Goal: Information Seeking & Learning: Learn about a topic

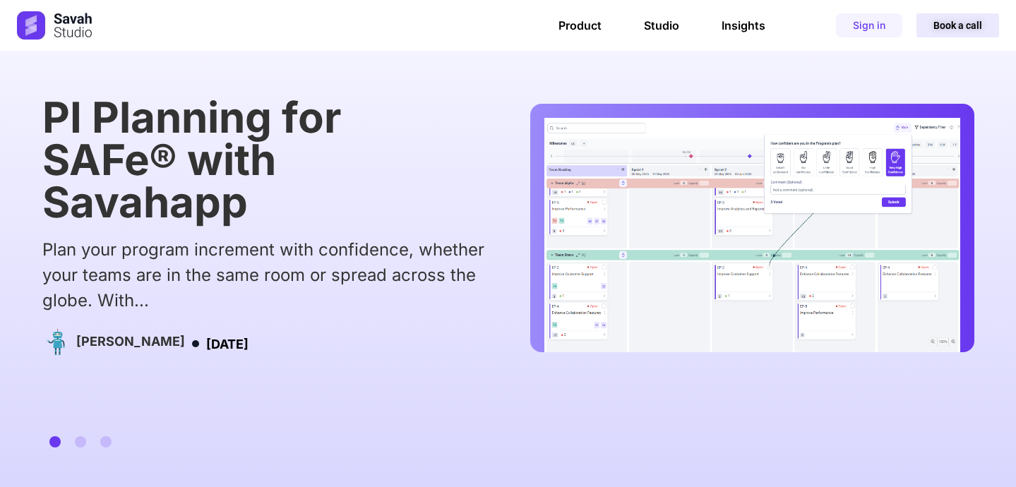
click at [953, 25] on span "Book a call" at bounding box center [958, 25] width 49 height 10
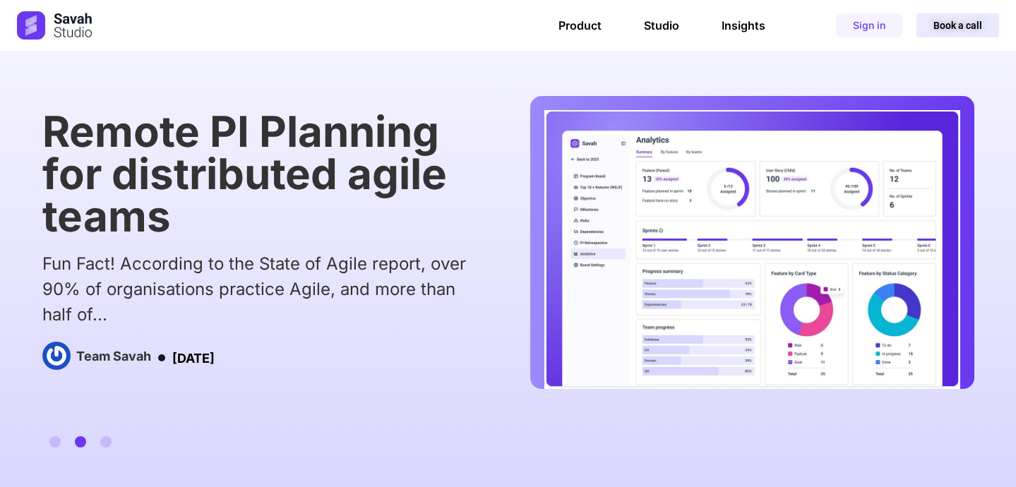
click at [954, 26] on span "Book a call" at bounding box center [958, 25] width 49 height 10
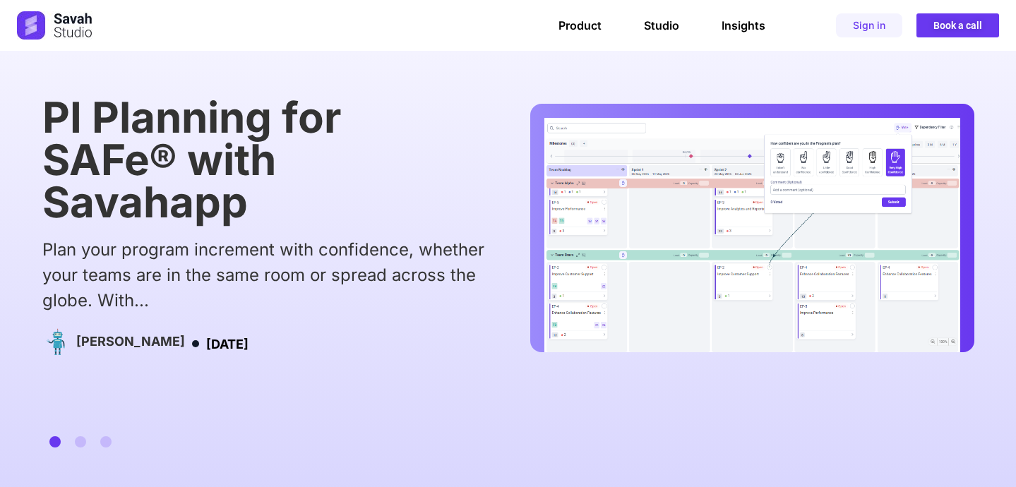
click at [806, 79] on div "Cross-functional Scrum Teams Don’t Need Every Skill The Goal of Scrum Teams If …" at bounding box center [508, 272] width 932 height 442
click at [374, 210] on h1 "PI Planning for SAFe® with Savahapp" at bounding box center [263, 159] width 443 height 127
click at [944, 30] on span "Book a call" at bounding box center [958, 25] width 49 height 10
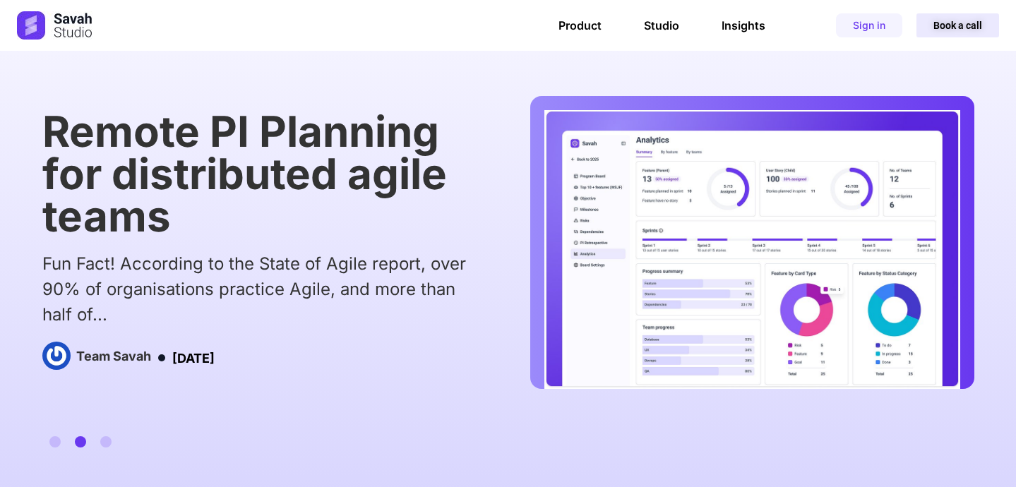
click at [944, 30] on span "Book a call" at bounding box center [958, 25] width 49 height 10
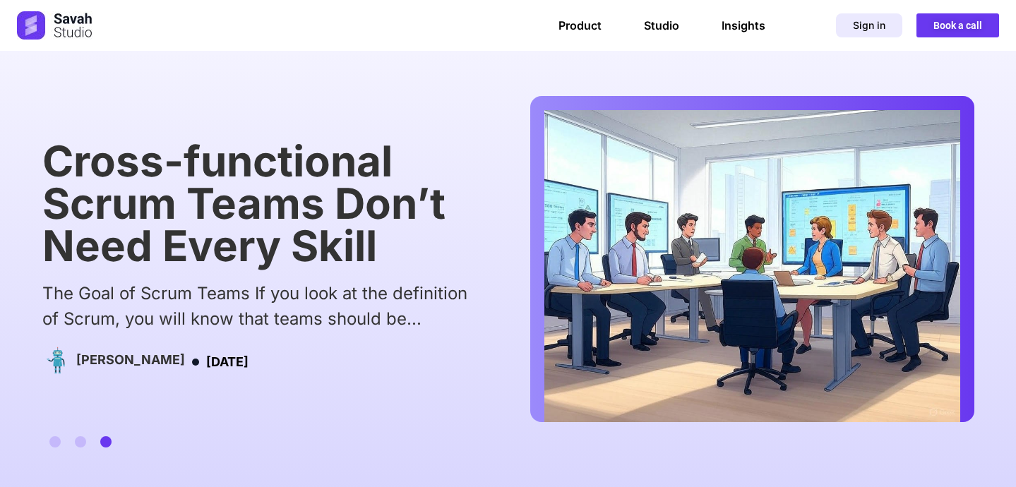
click at [866, 25] on span "Sign in" at bounding box center [869, 25] width 32 height 10
click at [867, 28] on span "Sign in" at bounding box center [869, 25] width 32 height 10
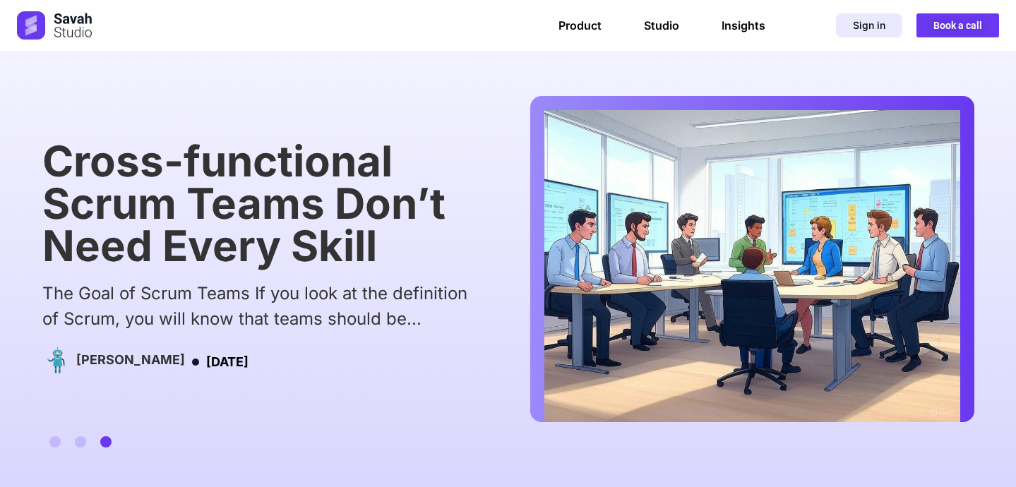
click at [867, 28] on span "Sign in" at bounding box center [869, 25] width 32 height 10
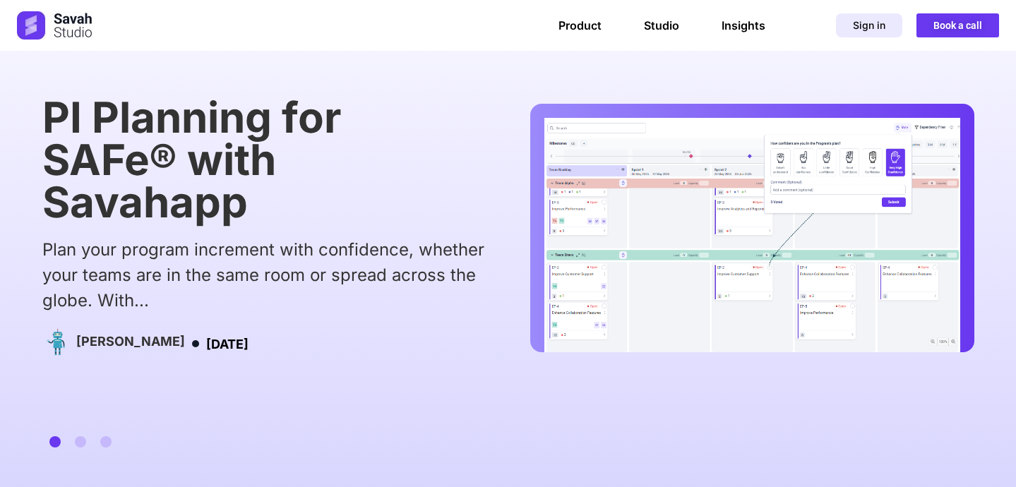
click at [867, 25] on span "Sign in" at bounding box center [869, 25] width 32 height 10
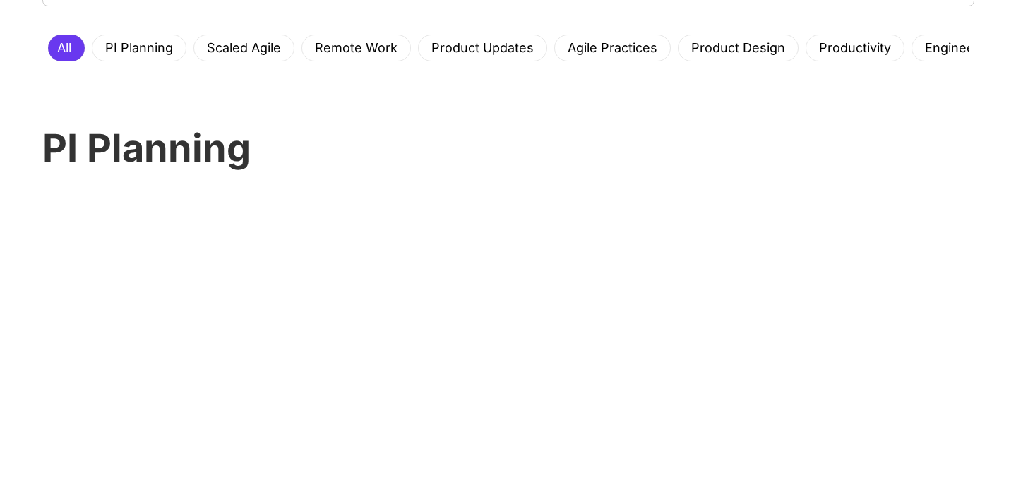
scroll to position [531, 0]
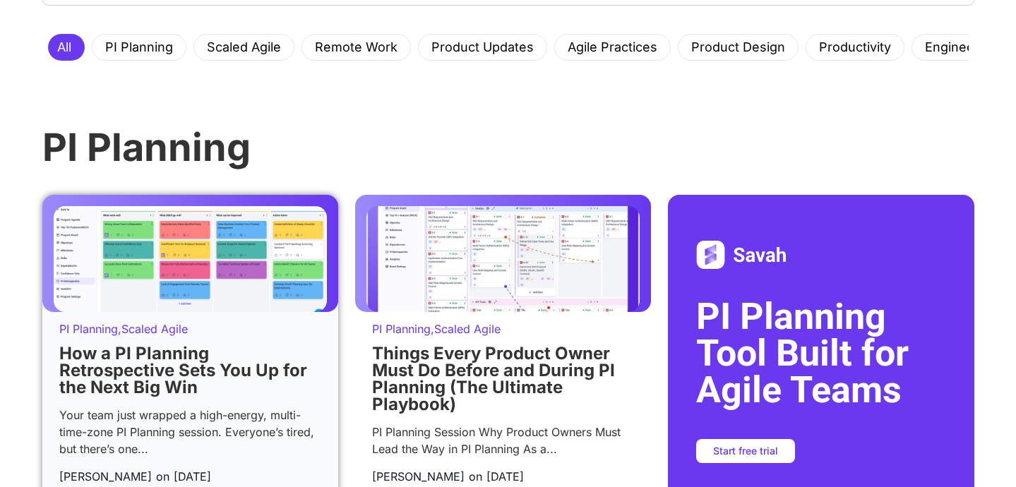
click at [287, 265] on img at bounding box center [190, 259] width 273 height 106
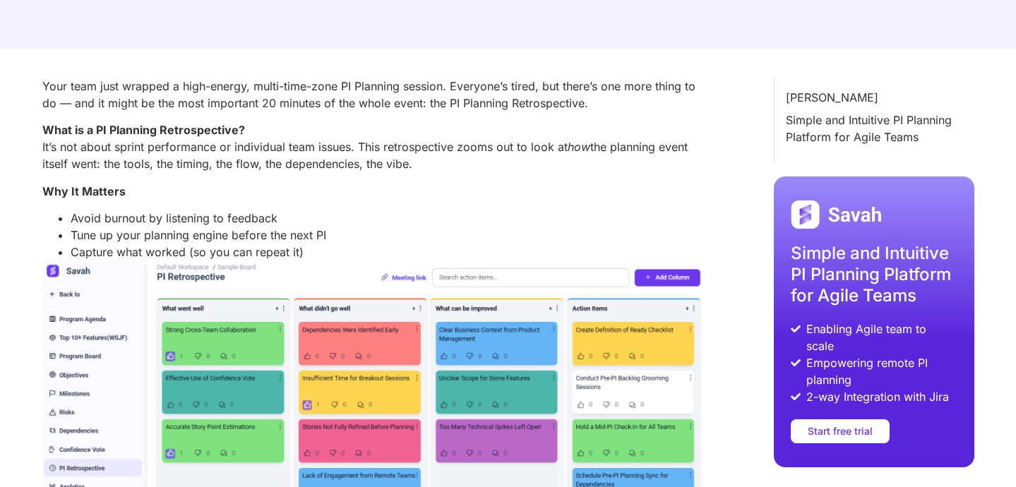
scroll to position [441, 0]
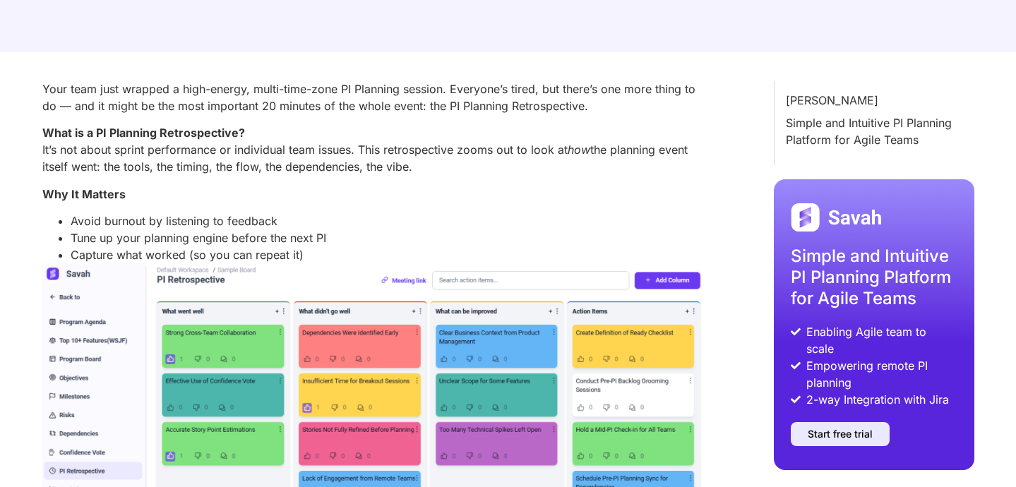
click at [824, 423] on link "Start free trial" at bounding box center [840, 434] width 99 height 24
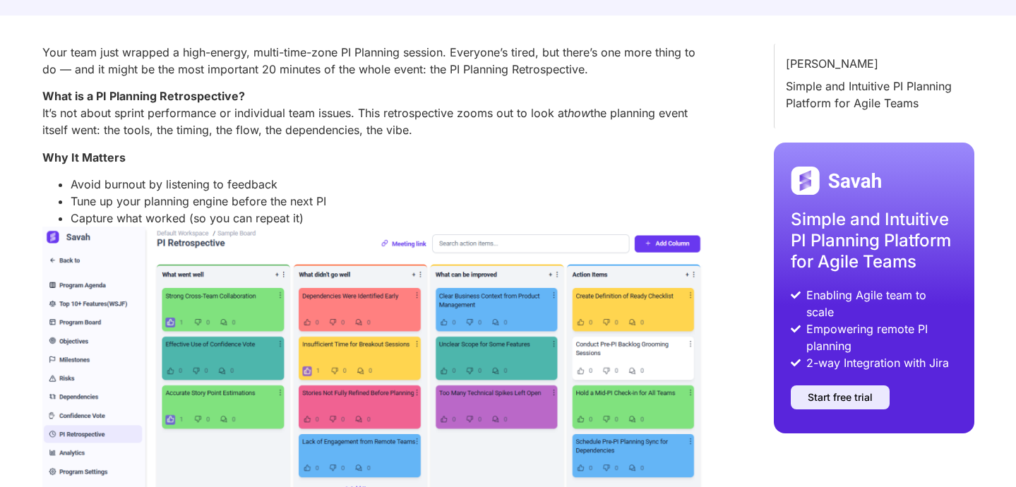
scroll to position [480, 0]
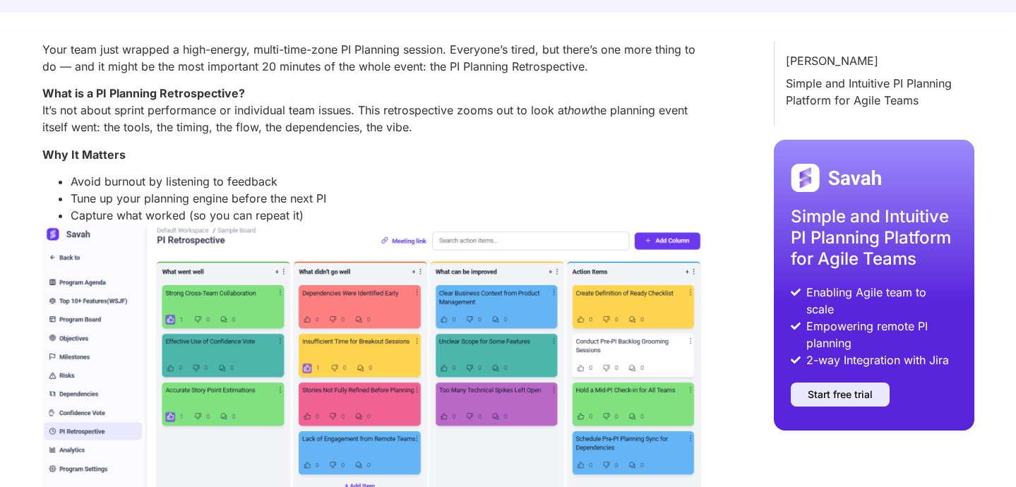
click at [834, 390] on span "Start free trial" at bounding box center [840, 395] width 65 height 10
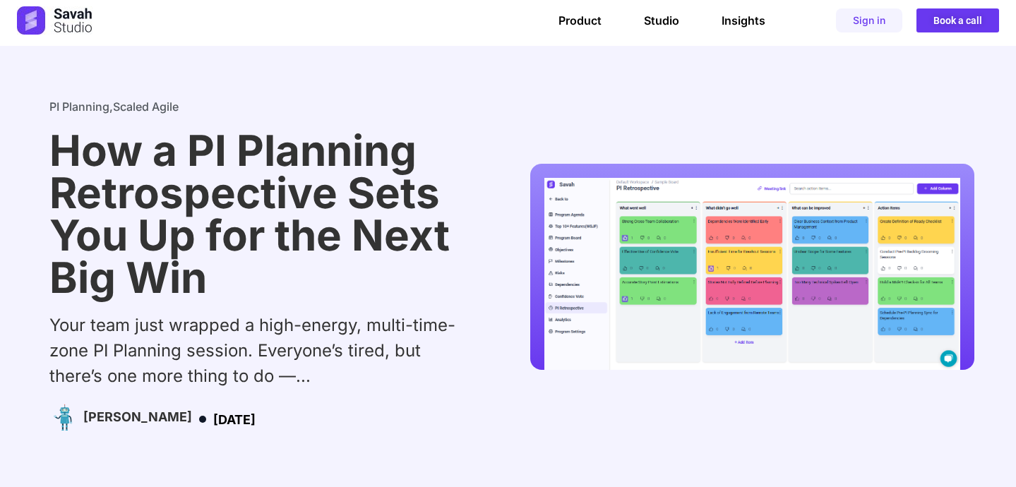
scroll to position [0, 0]
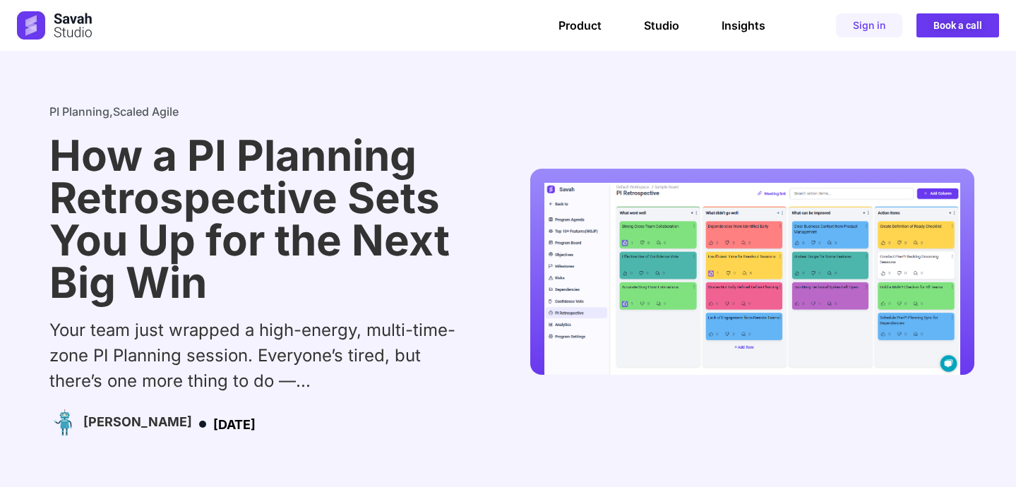
click at [213, 429] on time "[DATE]" at bounding box center [234, 424] width 42 height 15
click at [782, 371] on img at bounding box center [753, 279] width 416 height 192
click at [768, 334] on img at bounding box center [753, 279] width 416 height 192
click at [586, 23] on link "Product" at bounding box center [580, 25] width 43 height 14
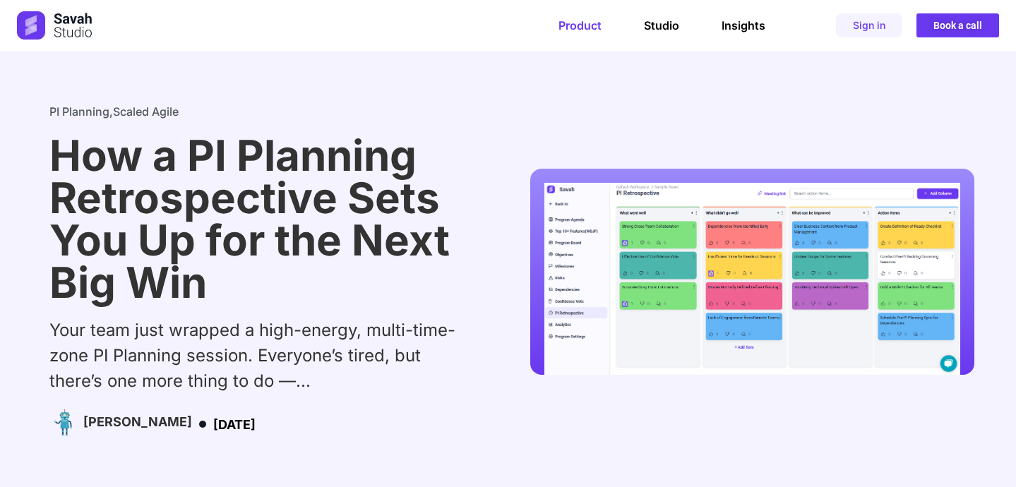
click at [586, 23] on link "Product" at bounding box center [580, 25] width 43 height 14
click at [672, 23] on link "Studio" at bounding box center [661, 25] width 35 height 14
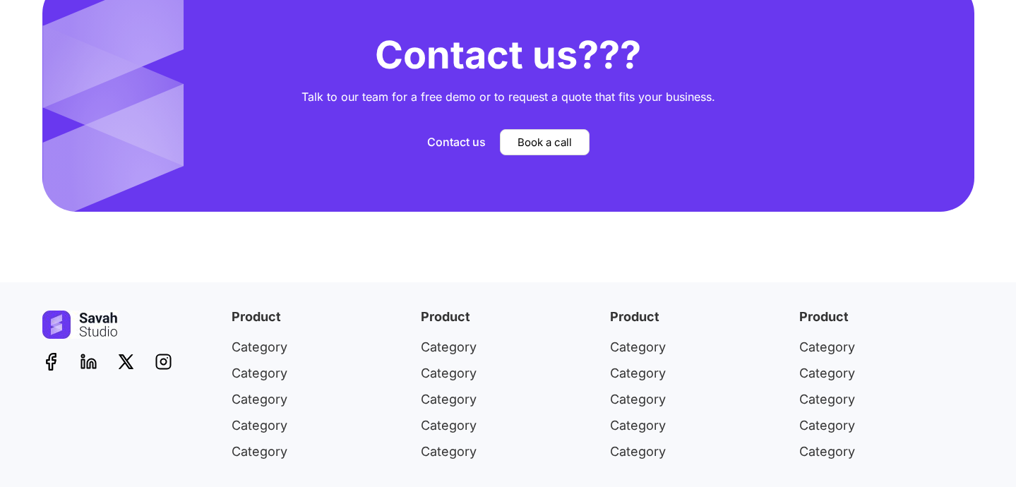
scroll to position [5286, 0]
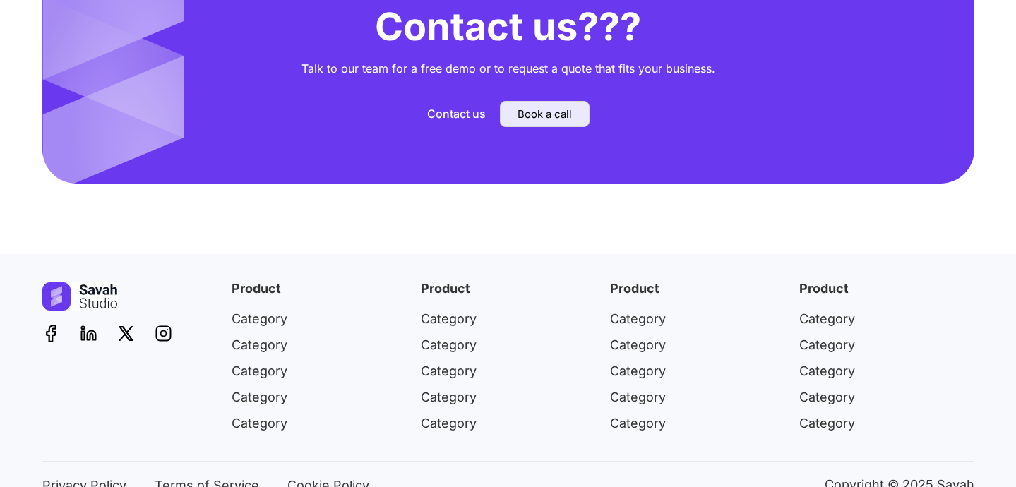
click at [525, 117] on span "Book a call" at bounding box center [545, 114] width 54 height 11
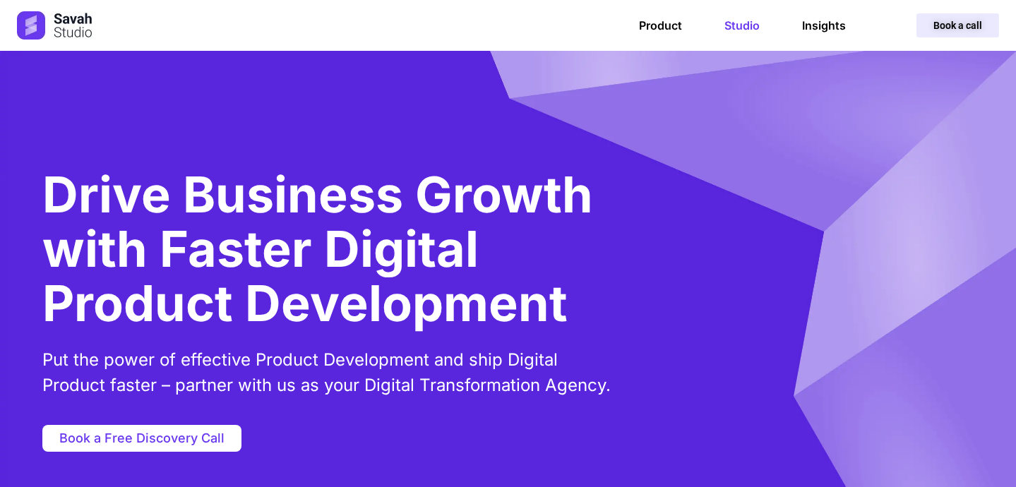
click at [954, 28] on span "Book a call" at bounding box center [958, 25] width 49 height 10
click at [830, 30] on link "Insights" at bounding box center [824, 25] width 44 height 14
click at [814, 23] on link "Insights" at bounding box center [824, 25] width 44 height 14
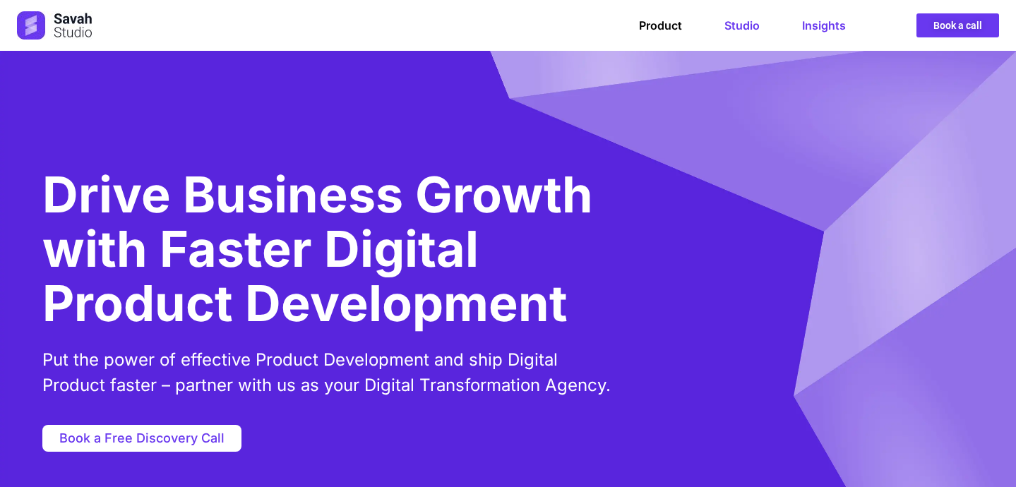
click at [814, 23] on link "Insights" at bounding box center [824, 25] width 44 height 14
click at [826, 27] on link "Insights" at bounding box center [824, 25] width 44 height 14
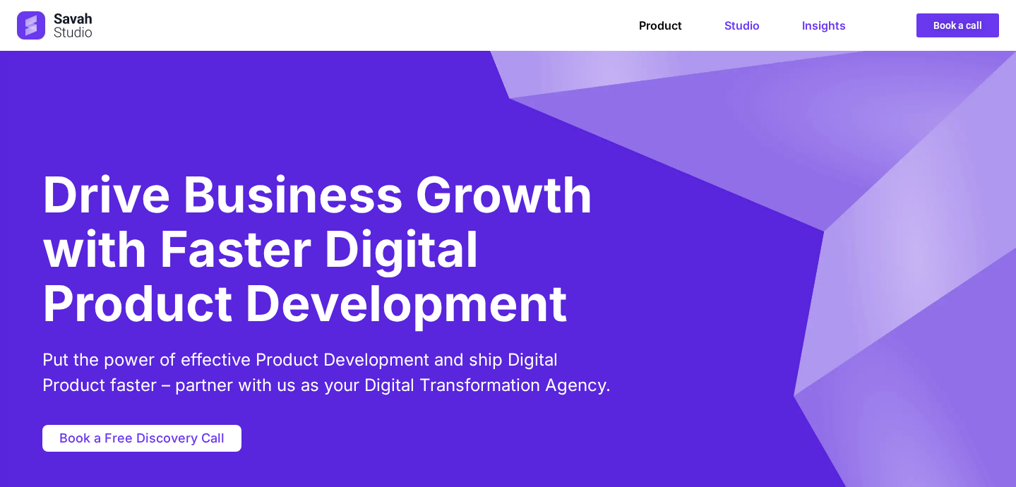
click at [826, 25] on link "Insights" at bounding box center [824, 25] width 44 height 14
click at [665, 20] on link "Product" at bounding box center [660, 25] width 43 height 14
click at [665, 23] on link "Product" at bounding box center [660, 25] width 43 height 14
click at [665, 25] on link "Product" at bounding box center [660, 25] width 43 height 14
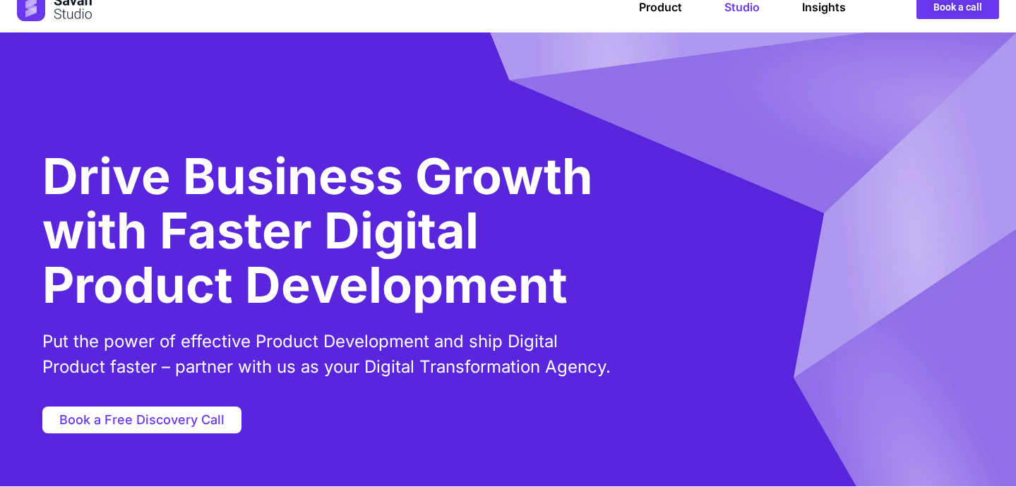
scroll to position [19, 0]
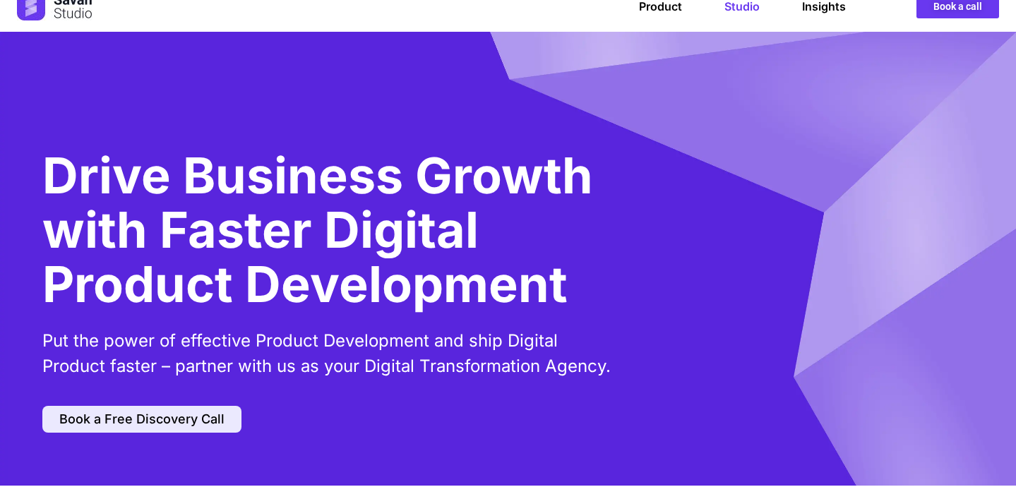
click at [144, 421] on span "Book a Free Discovery Call" at bounding box center [141, 419] width 165 height 13
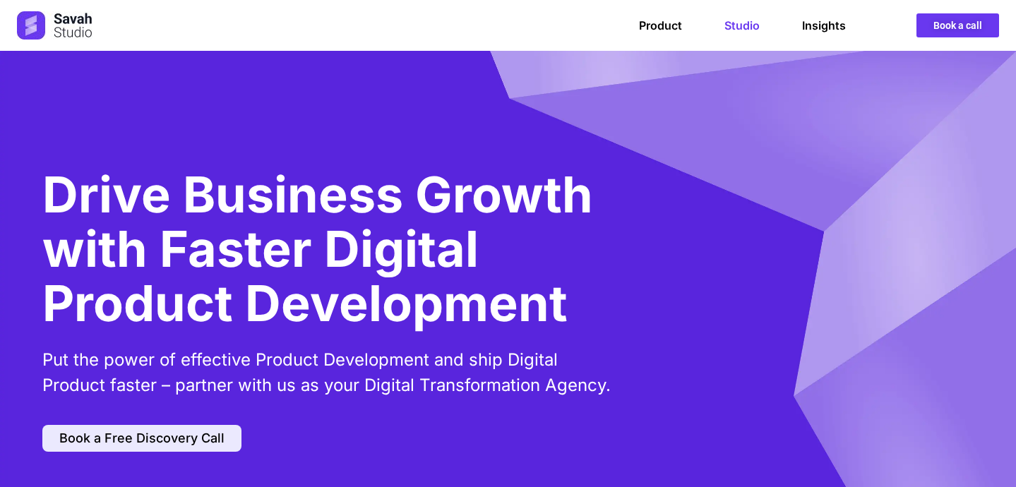
click at [162, 439] on span "Book a Free Discovery Call" at bounding box center [141, 438] width 165 height 13
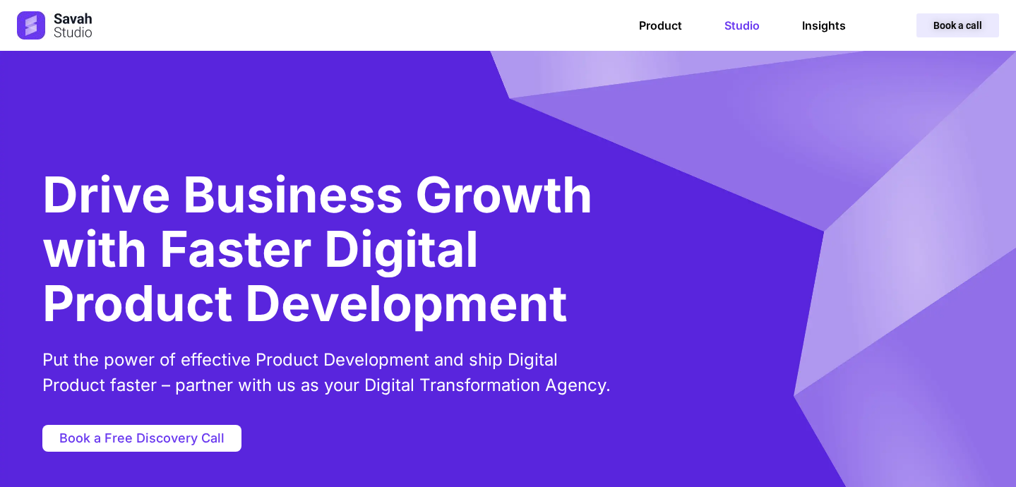
click at [968, 31] on link "Book a call" at bounding box center [958, 25] width 83 height 24
click at [972, 24] on span "Book a call" at bounding box center [958, 25] width 49 height 10
click at [951, 28] on span "Book a call" at bounding box center [958, 25] width 49 height 10
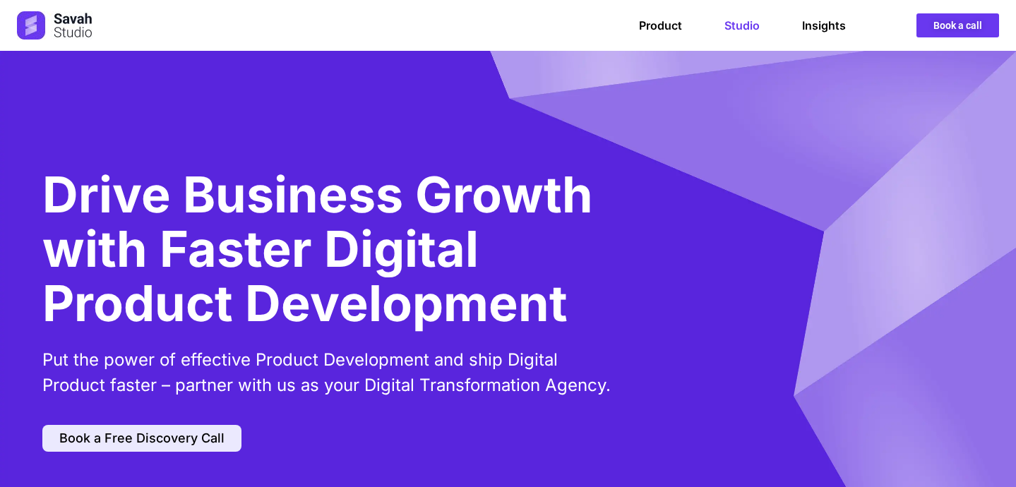
click at [153, 441] on span "Book a Free Discovery Call" at bounding box center [141, 438] width 165 height 13
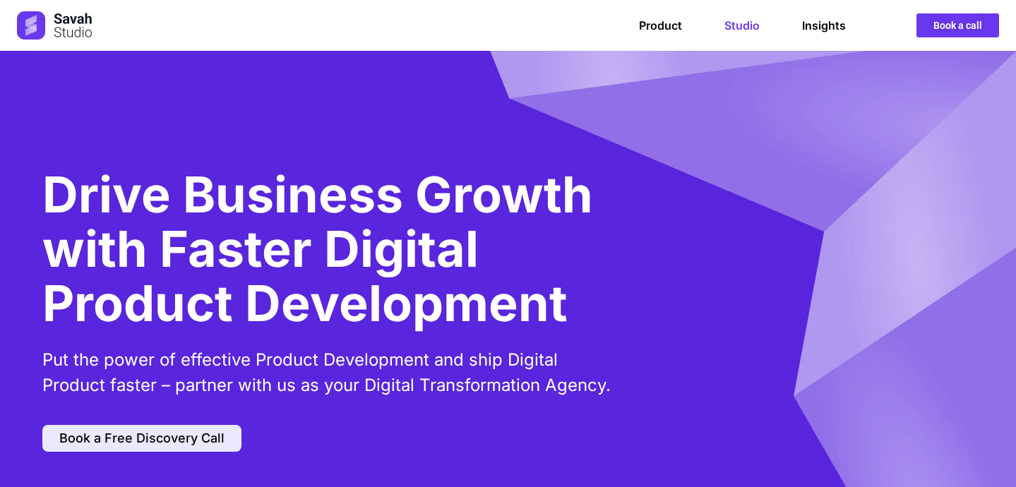
click at [153, 441] on span "Book a Free Discovery Call" at bounding box center [141, 438] width 165 height 13
click at [662, 24] on link "Product" at bounding box center [660, 25] width 43 height 14
click at [663, 29] on link "Product" at bounding box center [660, 25] width 43 height 14
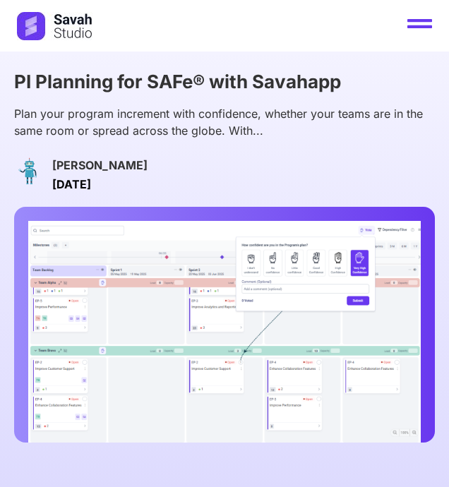
click at [400, 167] on div "[PERSON_NAME] [DATE]" at bounding box center [224, 173] width 421 height 40
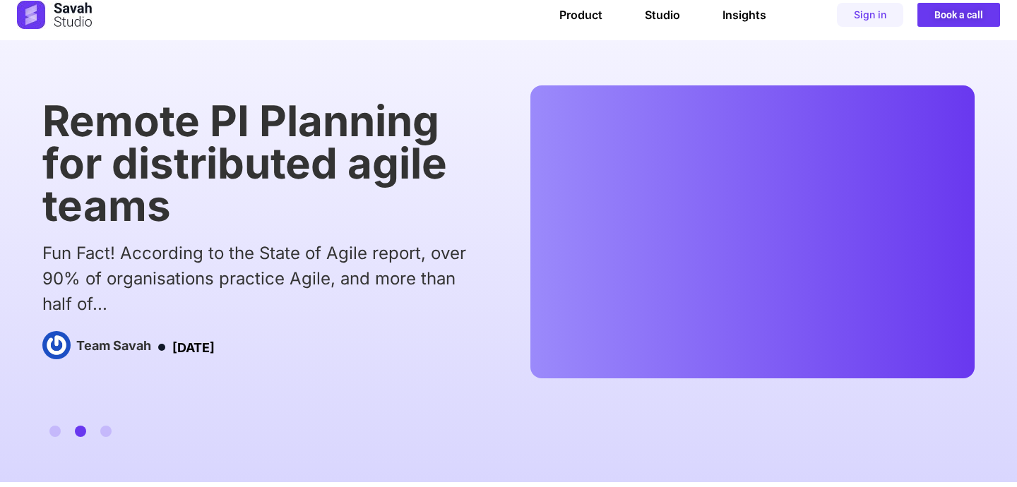
scroll to position [12, 0]
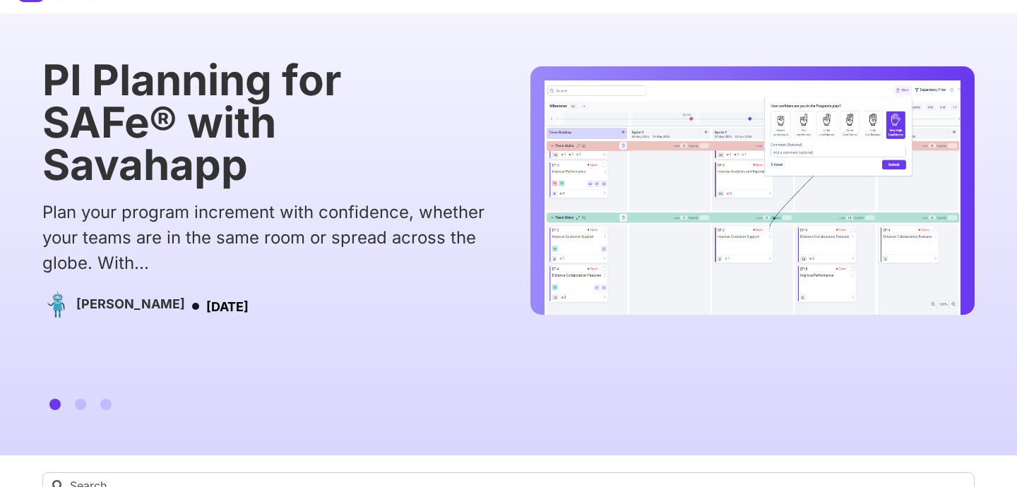
scroll to position [39, 0]
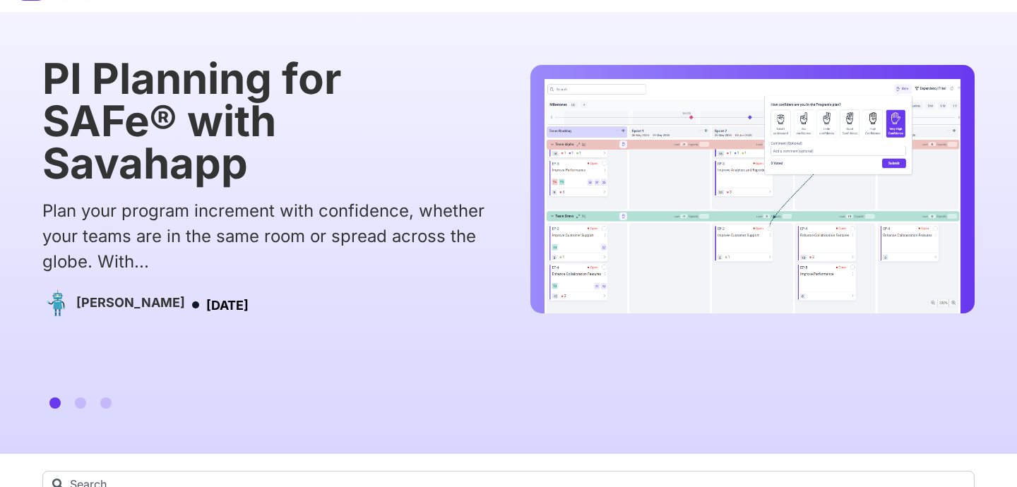
click at [989, 231] on div "Cross-functional Scrum Teams Don’t Need Every Skill The Goal of Scrum Teams If …" at bounding box center [508, 233] width 1017 height 442
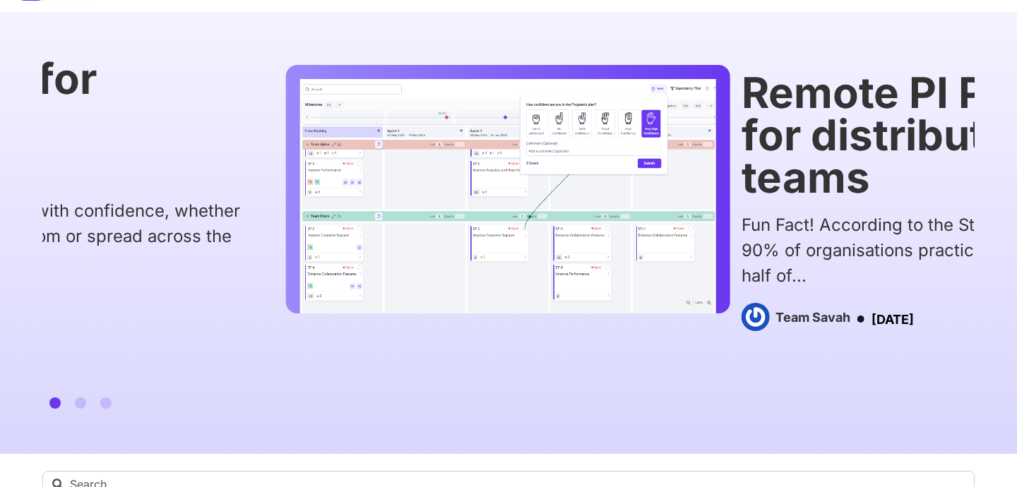
click at [423, 294] on img "1 / 3" at bounding box center [508, 196] width 416 height 234
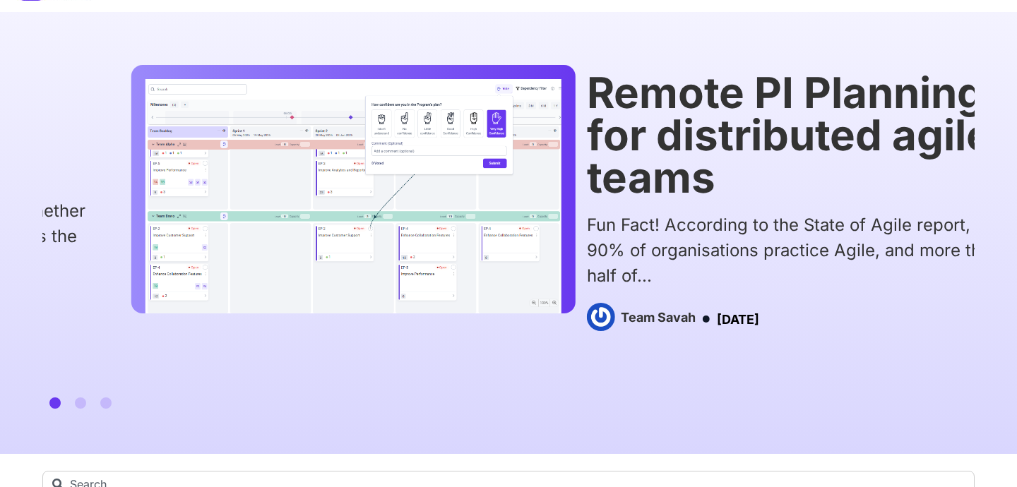
click at [24, 424] on div "Cross-functional Scrum Teams Don’t Need Every Skill The Goal of Scrum Teams If …" at bounding box center [508, 233] width 1017 height 442
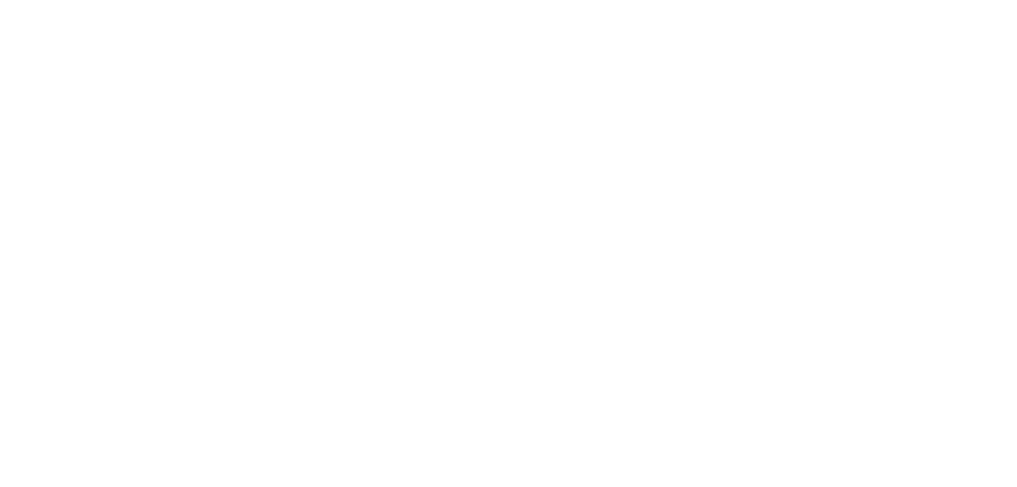
drag, startPoint x: 667, startPoint y: 271, endPoint x: 0, endPoint y: 533, distance: 717.3
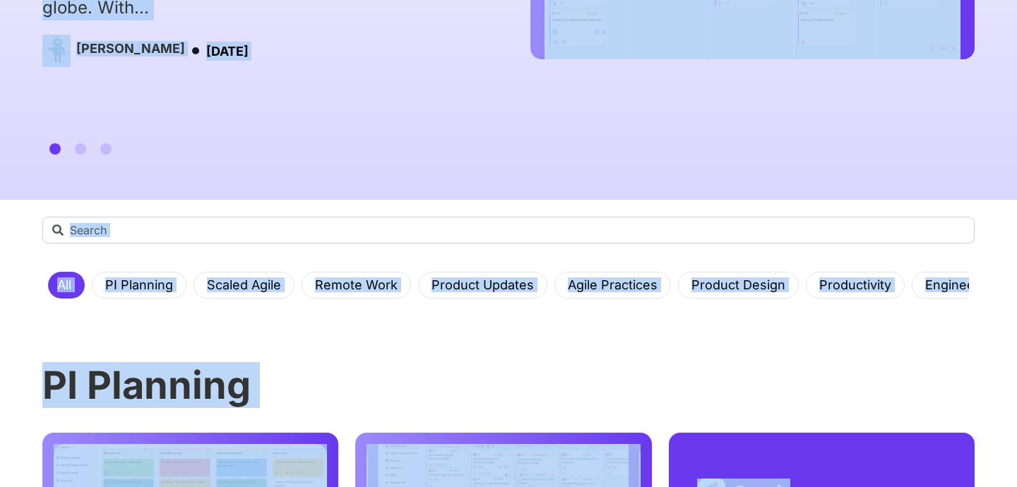
scroll to position [0, 0]
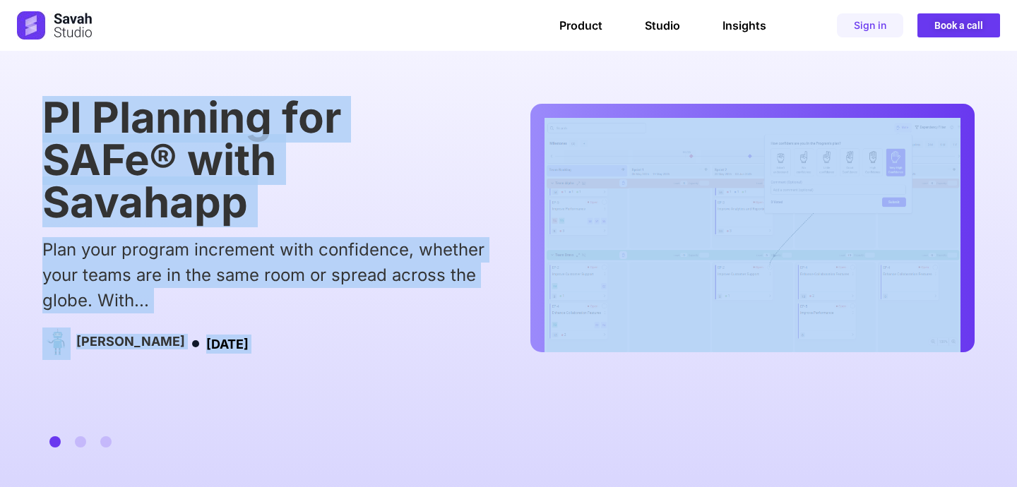
click at [422, 434] on div "Cross-functional Scrum Teams Don’t Need Every Skill The Goal of Scrum Teams If …" at bounding box center [508, 272] width 932 height 352
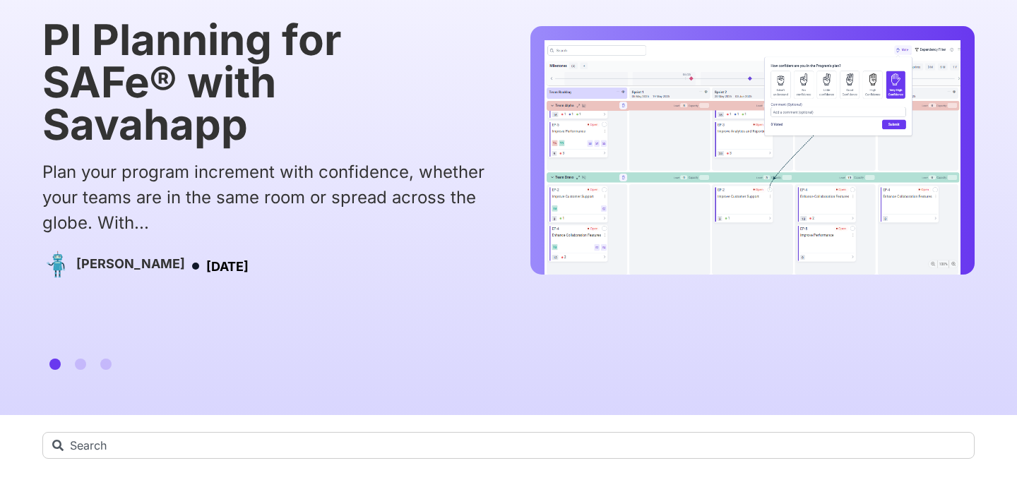
scroll to position [81, 0]
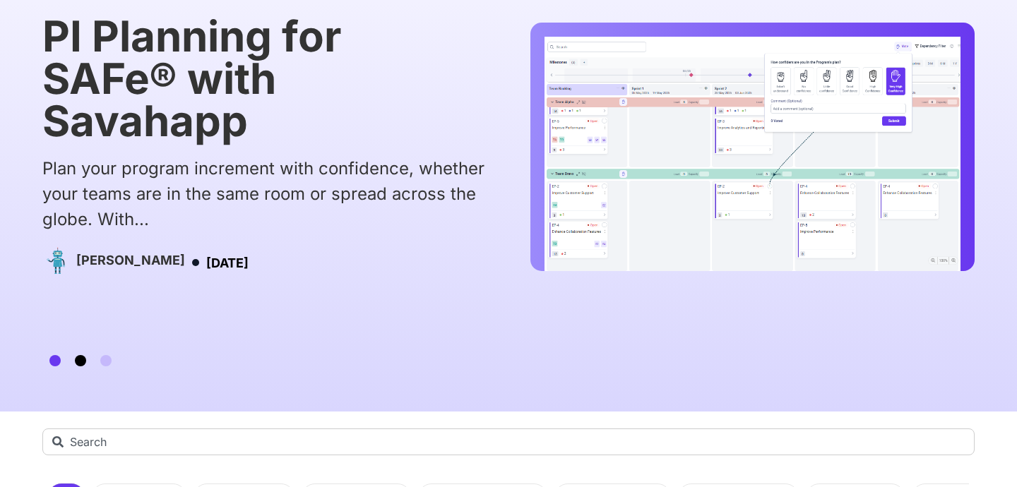
click at [83, 361] on span "Go to slide 2" at bounding box center [80, 360] width 11 height 11
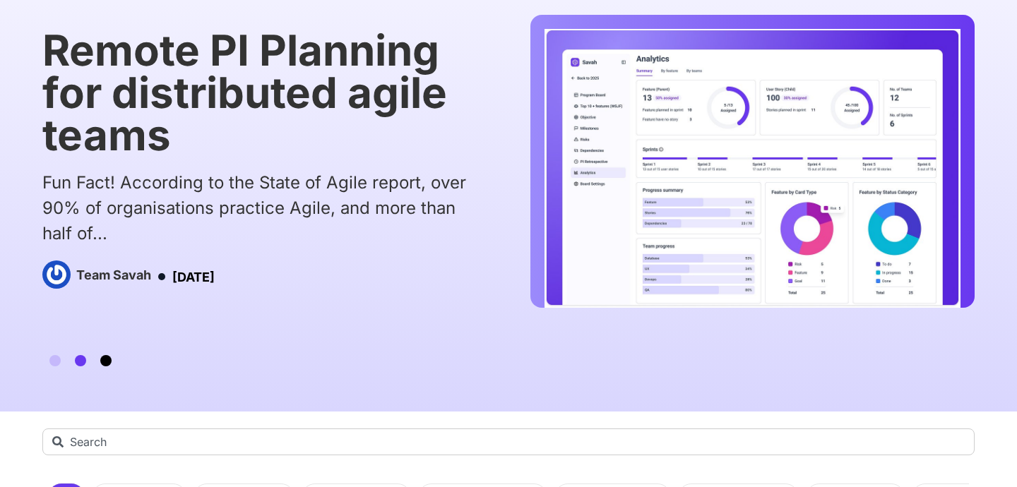
click at [107, 361] on span "Go to slide 3" at bounding box center [105, 360] width 11 height 11
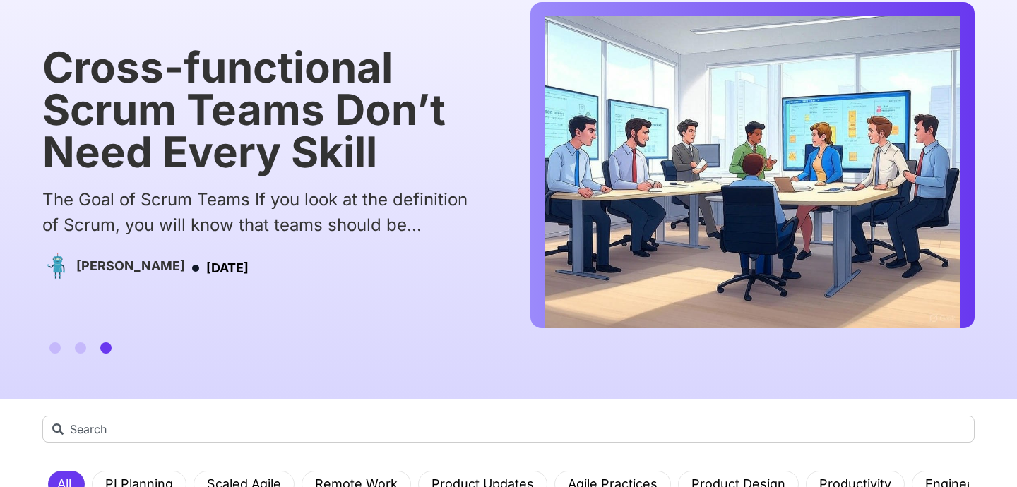
scroll to position [0, 0]
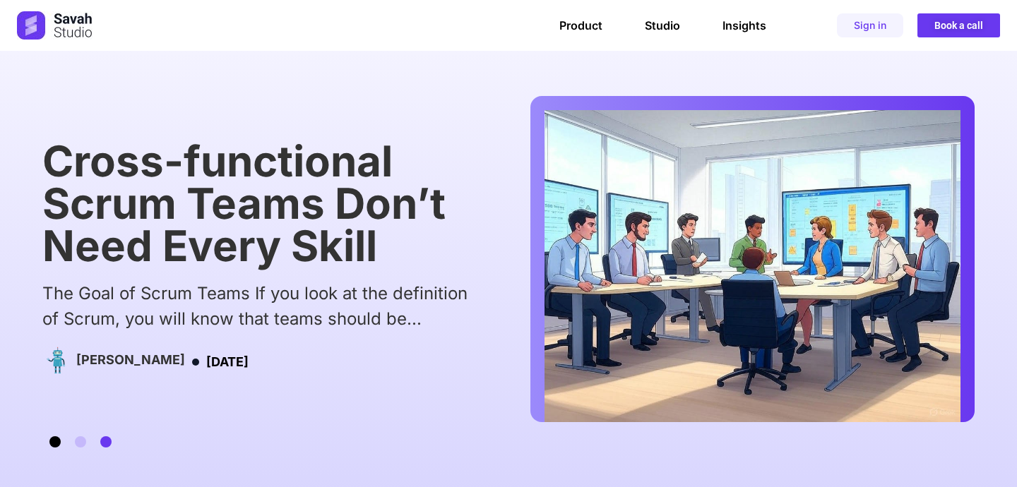
click at [55, 437] on span "Go to slide 1" at bounding box center [54, 441] width 11 height 11
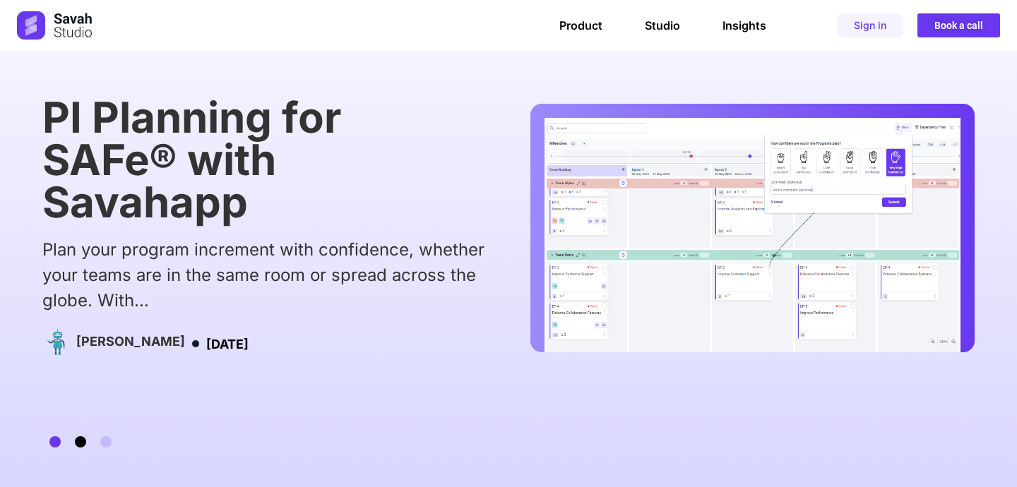
click at [83, 444] on span "Go to slide 2" at bounding box center [80, 441] width 11 height 11
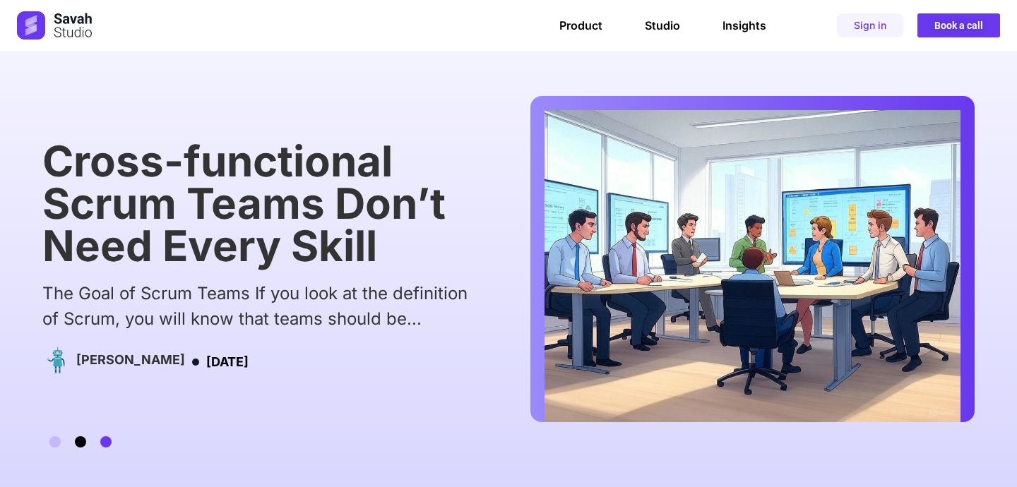
click at [81, 437] on span "Go to slide 2" at bounding box center [80, 441] width 11 height 11
click at [79, 442] on span "Go to slide 2" at bounding box center [80, 441] width 11 height 11
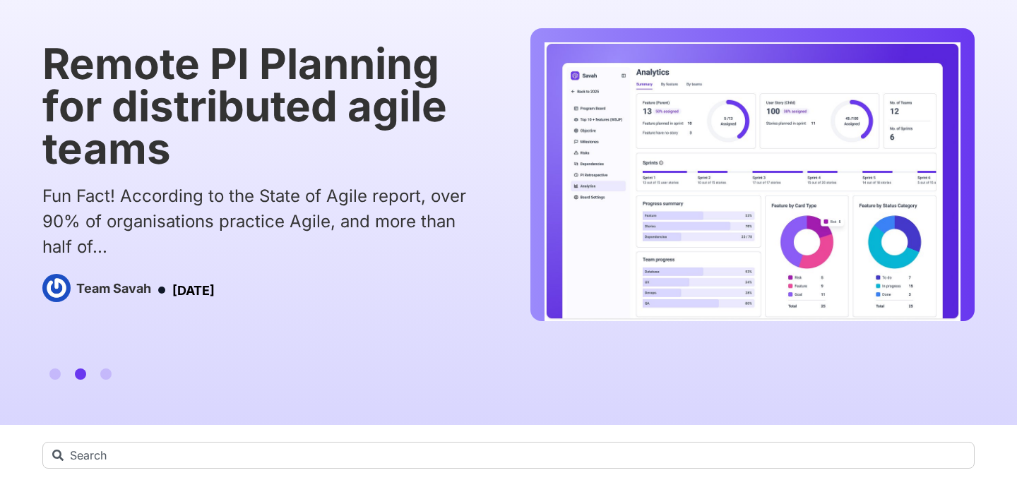
scroll to position [65, 0]
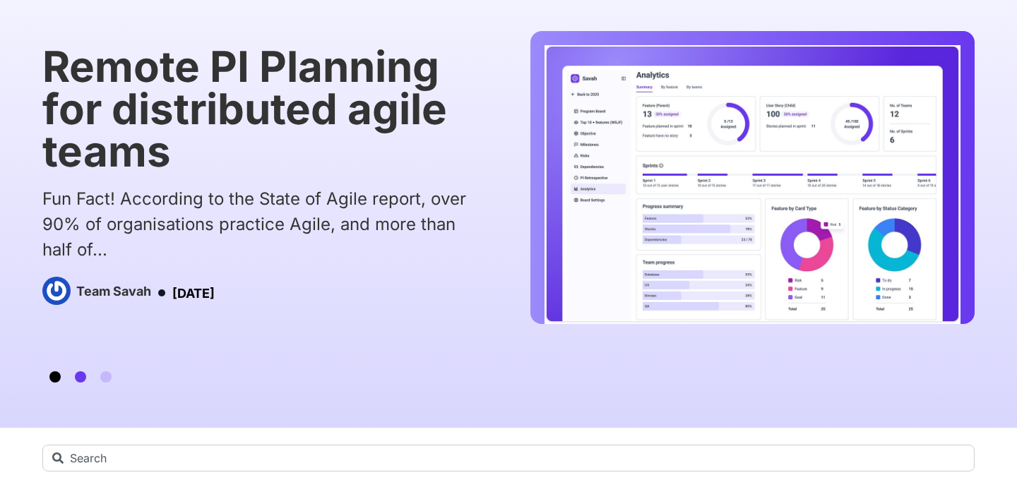
click at [57, 373] on span "Go to slide 1" at bounding box center [54, 376] width 11 height 11
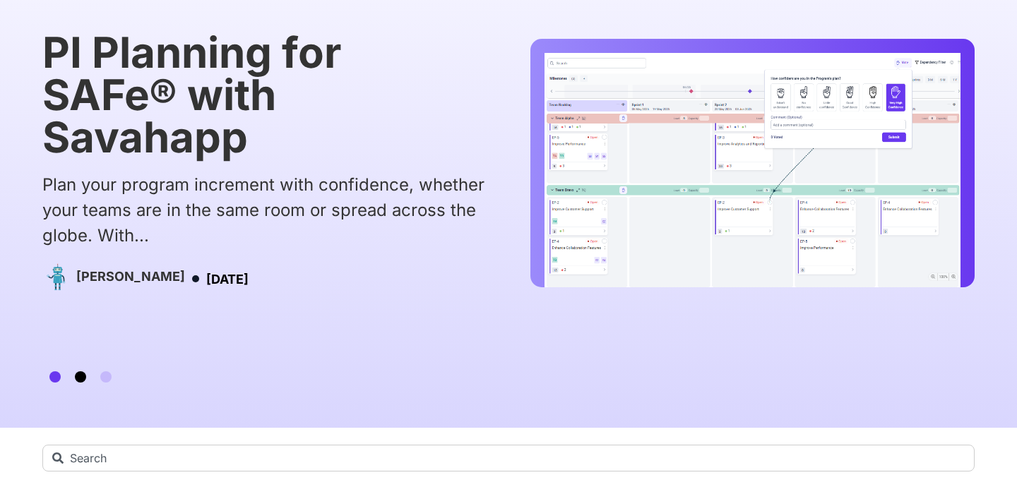
click at [80, 376] on span "Go to slide 2" at bounding box center [80, 376] width 11 height 11
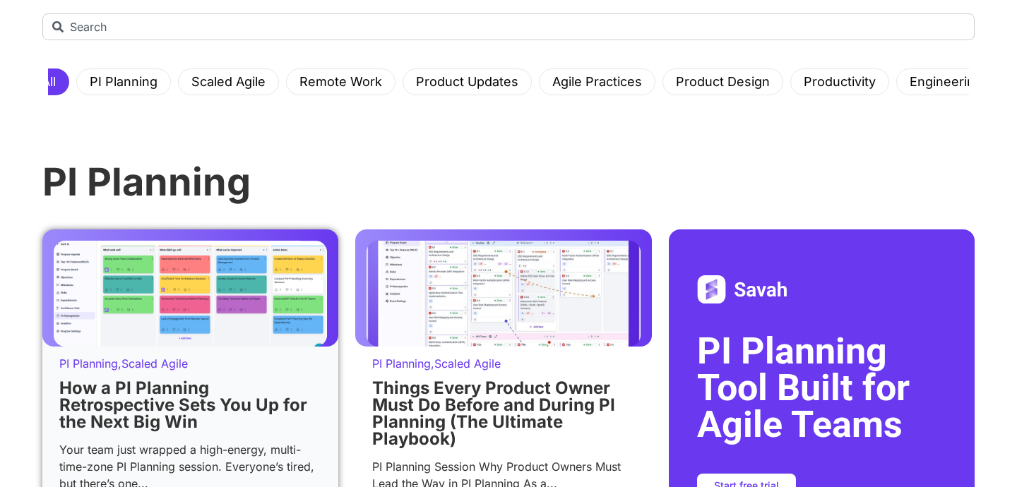
scroll to position [0, 0]
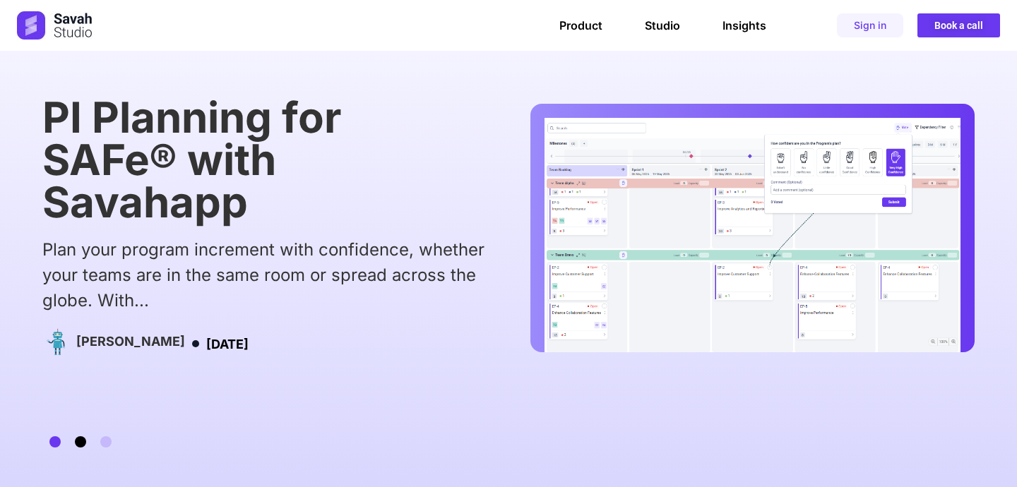
click at [82, 444] on span "Go to slide 2" at bounding box center [80, 441] width 11 height 11
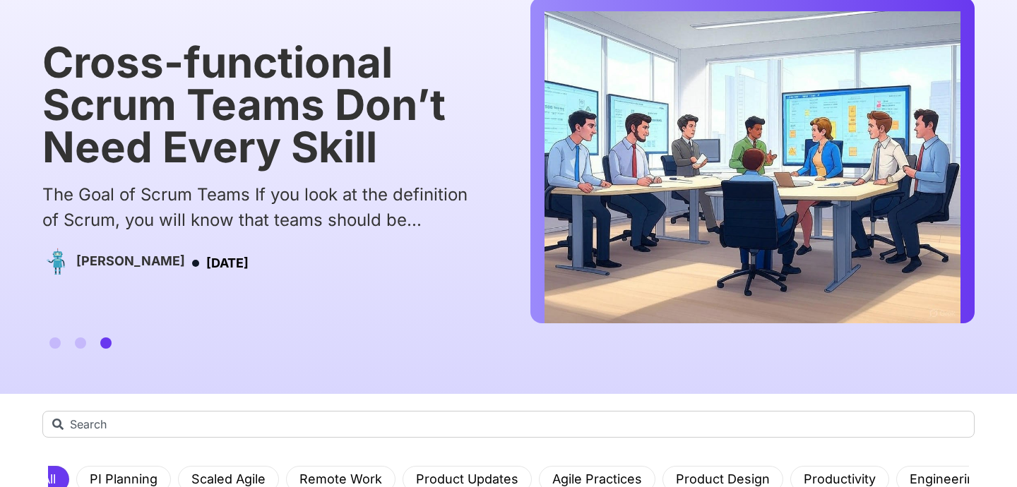
scroll to position [100, 0]
click at [78, 338] on span "Go to slide 2" at bounding box center [80, 342] width 11 height 11
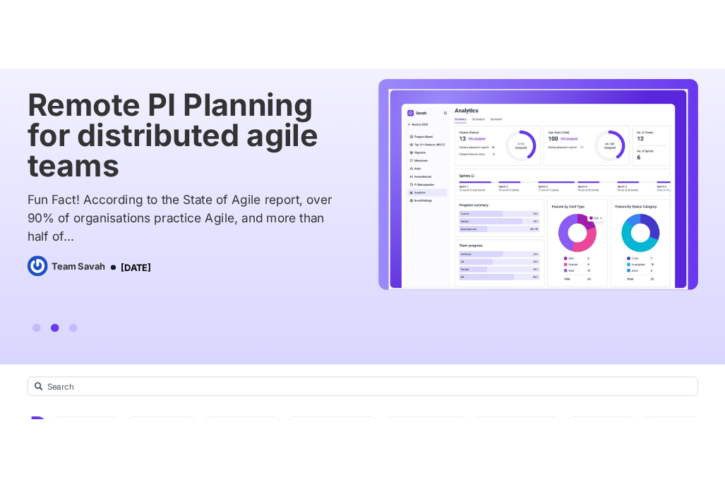
scroll to position [85, 0]
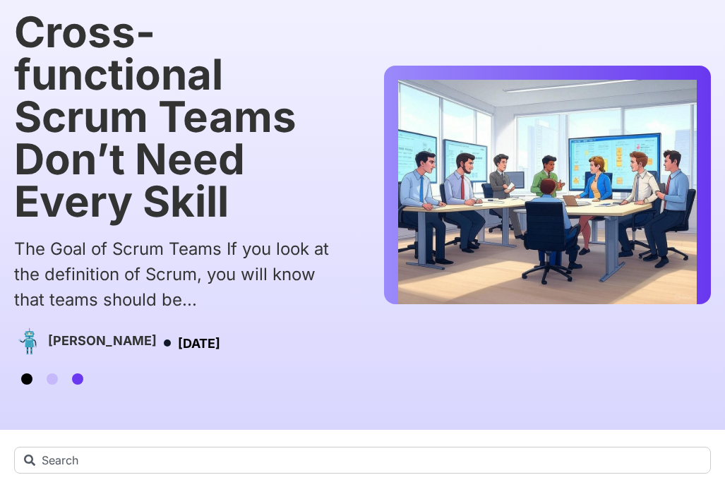
click at [28, 379] on span "Go to slide 1" at bounding box center [26, 379] width 11 height 11
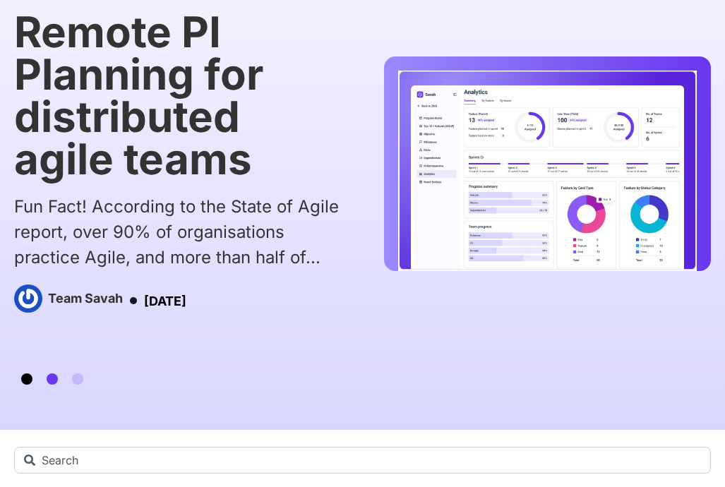
click at [25, 381] on span "Go to slide 1" at bounding box center [26, 379] width 11 height 11
click at [20, 375] on div at bounding box center [52, 379] width 76 height 11
click at [25, 380] on span "Go to slide 1" at bounding box center [26, 379] width 11 height 11
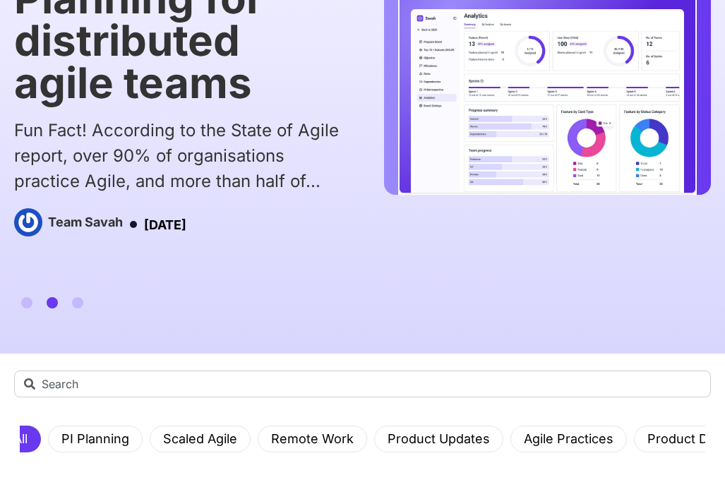
scroll to position [0, 0]
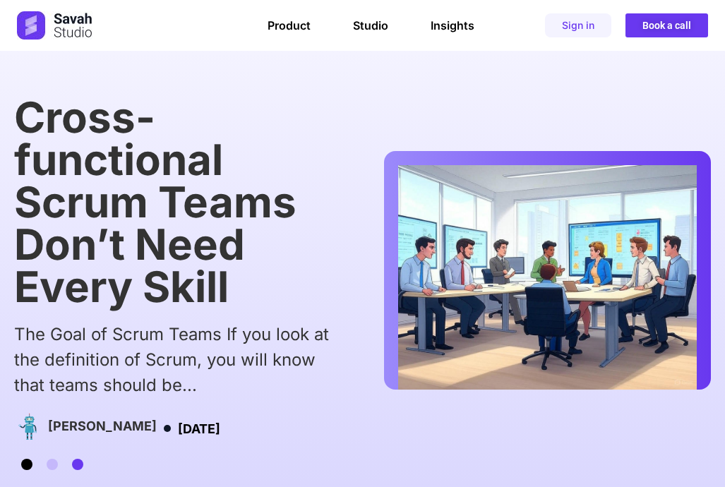
click at [27, 463] on span "Go to slide 1" at bounding box center [26, 464] width 11 height 11
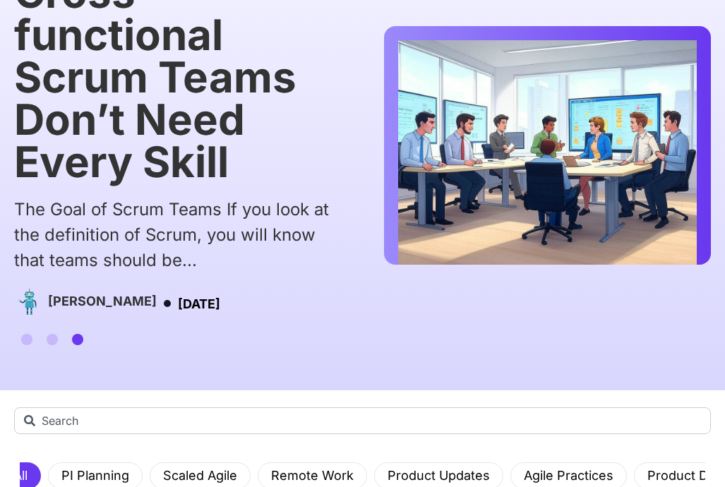
scroll to position [133, 0]
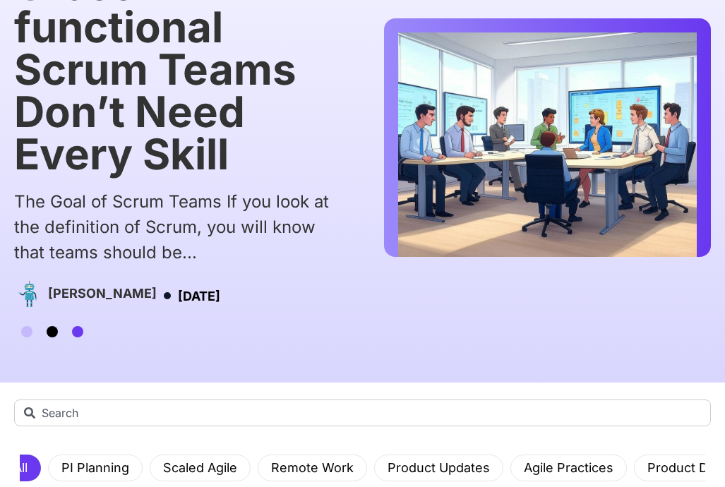
click at [49, 332] on span "Go to slide 2" at bounding box center [52, 331] width 11 height 11
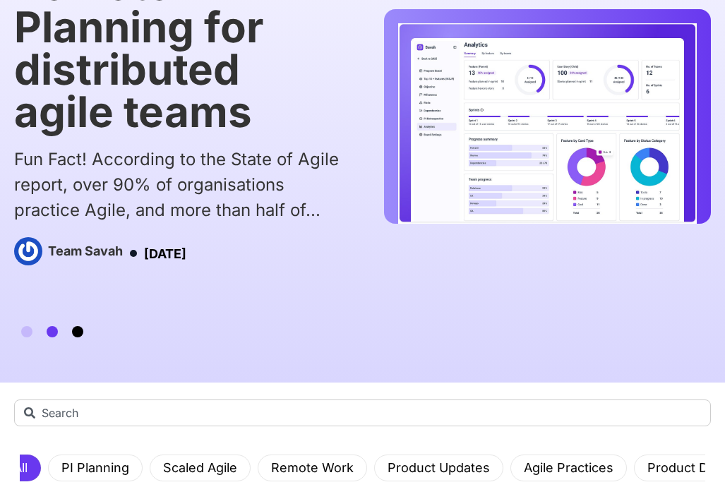
click at [73, 333] on span "Go to slide 3" at bounding box center [77, 331] width 11 height 11
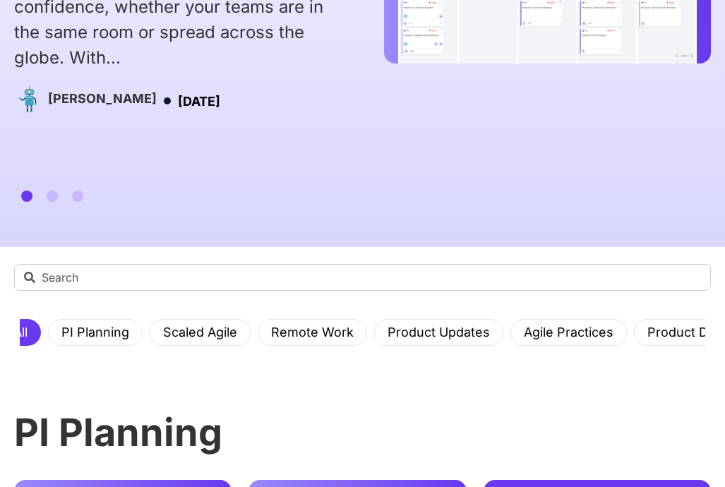
scroll to position [0, 0]
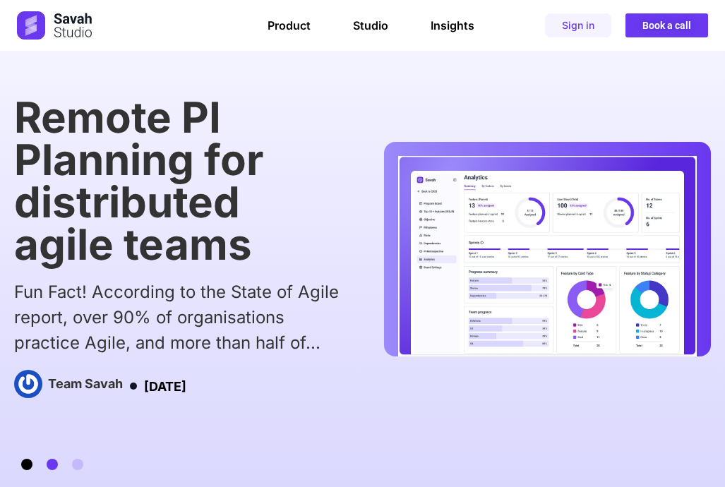
click at [28, 468] on span "Go to slide 1" at bounding box center [26, 464] width 11 height 11
click at [28, 464] on span "Go to slide 1" at bounding box center [26, 464] width 11 height 11
click at [28, 467] on span "Go to slide 1" at bounding box center [26, 464] width 11 height 11
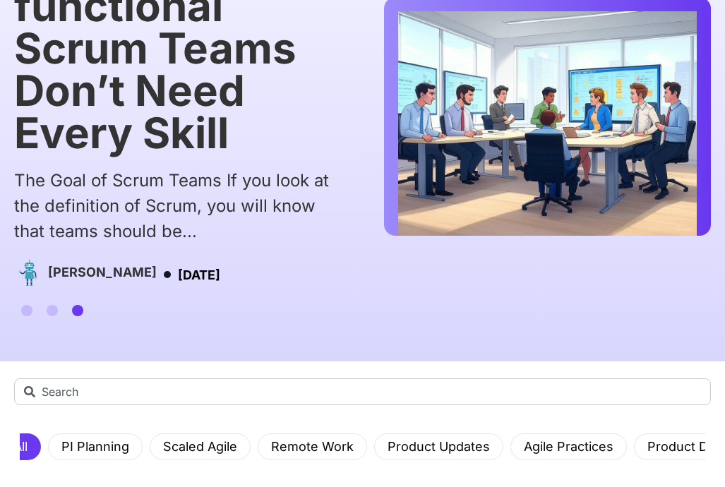
scroll to position [156, 0]
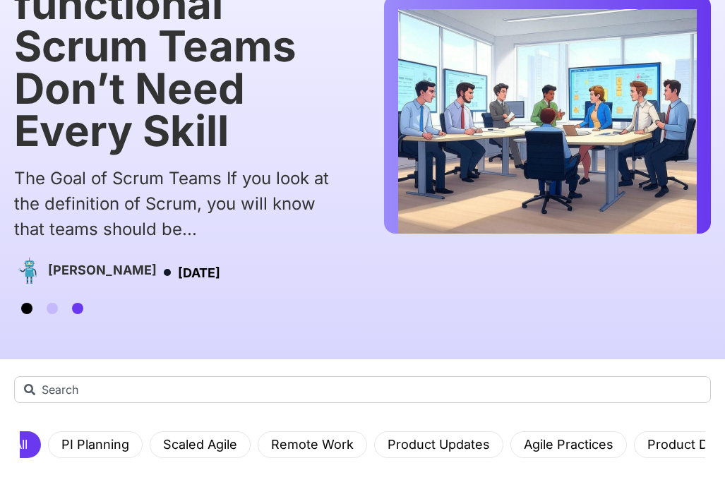
click at [26, 309] on span "Go to slide 1" at bounding box center [26, 308] width 11 height 11
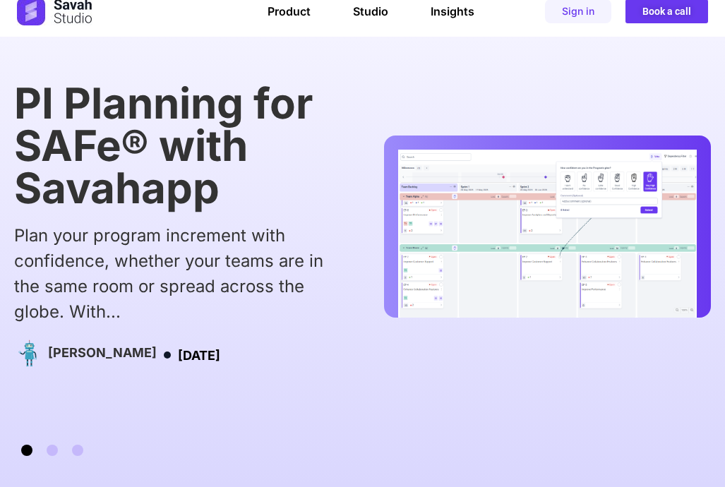
scroll to position [18, 0]
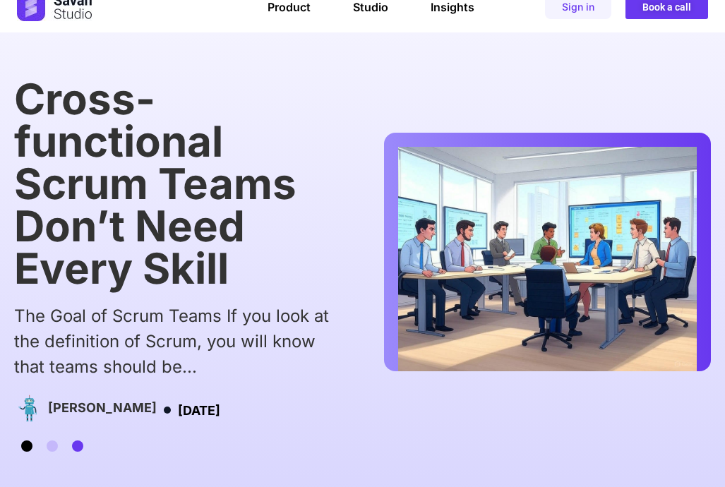
click at [28, 442] on span "Go to slide 1" at bounding box center [26, 446] width 11 height 11
click at [21, 447] on span "Go to slide 1" at bounding box center [26, 446] width 11 height 11
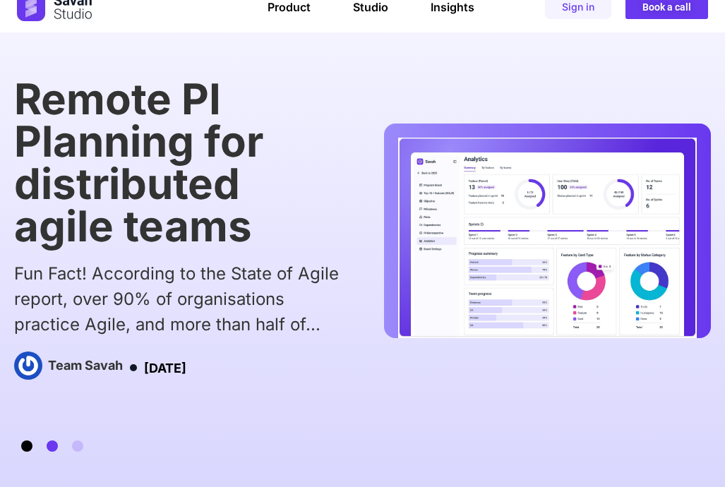
click at [22, 449] on span "Go to slide 1" at bounding box center [26, 446] width 11 height 11
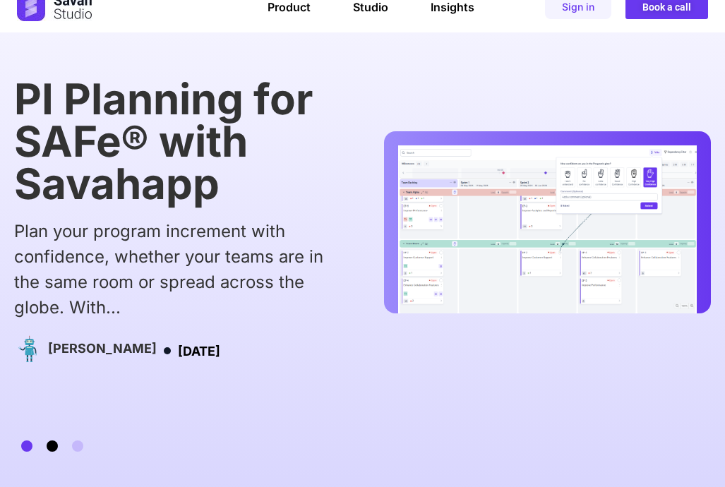
click at [54, 447] on span "Go to slide 2" at bounding box center [52, 446] width 11 height 11
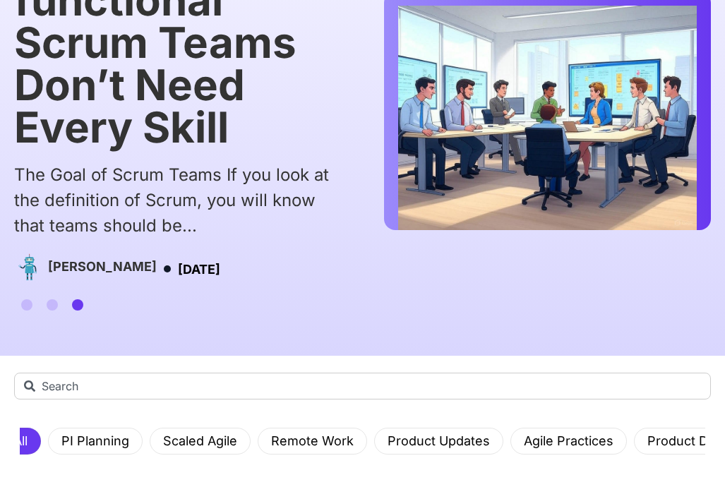
scroll to position [0, 0]
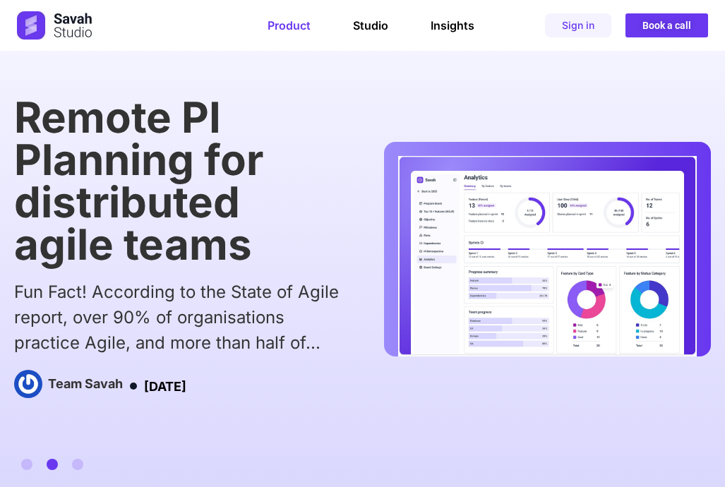
click at [291, 30] on link "Product" at bounding box center [289, 25] width 43 height 14
click at [292, 26] on link "Product" at bounding box center [289, 25] width 43 height 14
click at [375, 25] on link "Studio" at bounding box center [370, 25] width 35 height 14
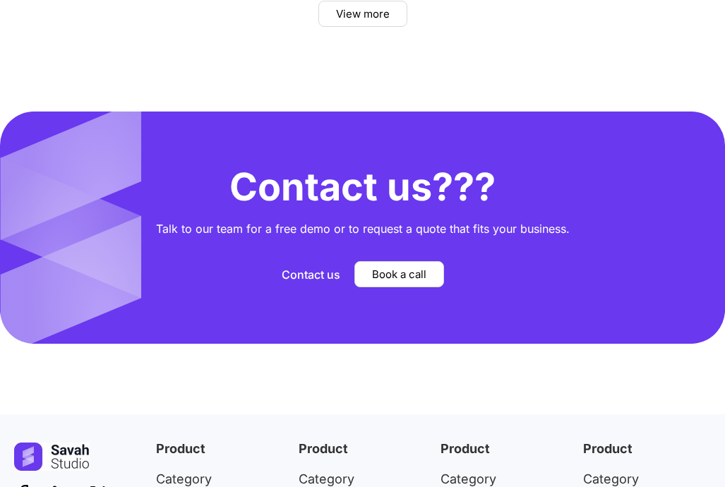
scroll to position [5434, 0]
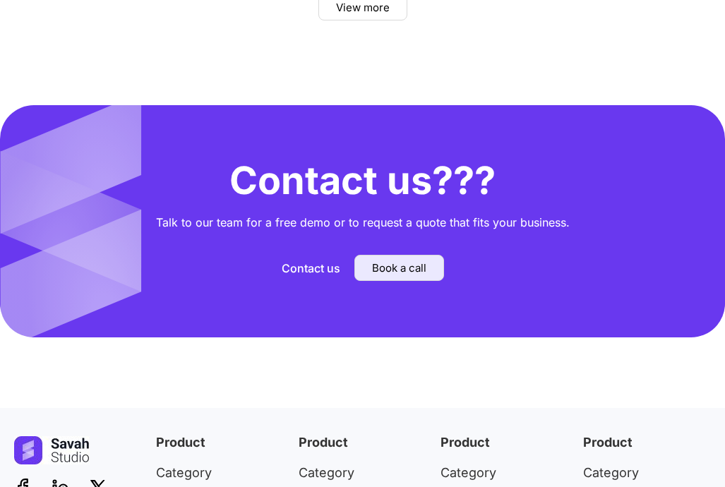
click at [412, 263] on span "Book a call" at bounding box center [399, 268] width 54 height 11
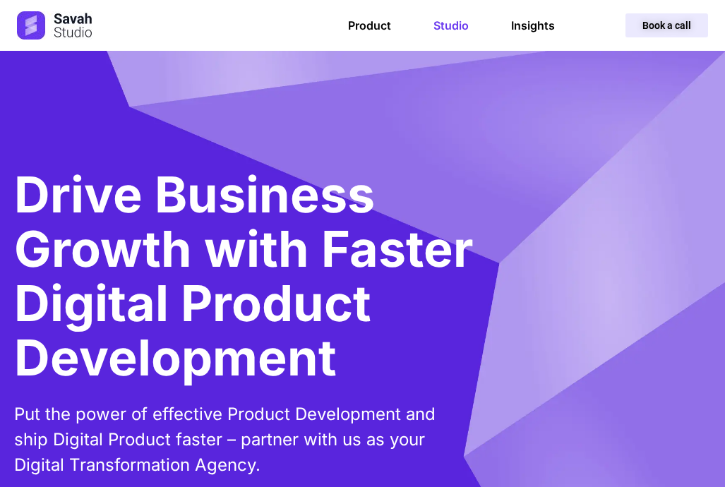
click at [686, 28] on span "Book a call" at bounding box center [667, 25] width 49 height 10
click at [694, 30] on link "Book a call" at bounding box center [667, 25] width 83 height 24
click at [455, 24] on link "Studio" at bounding box center [451, 25] width 35 height 14
click at [333, 20] on div "Product Studio Insights Product Studio Insights Book a call" at bounding box center [455, 25] width 508 height 24
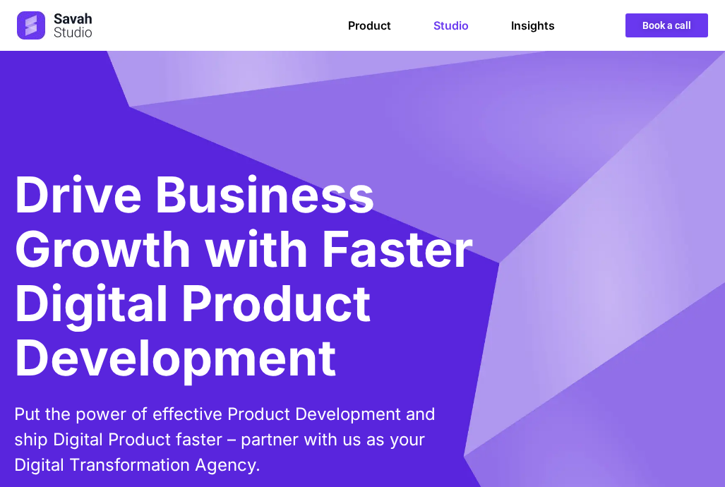
click at [336, 25] on div "Product Studio Insights Product Studio Insights Book a call" at bounding box center [455, 25] width 508 height 24
click at [329, 35] on div "Product Studio Insights Product Studio Insights Book a call" at bounding box center [455, 25] width 508 height 24
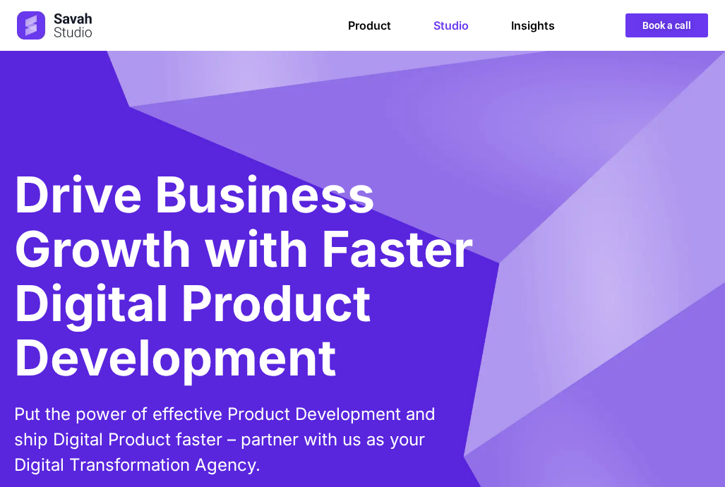
click at [329, 35] on div "Product Studio Insights Product Studio Insights Book a call" at bounding box center [455, 25] width 508 height 24
click at [290, 23] on div "Product Studio Insights Product Studio Insights Book a call" at bounding box center [455, 25] width 508 height 24
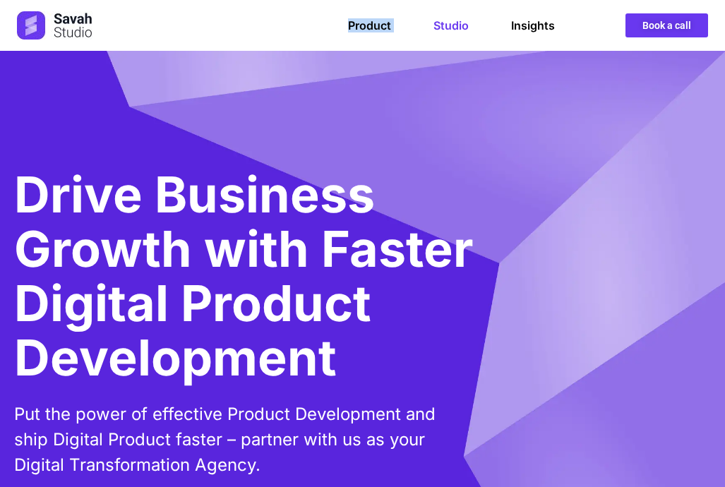
click at [290, 23] on div "Product Studio Insights Product Studio Insights Book a call" at bounding box center [455, 25] width 508 height 24
click at [480, 45] on div "Product Studio Insights Product Studio Insights Book a call" at bounding box center [362, 25] width 725 height 51
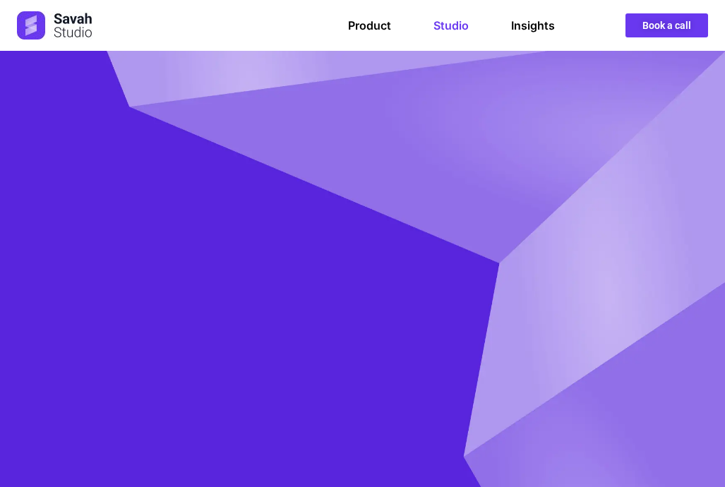
click at [307, 17] on div "Product Studio Insights Product Studio Insights Book a call" at bounding box center [455, 25] width 508 height 24
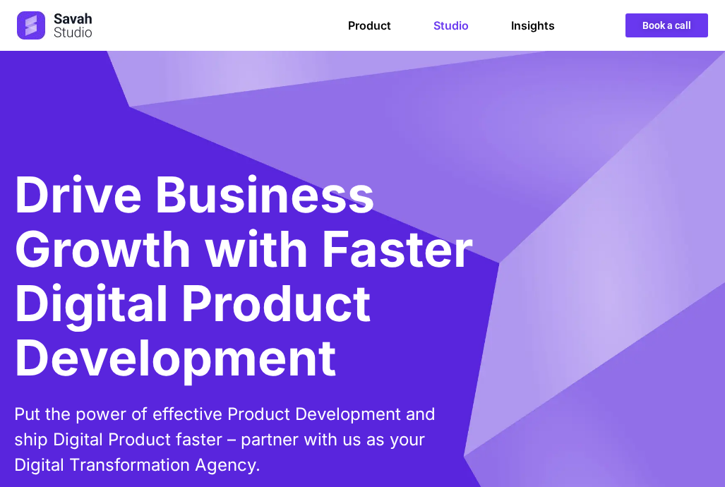
click at [291, 25] on div "Product Studio Insights Product Studio Insights Book a call" at bounding box center [455, 25] width 508 height 24
click at [290, 31] on div "Product Studio Insights Product Studio Insights Book a call" at bounding box center [455, 25] width 508 height 24
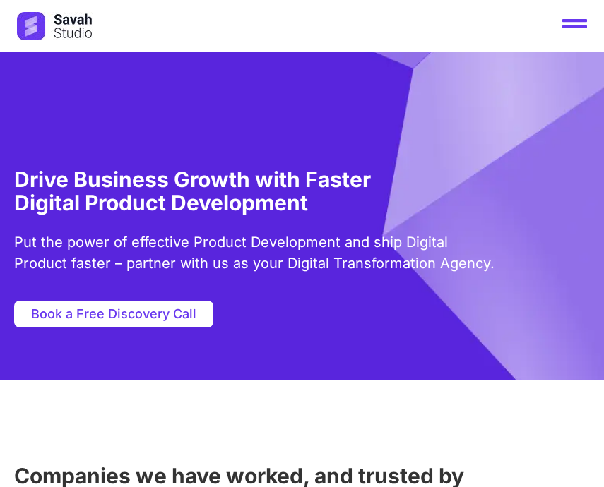
click at [601, 8] on div at bounding box center [302, 26] width 604 height 52
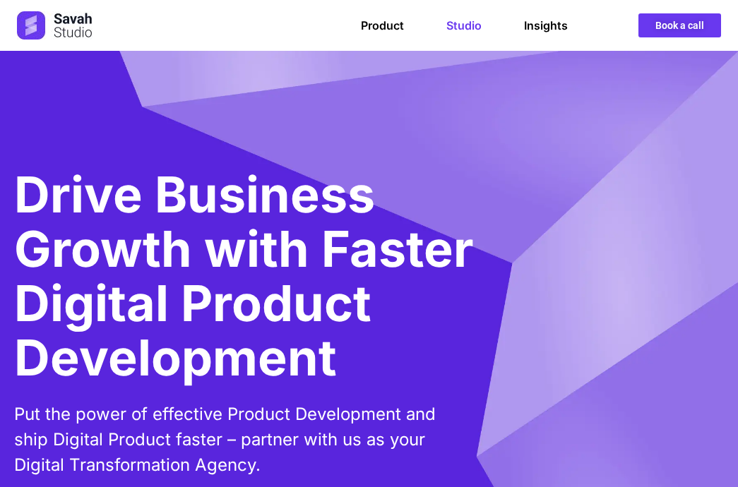
click at [595, 21] on div "Product Studio Insights Product Studio Insights" at bounding box center [492, 25] width 263 height 14
click at [534, 28] on link "Insights" at bounding box center [546, 25] width 44 height 14
click at [319, 34] on div "Product Studio Insights Product Studio Insights Book a call" at bounding box center [462, 25] width 518 height 24
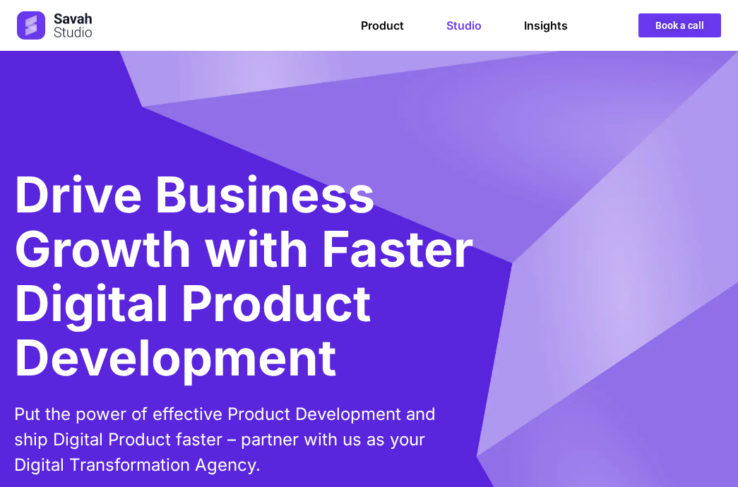
click at [319, 34] on div "Product Studio Insights Product Studio Insights Book a call" at bounding box center [462, 25] width 518 height 24
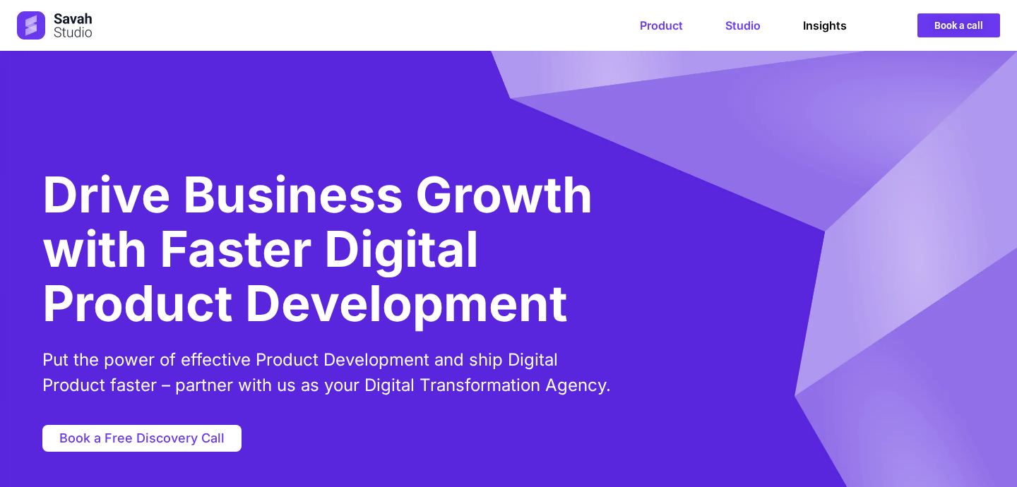
click at [651, 23] on link "Product" at bounding box center [661, 25] width 43 height 14
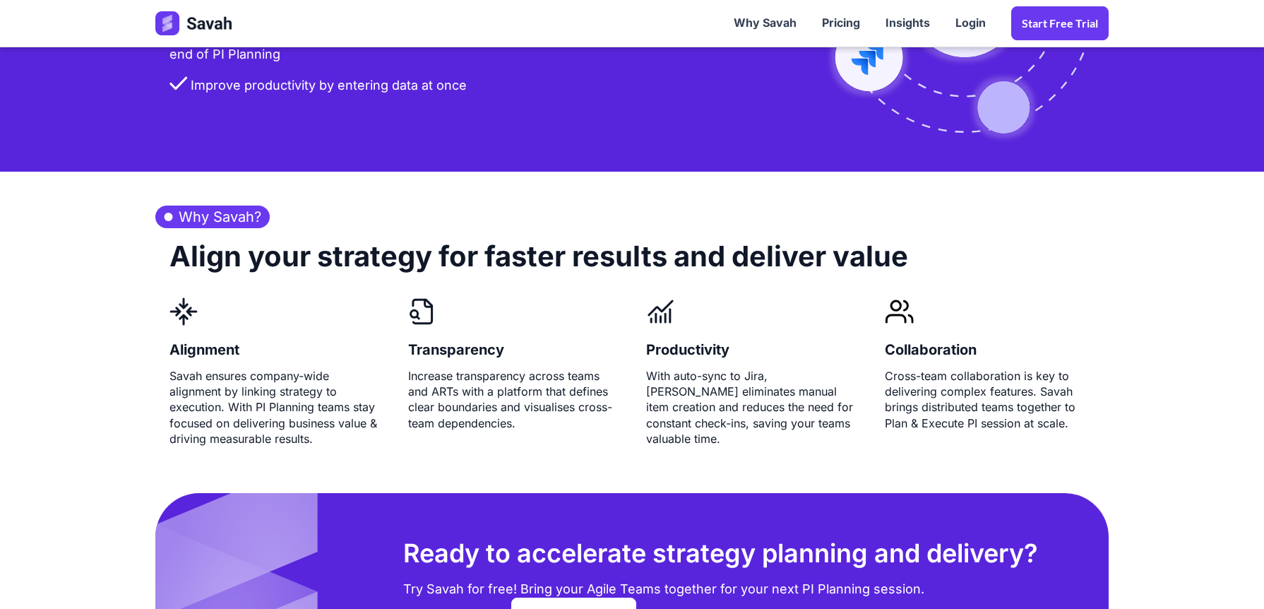
scroll to position [3274, 0]
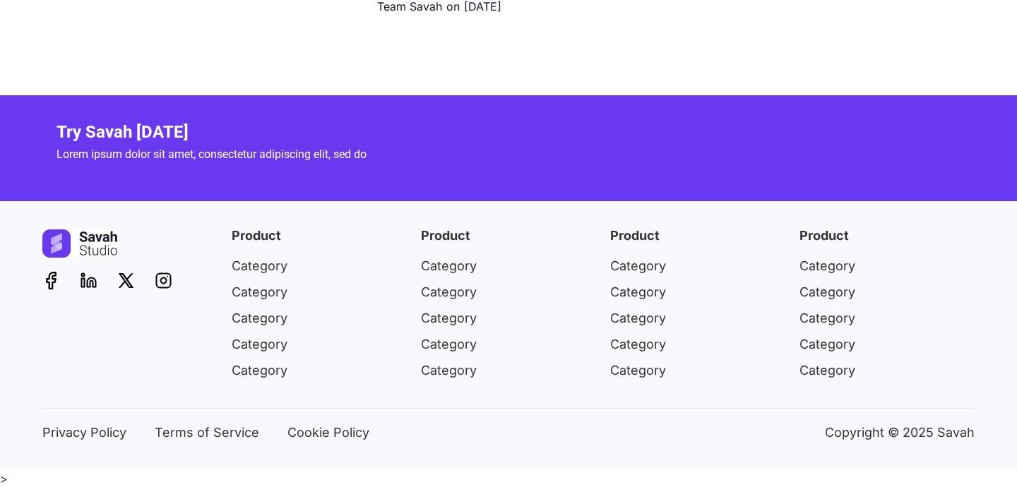
scroll to position [3860, 0]
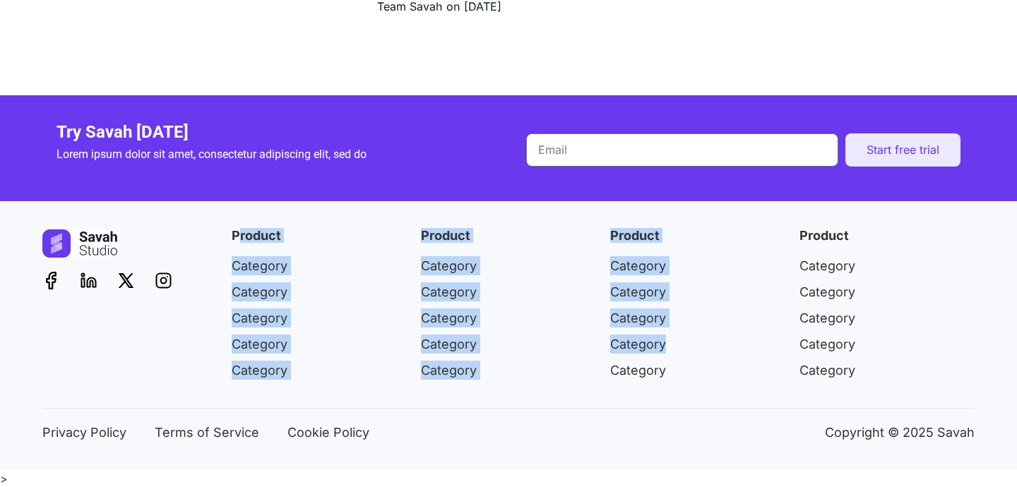
drag, startPoint x: 237, startPoint y: 237, endPoint x: 689, endPoint y: 338, distance: 463.8
click at [689, 338] on div "Product Category Category Category Category Category Product Category Category …" at bounding box center [508, 319] width 932 height 179
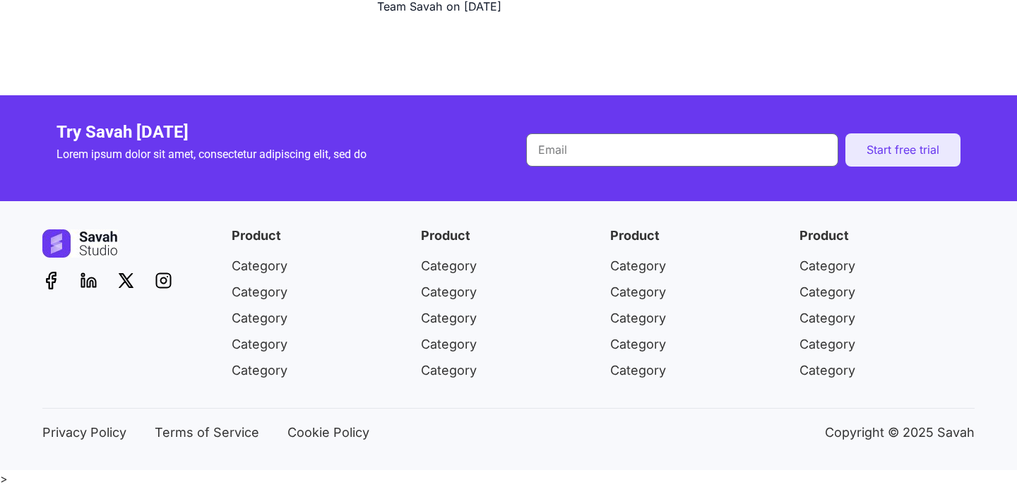
click at [890, 373] on li "Category" at bounding box center [887, 370] width 175 height 19
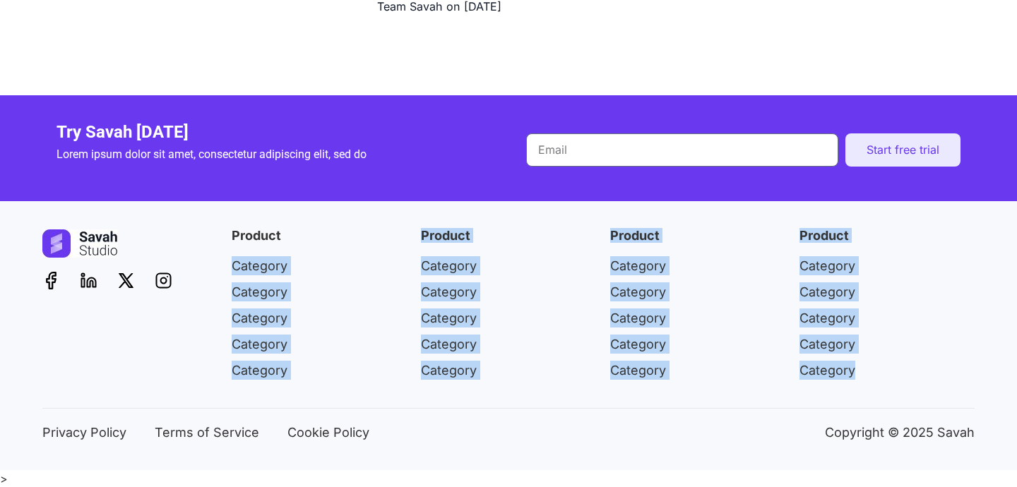
drag, startPoint x: 890, startPoint y: 373, endPoint x: 351, endPoint y: 234, distance: 556.6
click at [351, 234] on div "Product Category Category Category Category Category Product Category Category …" at bounding box center [508, 319] width 932 height 179
click at [251, 275] on span "Category" at bounding box center [260, 265] width 56 height 19
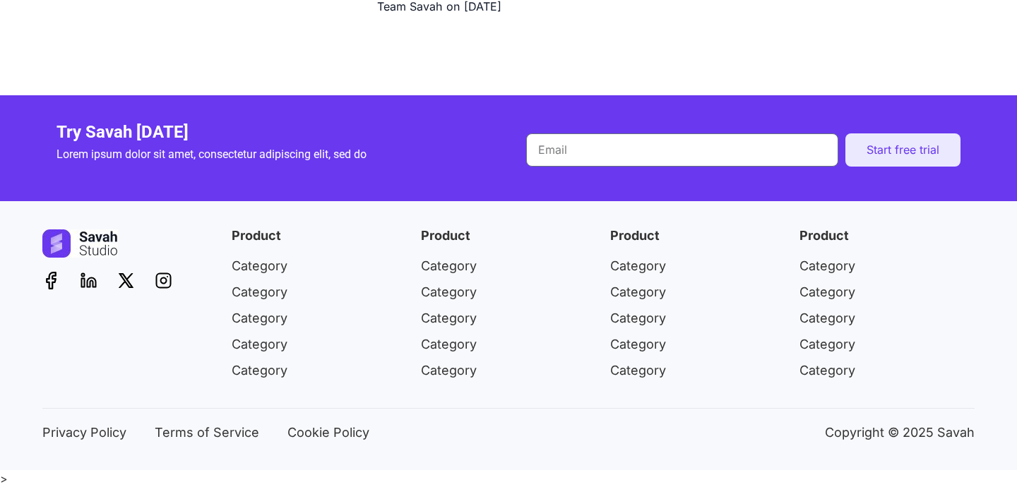
click at [267, 268] on span "Category" at bounding box center [260, 265] width 56 height 19
click at [454, 277] on li "Category" at bounding box center [508, 267] width 175 height 23
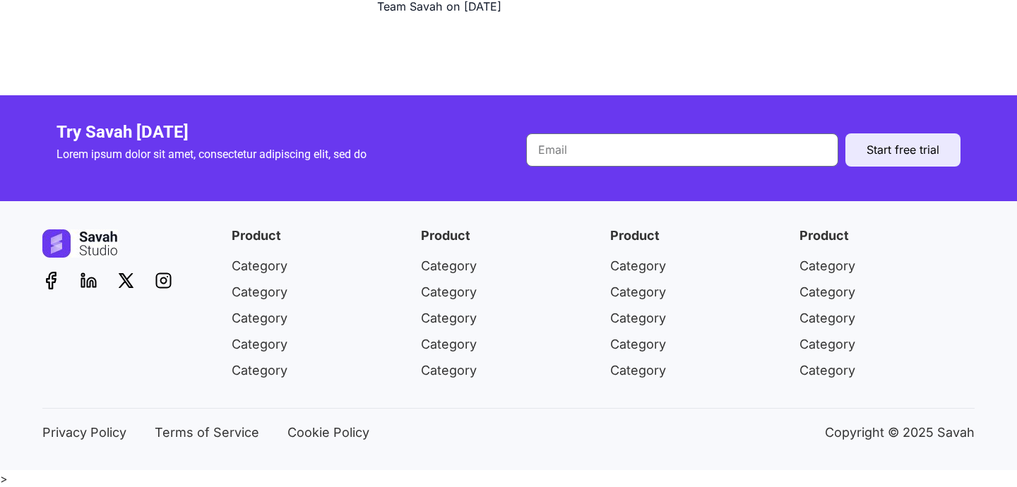
click at [857, 155] on button "Start free trial" at bounding box center [902, 149] width 115 height 33
click at [725, 301] on li "Category" at bounding box center [697, 294] width 175 height 23
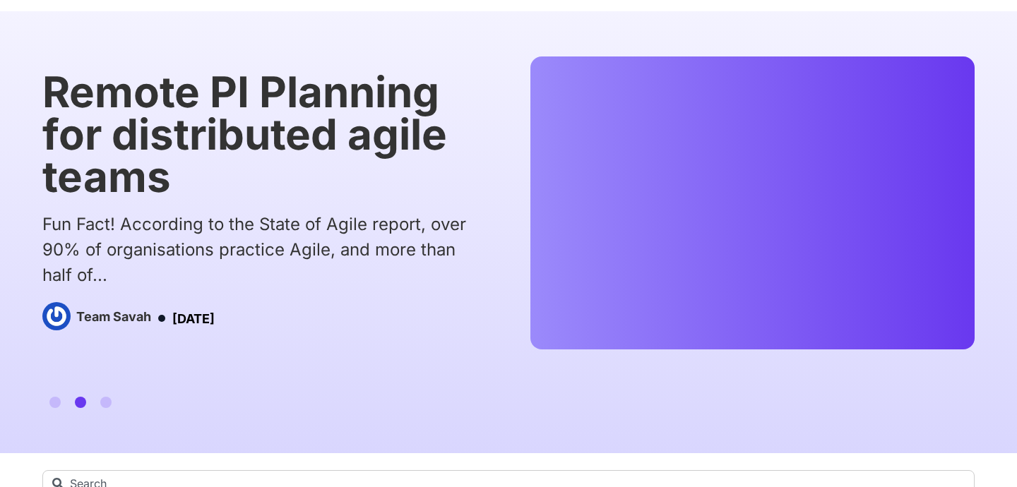
scroll to position [0, 0]
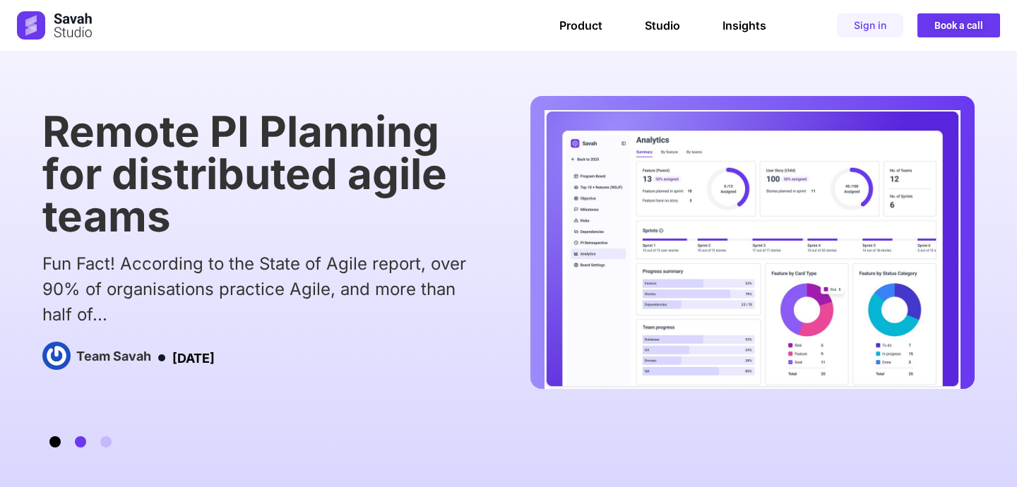
click at [53, 446] on span "Go to slide 1" at bounding box center [54, 441] width 11 height 11
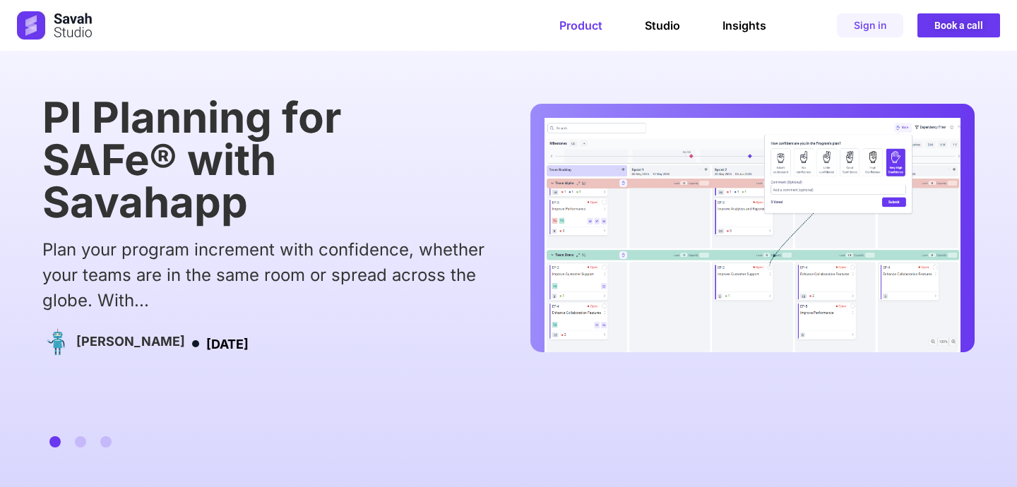
click at [578, 28] on link "Product" at bounding box center [580, 25] width 43 height 14
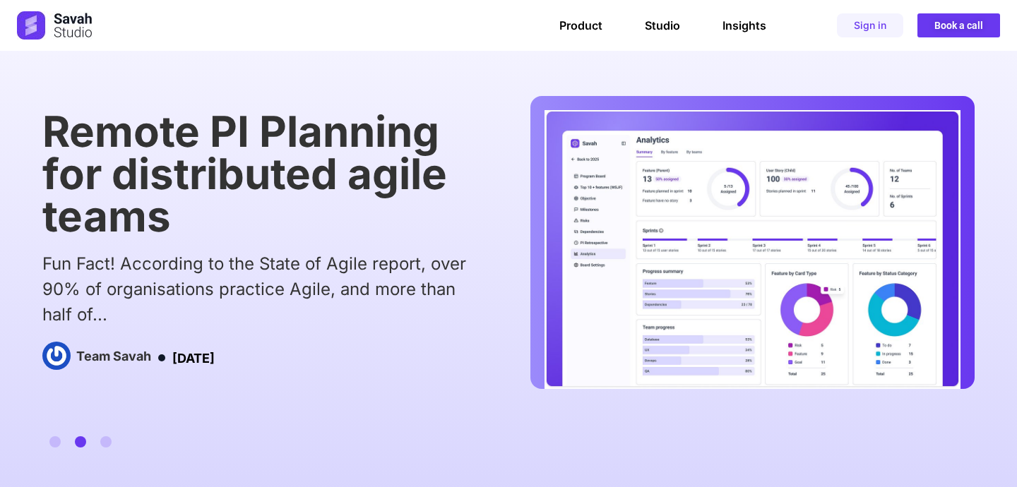
click at [661, 32] on div "Product Studio Insights Product Studio Insights Sign in Book a call" at bounding box center [636, 25] width 727 height 24
click at [660, 19] on link "Studio" at bounding box center [662, 25] width 35 height 14
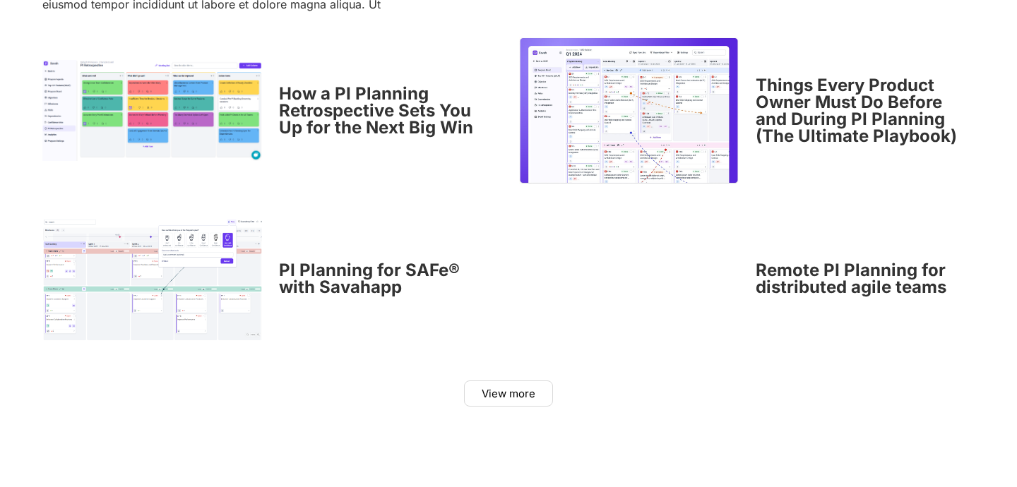
scroll to position [4744, 0]
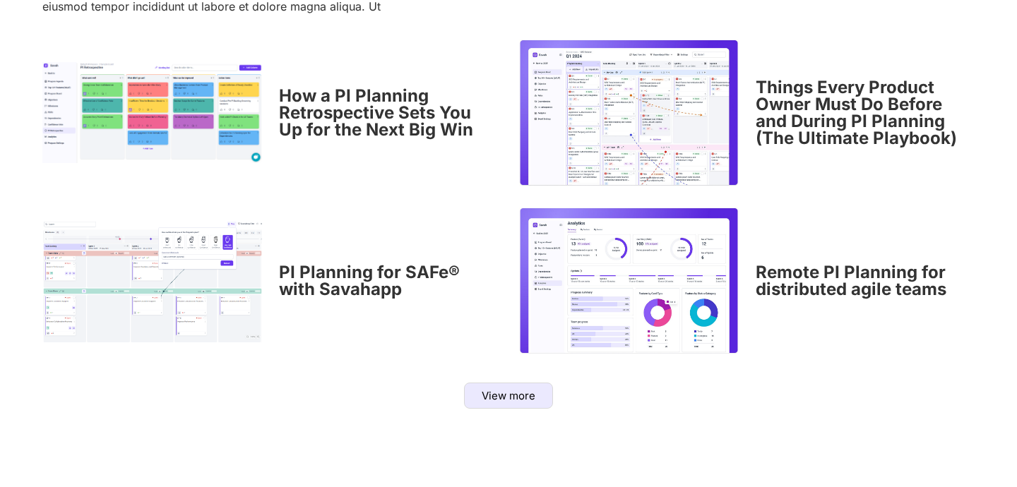
click at [494, 396] on span "View more" at bounding box center [509, 396] width 54 height 11
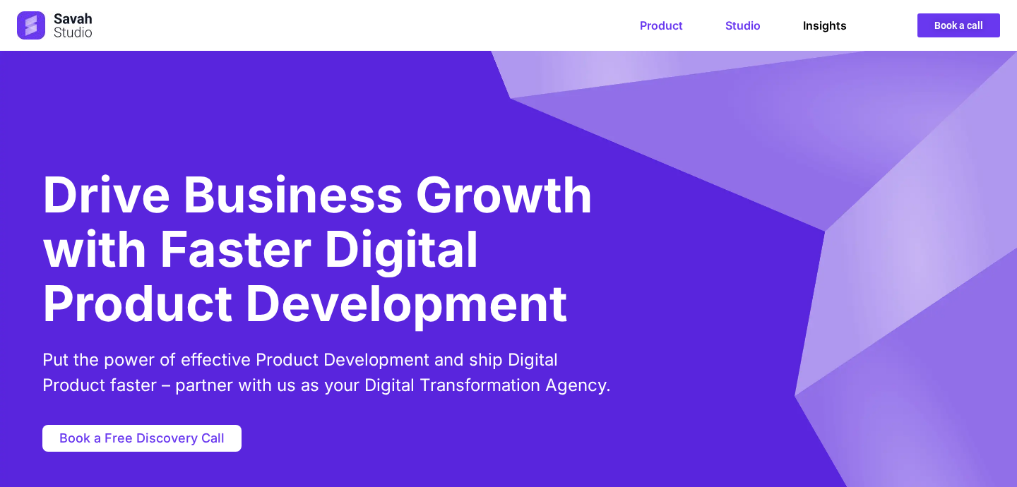
click at [672, 28] on link "Product" at bounding box center [661, 25] width 43 height 14
click at [664, 20] on link "Product" at bounding box center [661, 25] width 43 height 14
click at [730, 20] on link "Studio" at bounding box center [742, 25] width 35 height 14
click at [739, 30] on link "Studio" at bounding box center [742, 25] width 35 height 14
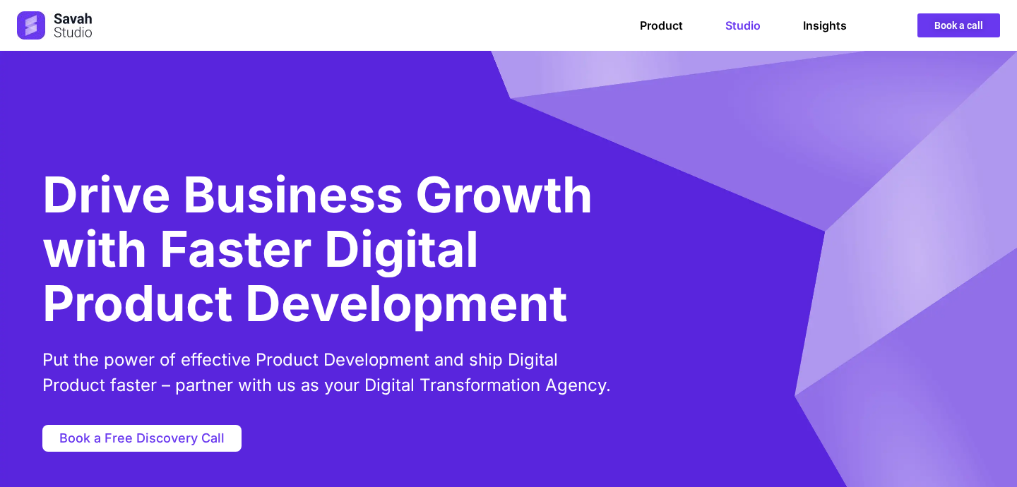
click at [745, 25] on link "Studio" at bounding box center [742, 25] width 35 height 14
click at [828, 33] on div "Product Studio Insights Product Studio Insights Book a call" at bounding box center [636, 25] width 727 height 24
click at [824, 26] on link "Insights" at bounding box center [825, 25] width 44 height 14
click at [51, 25] on img at bounding box center [55, 25] width 76 height 28
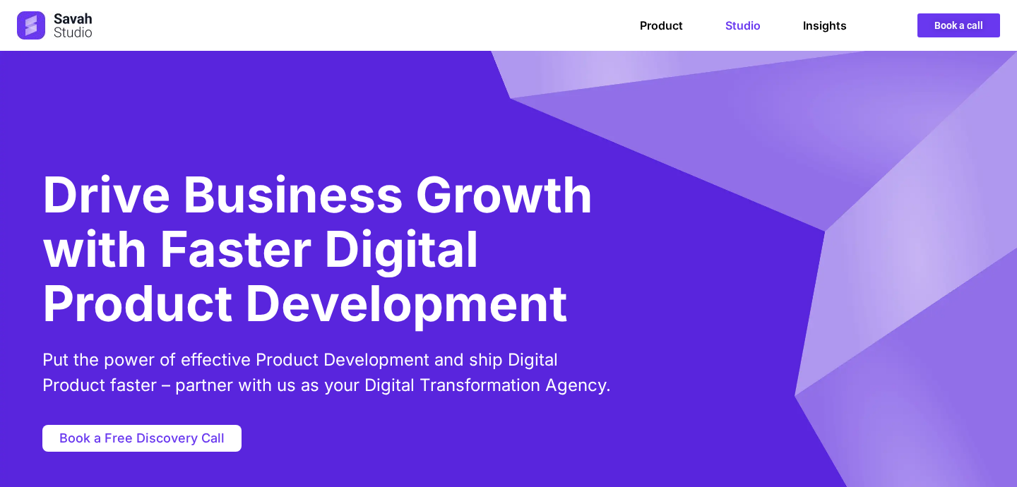
click at [42, 25] on img at bounding box center [55, 25] width 76 height 28
click at [657, 26] on link "Product" at bounding box center [661, 25] width 43 height 14
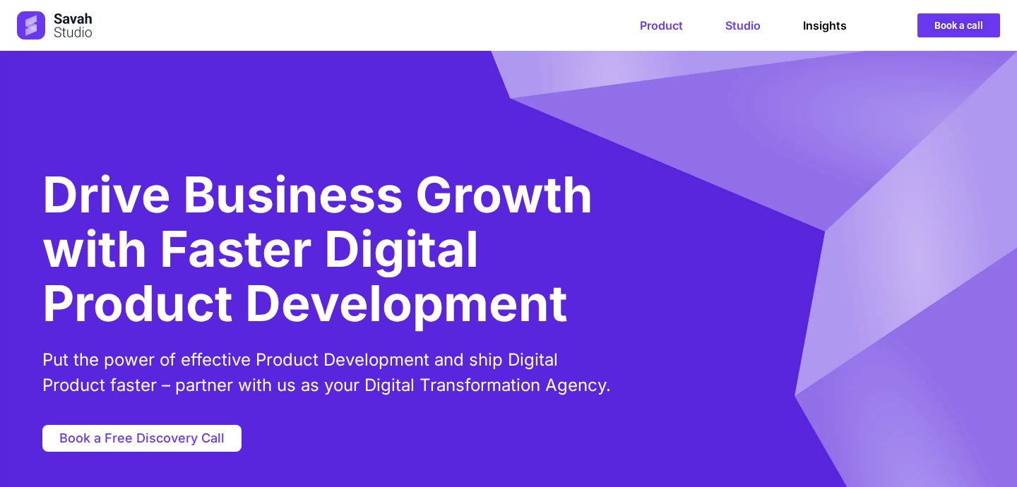
click at [657, 23] on link "Product" at bounding box center [661, 25] width 43 height 14
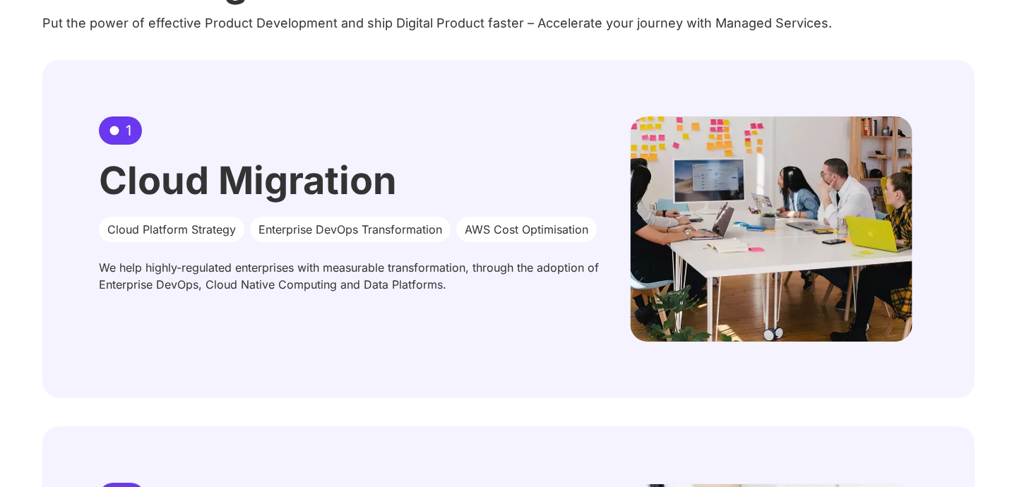
scroll to position [894, 0]
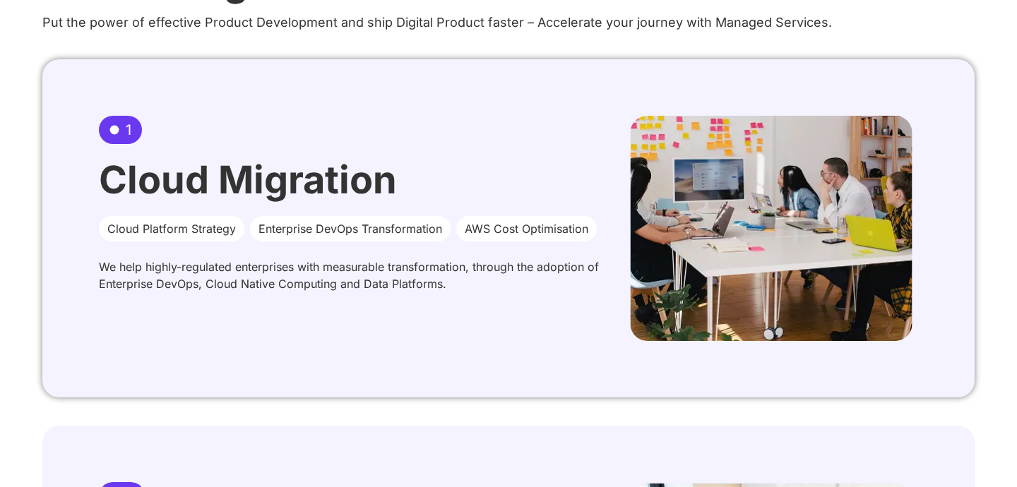
click at [302, 182] on h2 "Cloud Migration" at bounding box center [350, 180] width 503 height 38
click at [676, 194] on img at bounding box center [771, 228] width 283 height 225
click at [410, 292] on p "We help highly-regulated enterprises with measurable transformation, through th…" at bounding box center [350, 275] width 503 height 34
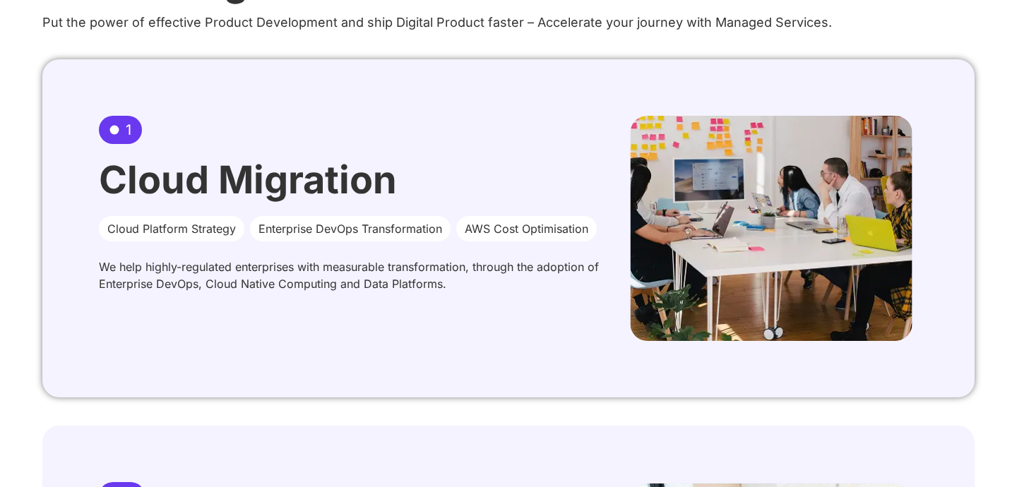
click at [410, 292] on p "We help highly-regulated enterprises with measurable transformation, through th…" at bounding box center [350, 275] width 503 height 34
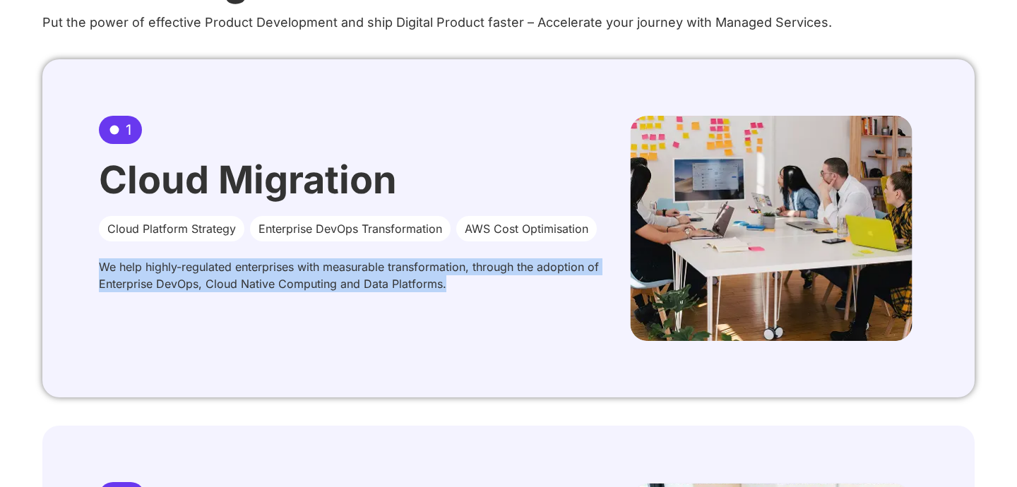
click at [244, 191] on h2 "Cloud Migration" at bounding box center [350, 180] width 503 height 38
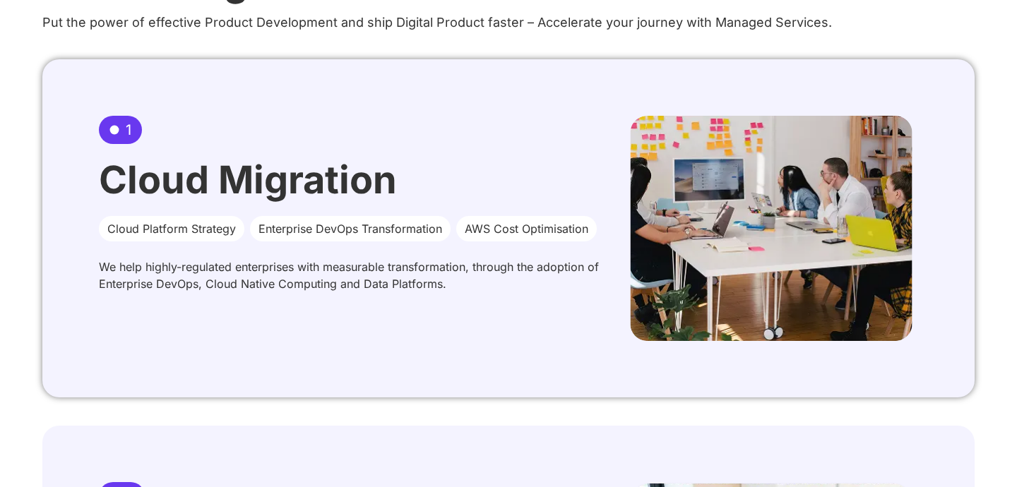
click at [244, 191] on h2 "Cloud Migration" at bounding box center [350, 180] width 503 height 38
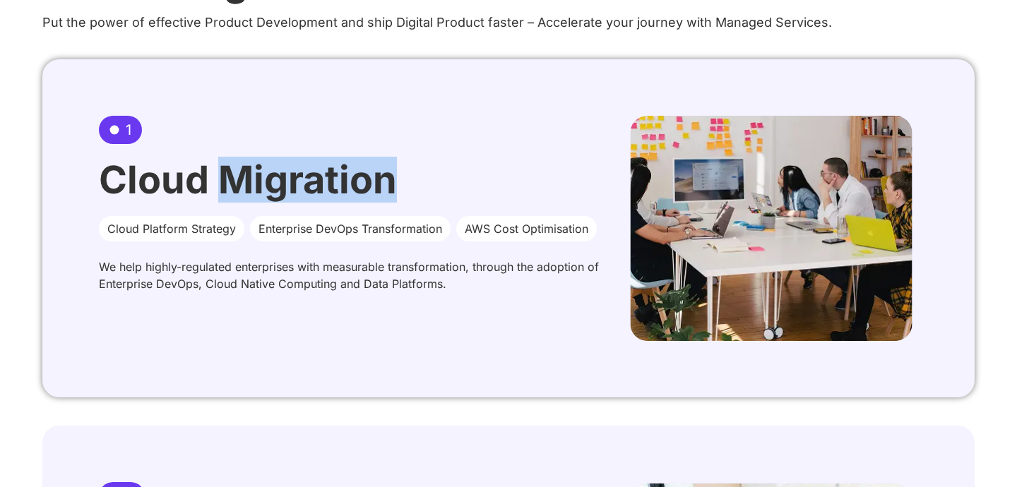
click at [244, 191] on h2 "Cloud Migration" at bounding box center [350, 180] width 503 height 38
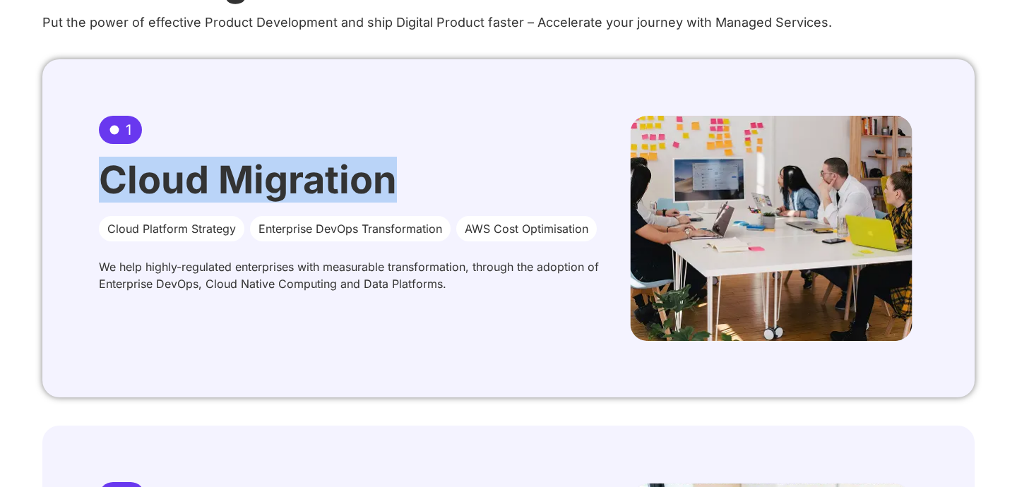
click at [244, 191] on h2 "Cloud Migration" at bounding box center [350, 180] width 503 height 38
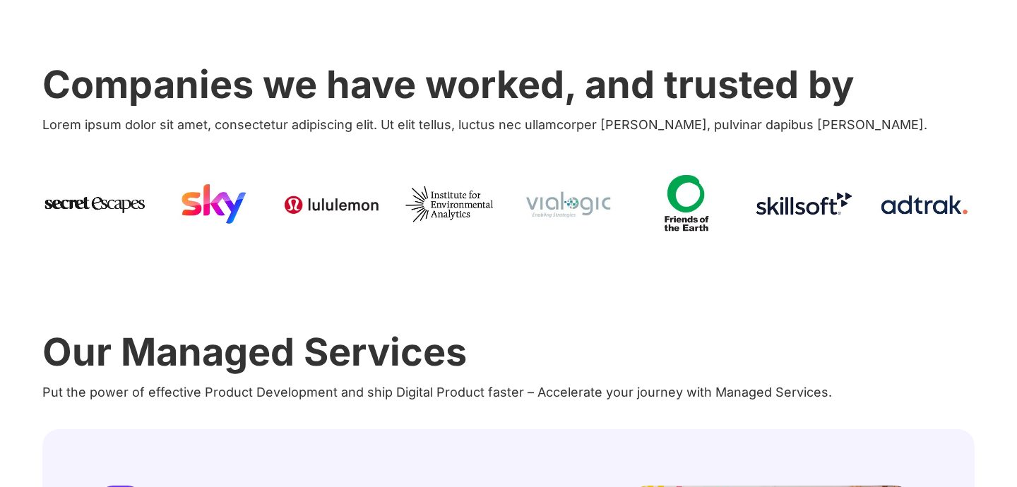
scroll to position [0, 0]
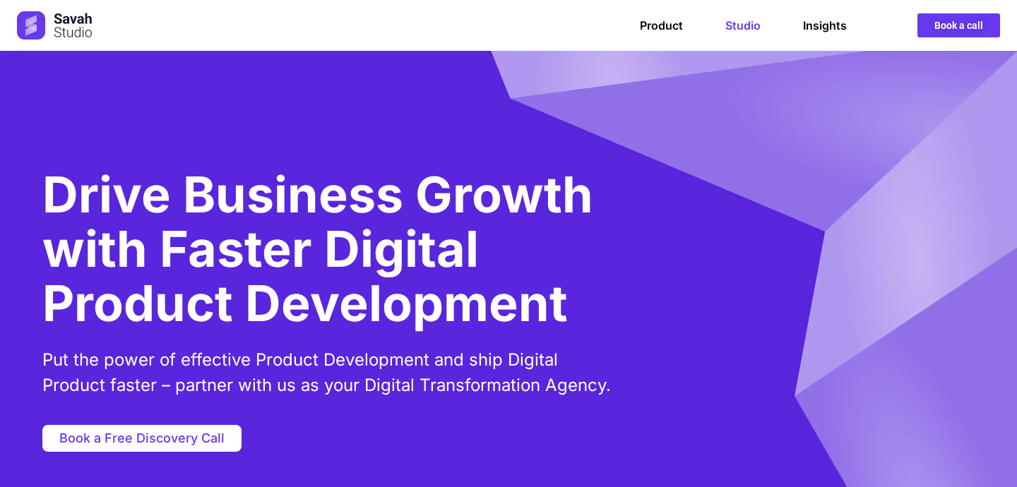
click at [742, 16] on div "Product Studio Insights Product Studio Insights Book a call" at bounding box center [636, 25] width 727 height 24
click at [744, 30] on link "Studio" at bounding box center [742, 25] width 35 height 14
click at [822, 28] on link "Insights" at bounding box center [825, 25] width 44 height 14
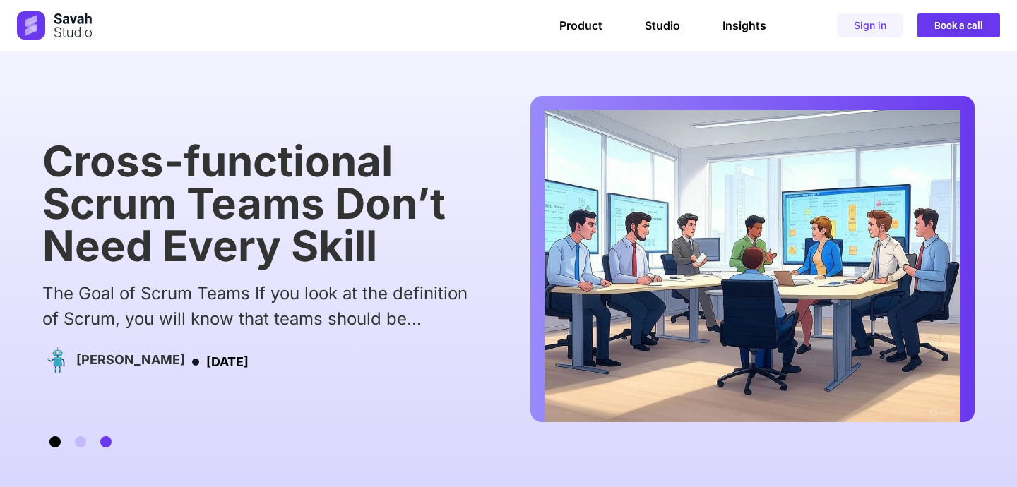
click at [58, 443] on span "Go to slide 1" at bounding box center [54, 441] width 11 height 11
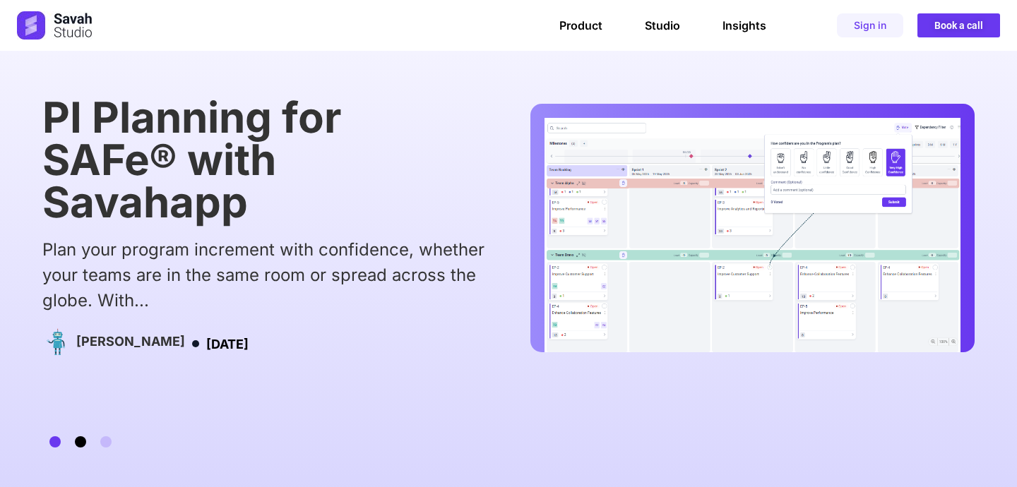
click at [83, 441] on span "Go to slide 2" at bounding box center [80, 441] width 11 height 11
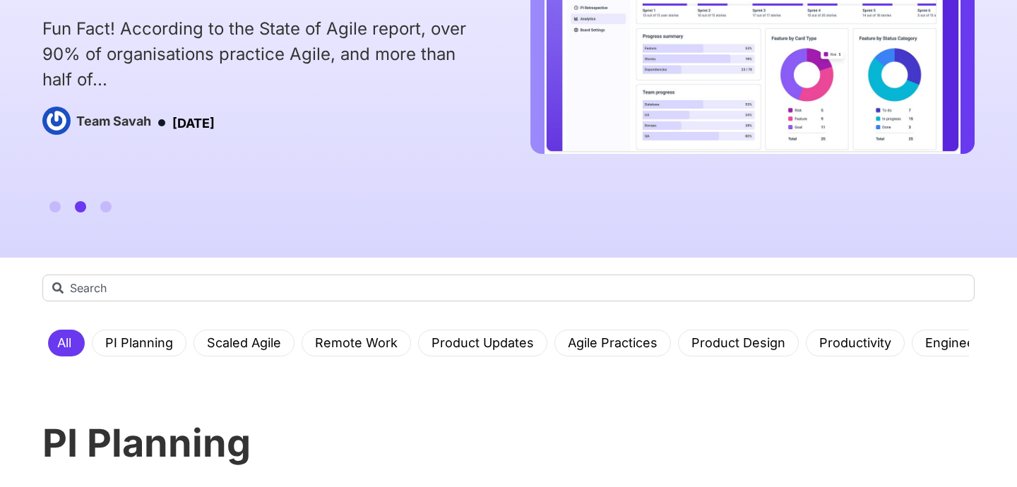
scroll to position [248, 0]
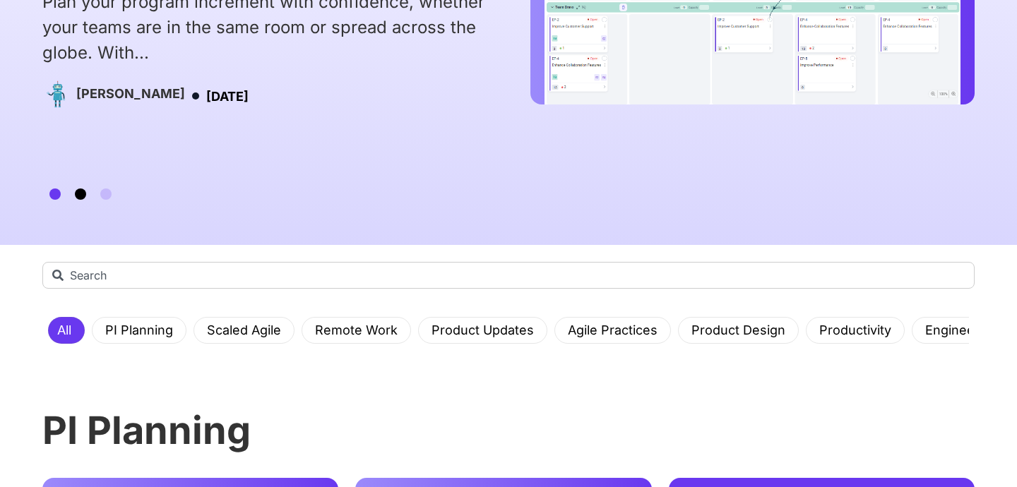
click at [82, 189] on span "Go to slide 2" at bounding box center [80, 194] width 11 height 11
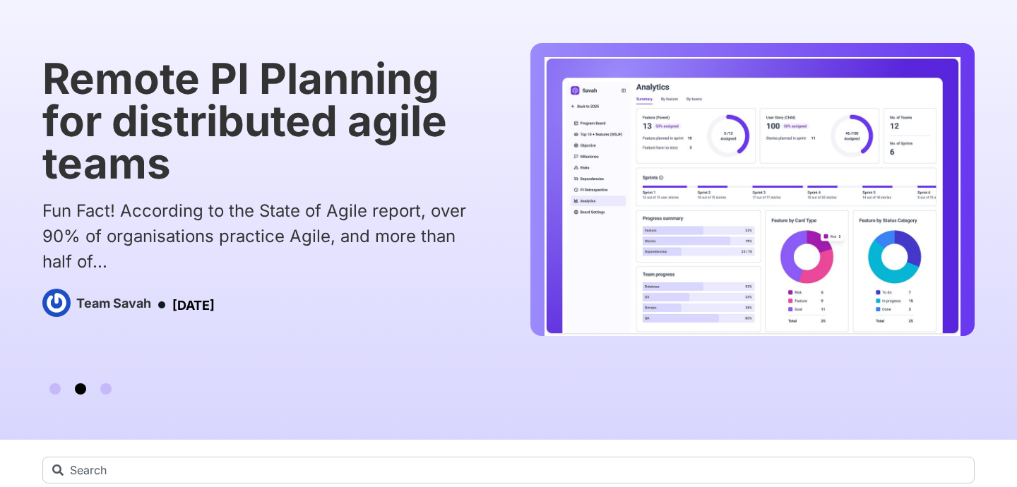
scroll to position [57, 0]
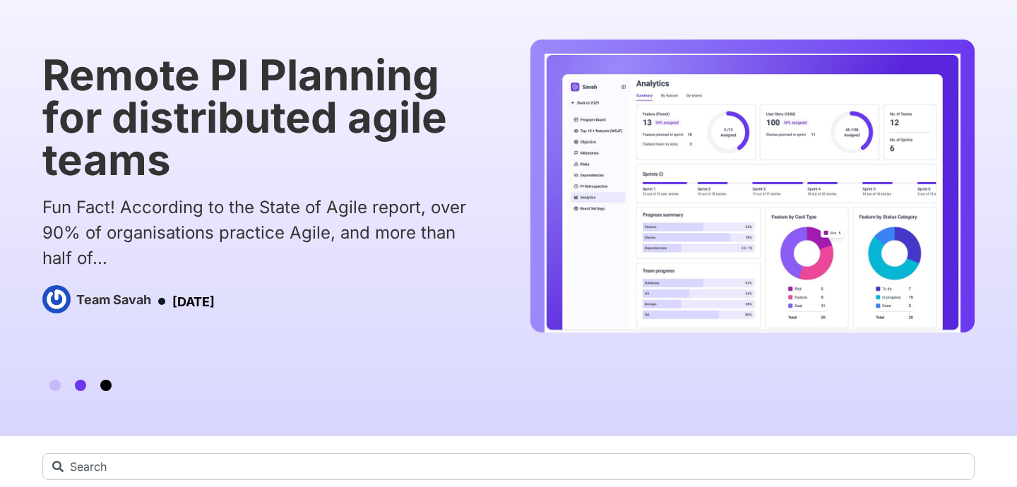
click at [108, 386] on span "Go to slide 3" at bounding box center [105, 385] width 11 height 11
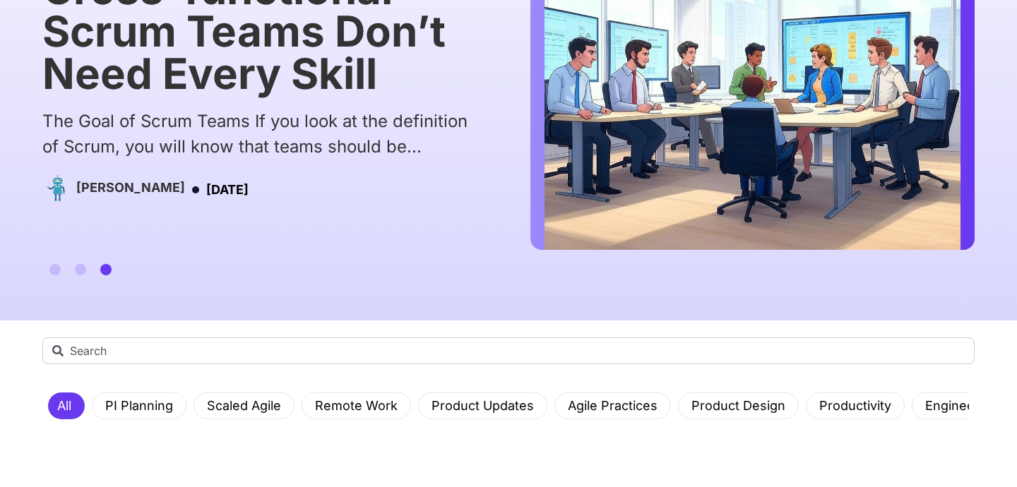
scroll to position [0, 0]
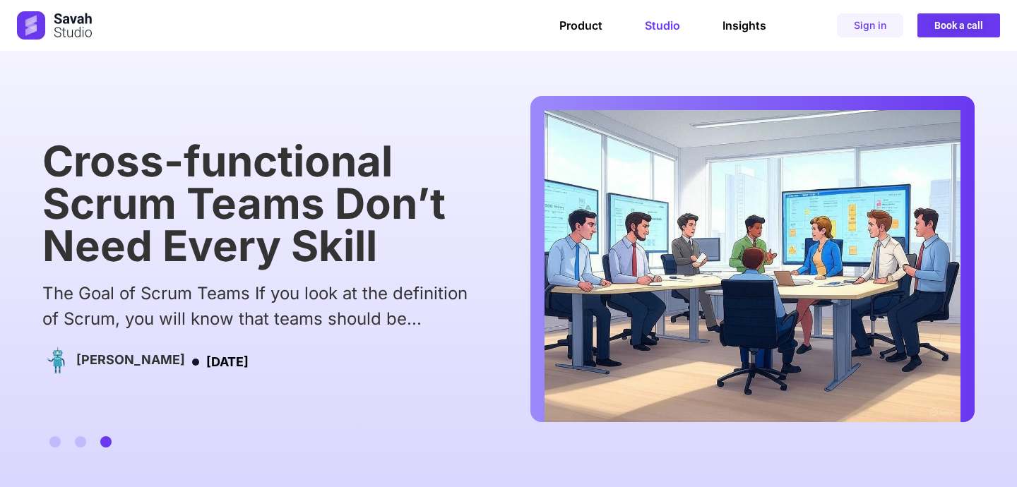
click at [662, 25] on link "Studio" at bounding box center [662, 25] width 35 height 14
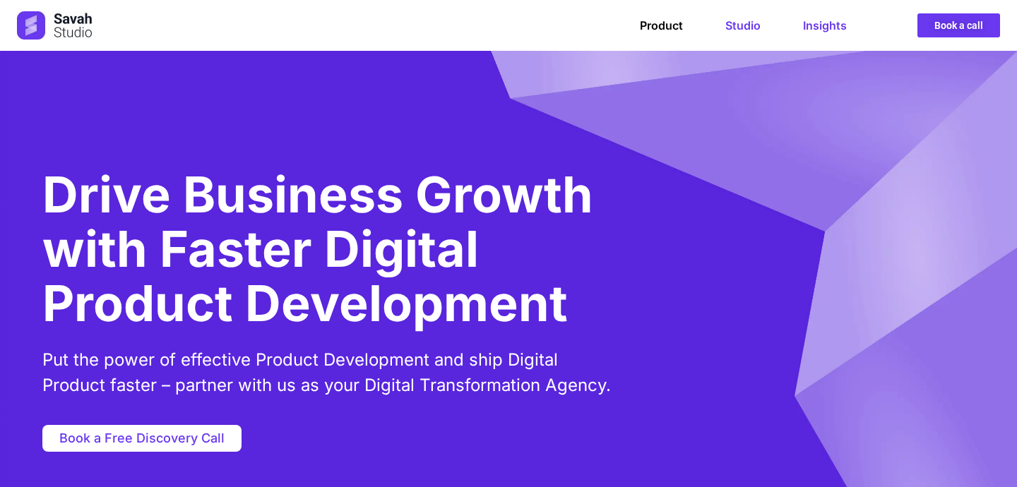
click at [824, 24] on link "Insights" at bounding box center [825, 25] width 44 height 14
click at [815, 35] on div "Product Studio Insights Product Studio Insights Book a call" at bounding box center [636, 25] width 727 height 24
click at [814, 25] on link "Insights" at bounding box center [825, 25] width 44 height 14
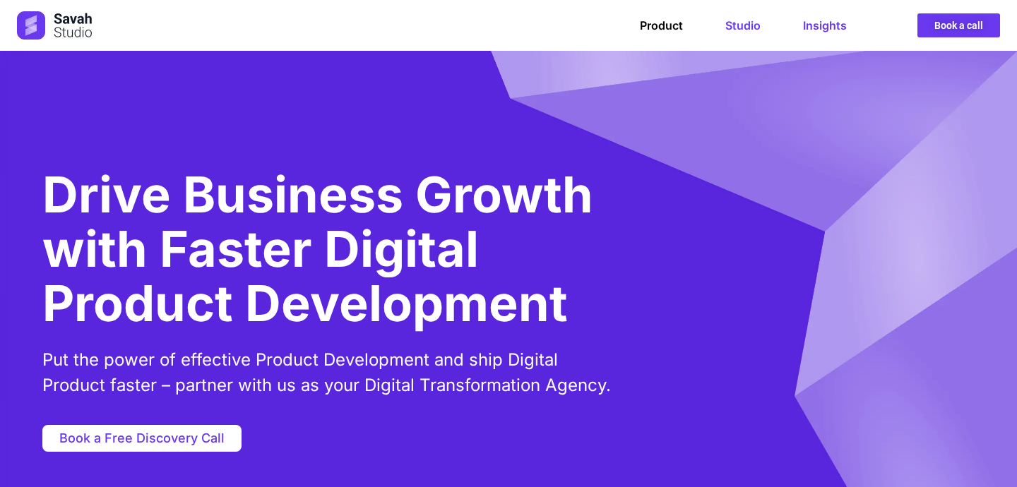
click at [814, 25] on link "Insights" at bounding box center [825, 25] width 44 height 14
click at [821, 17] on div "Product Studio Insights Product Studio Insights Book a call" at bounding box center [636, 25] width 727 height 24
click at [818, 30] on link "Insights" at bounding box center [825, 25] width 44 height 14
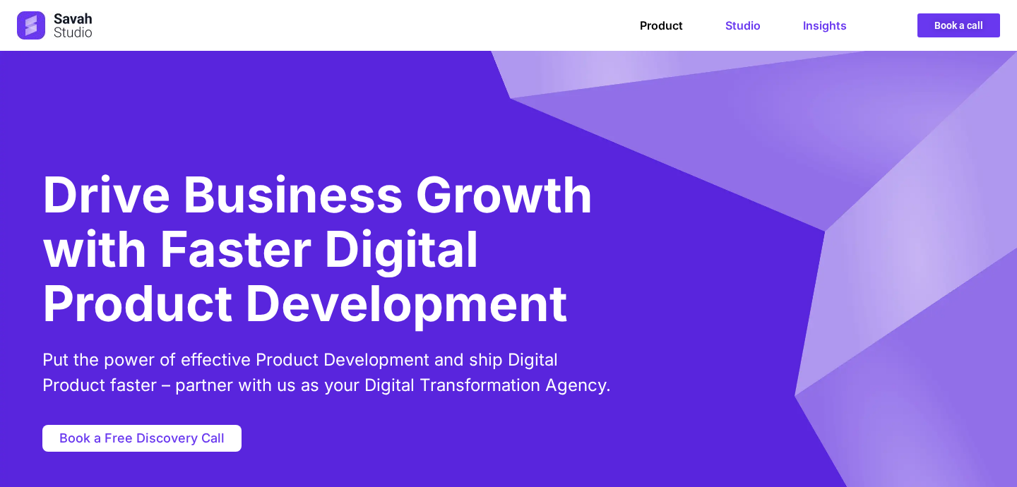
click at [818, 30] on link "Insights" at bounding box center [825, 25] width 44 height 14
click at [656, 29] on link "Product" at bounding box center [661, 25] width 43 height 14
click at [671, 23] on link "Product" at bounding box center [661, 25] width 43 height 14
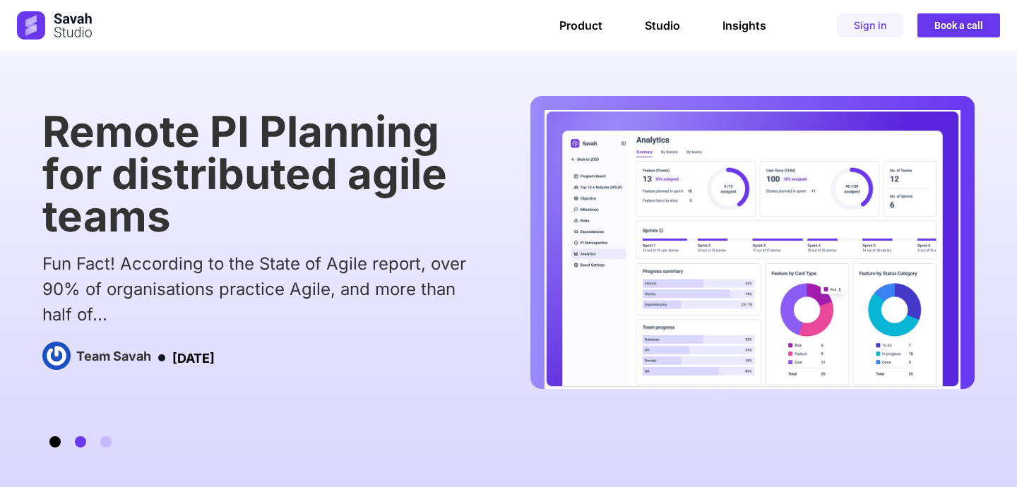
click at [54, 443] on span "Go to slide 1" at bounding box center [54, 441] width 11 height 11
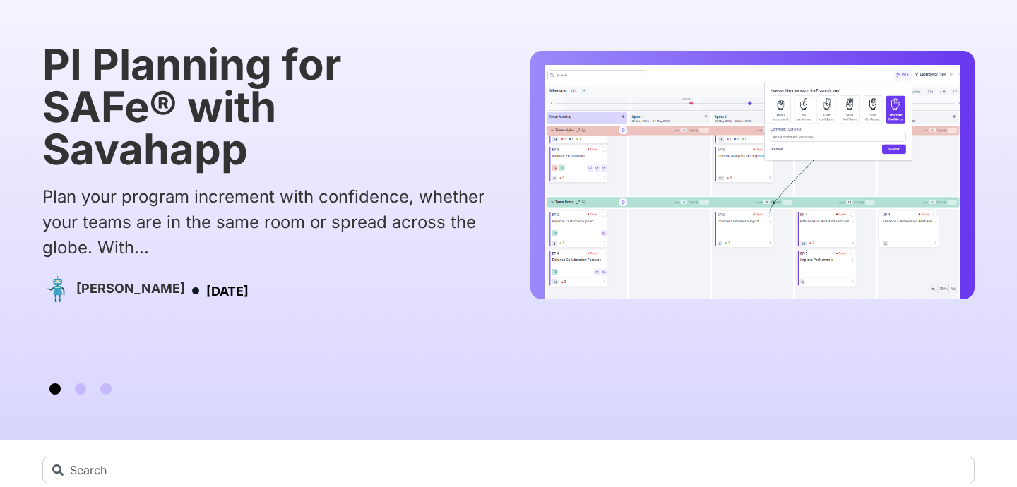
scroll to position [55, 0]
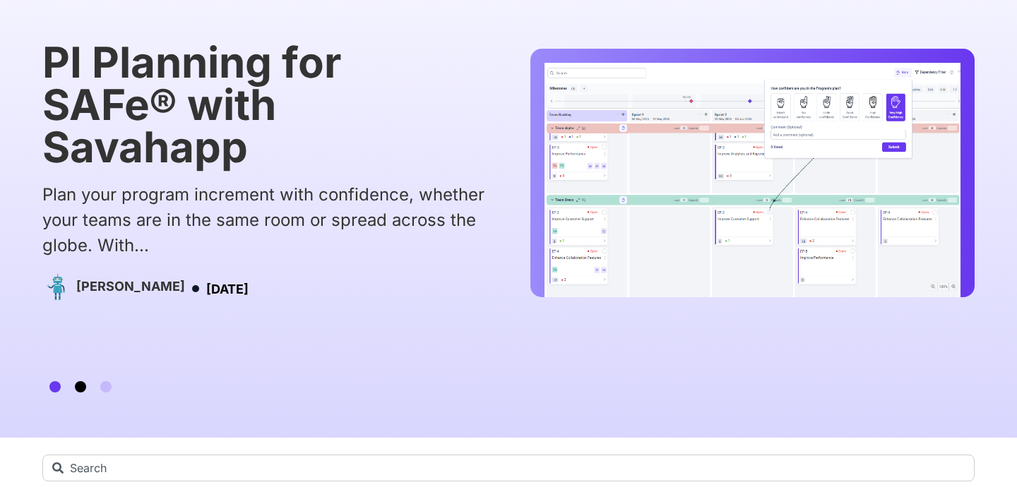
click at [76, 387] on span "Go to slide 2" at bounding box center [80, 386] width 11 height 11
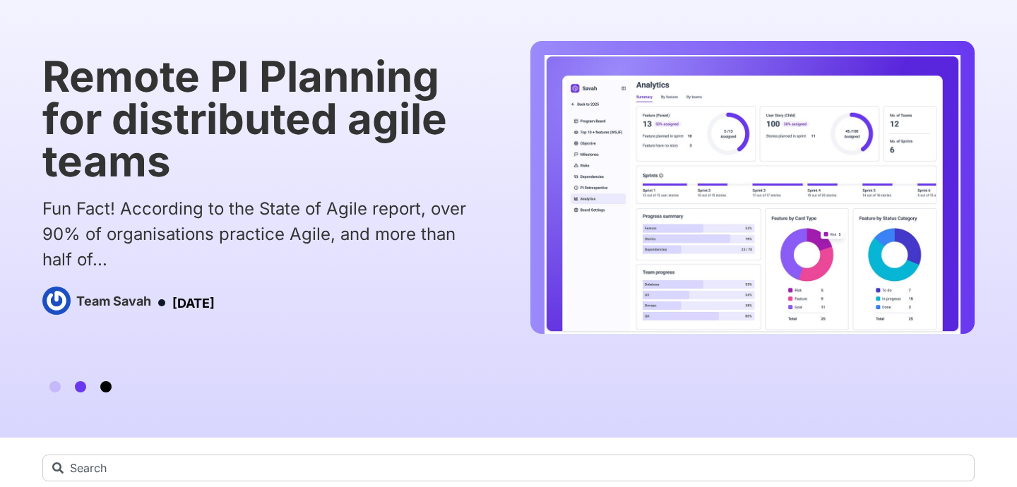
click at [103, 386] on span "Go to slide 3" at bounding box center [105, 386] width 11 height 11
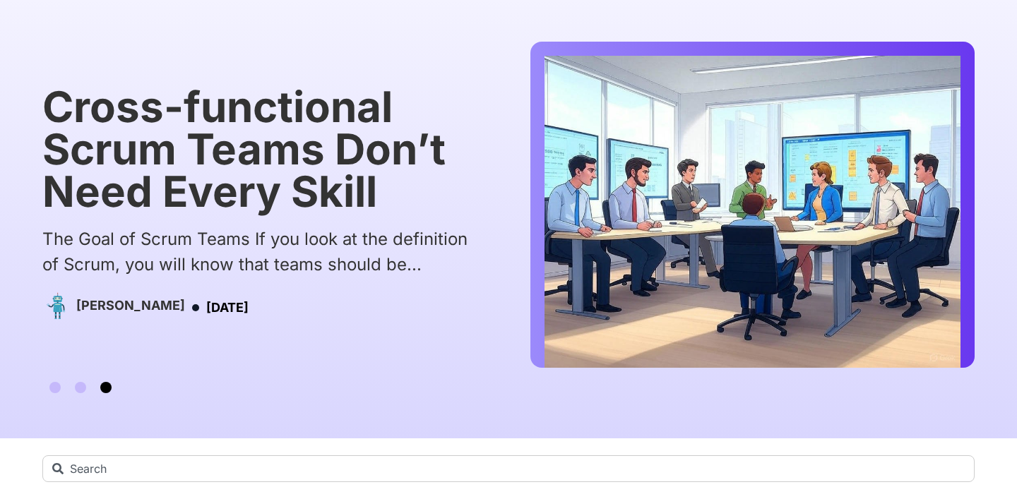
scroll to position [0, 0]
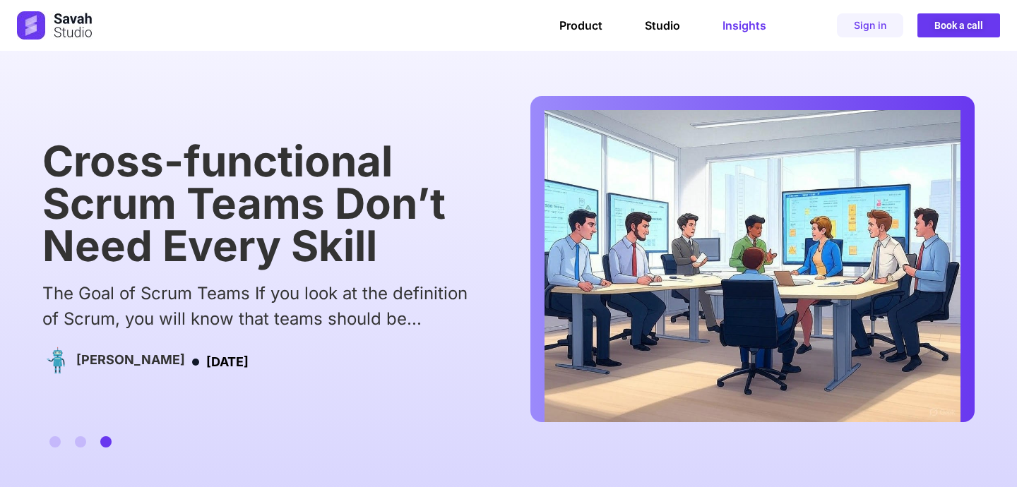
click at [744, 18] on link "Insights" at bounding box center [745, 25] width 44 height 14
click at [664, 23] on link "Studio" at bounding box center [662, 25] width 35 height 14
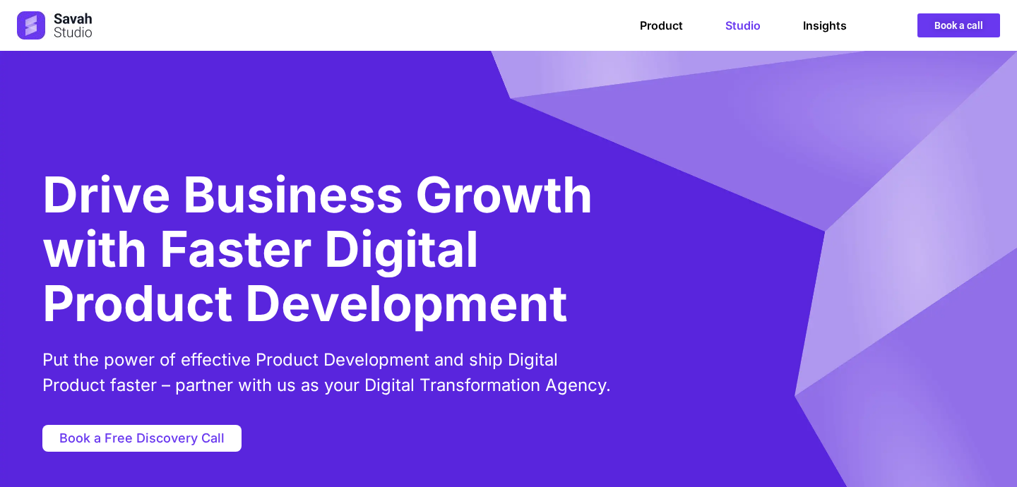
click at [17, 27] on img at bounding box center [55, 25] width 76 height 28
click at [49, 30] on img at bounding box center [55, 25] width 76 height 28
click at [162, 444] on span "Book a Free Discovery Call" at bounding box center [141, 438] width 165 height 13
click at [181, 440] on span "Book a Free Discovery Call" at bounding box center [141, 438] width 165 height 13
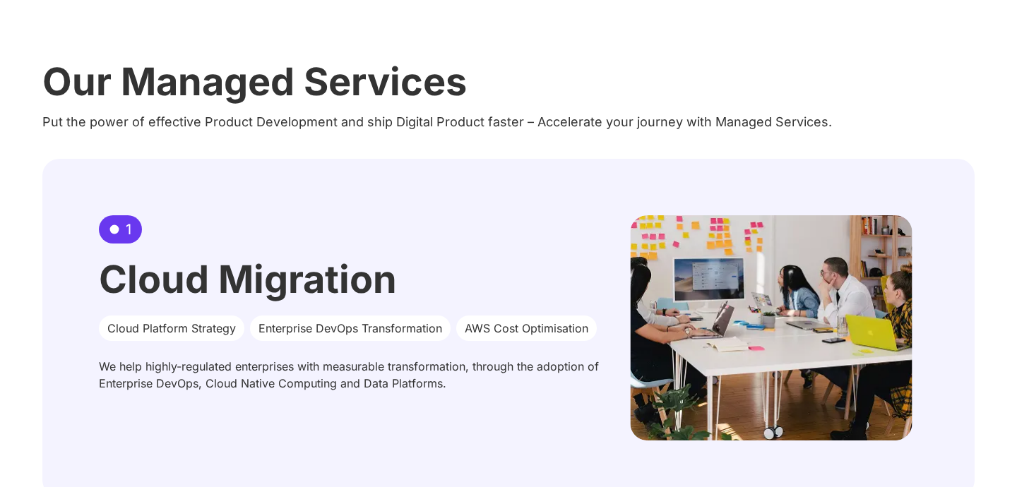
scroll to position [800, 0]
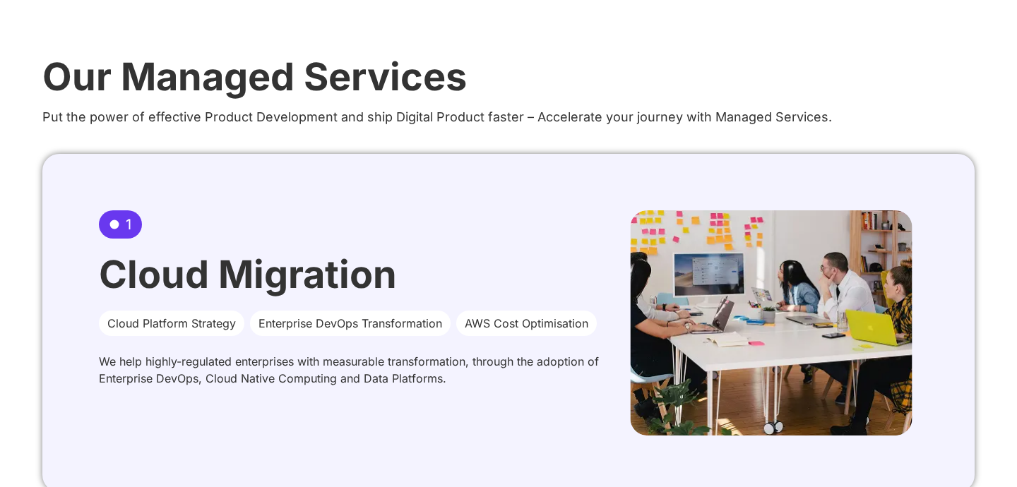
click at [249, 305] on div "1 Cloud Migration Cloud Platform Strategy Enterprise DevOps Transformation AWS …" at bounding box center [350, 303] width 503 height 186
click at [263, 266] on h2 "Cloud Migration" at bounding box center [350, 275] width 503 height 38
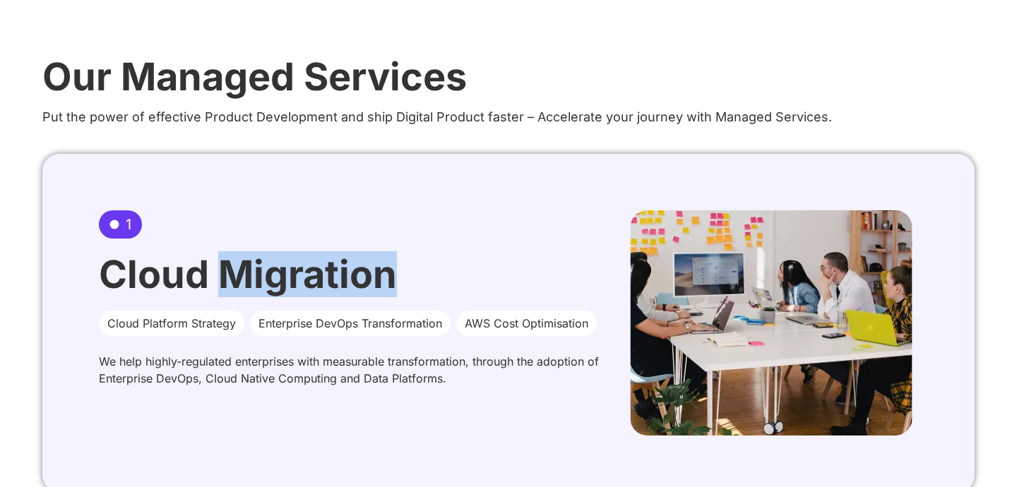
click at [263, 266] on h2 "Cloud Migration" at bounding box center [350, 275] width 503 height 38
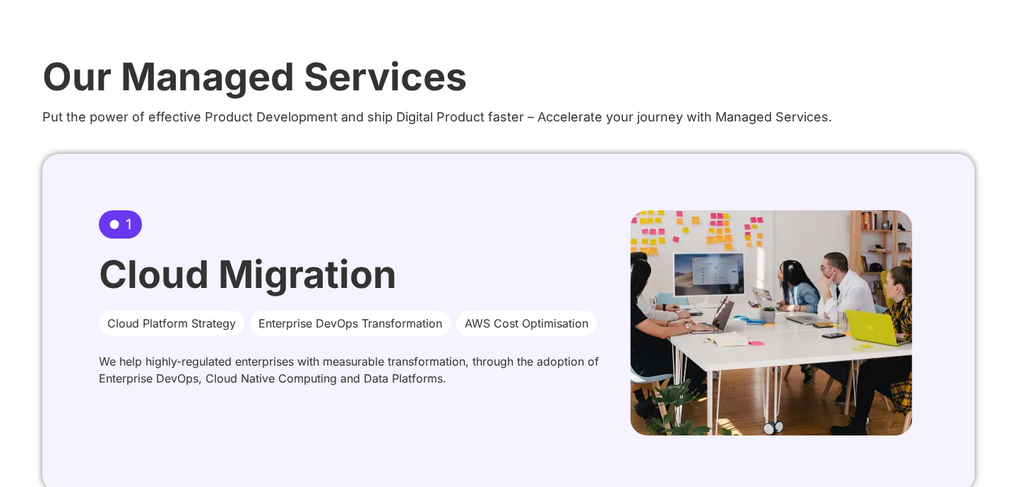
click at [263, 266] on h2 "Cloud Migration" at bounding box center [350, 275] width 503 height 38
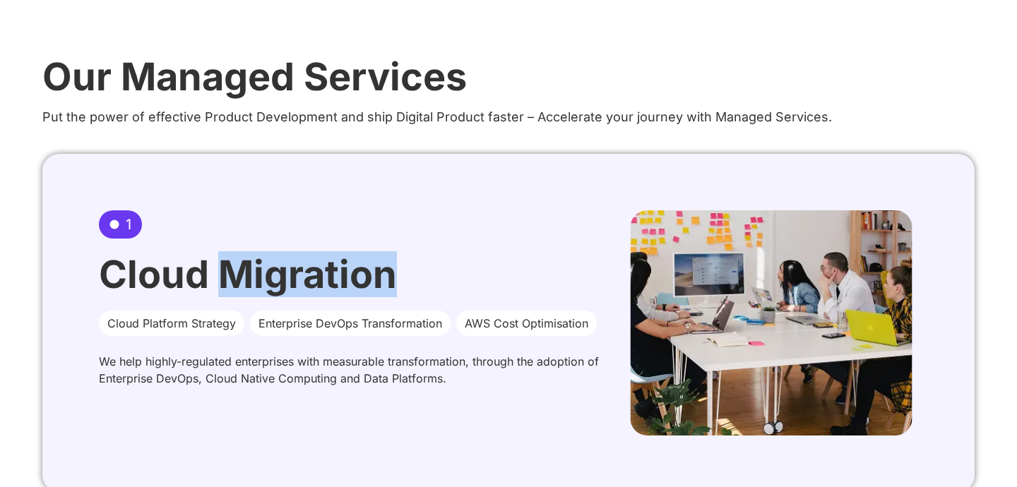
click at [701, 354] on img at bounding box center [771, 322] width 283 height 225
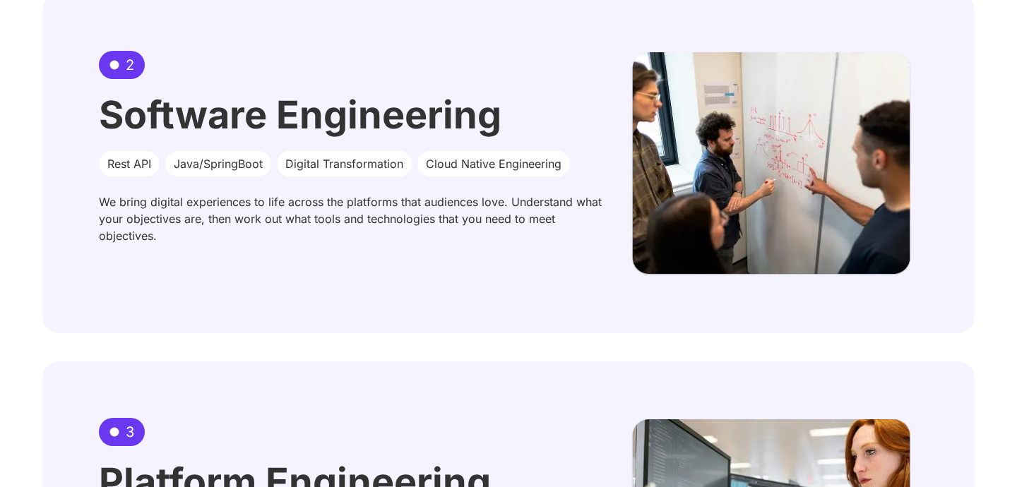
scroll to position [1325, 0]
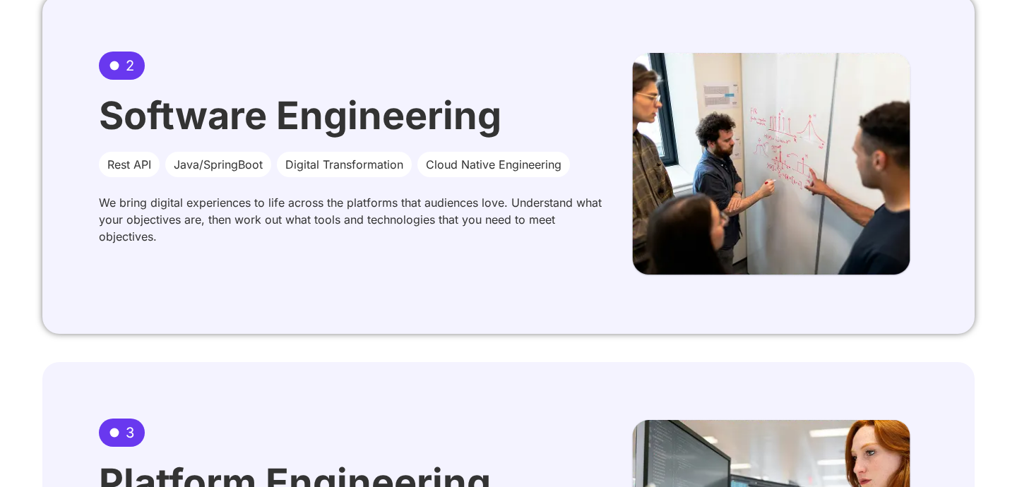
click at [715, 177] on img at bounding box center [771, 165] width 283 height 226
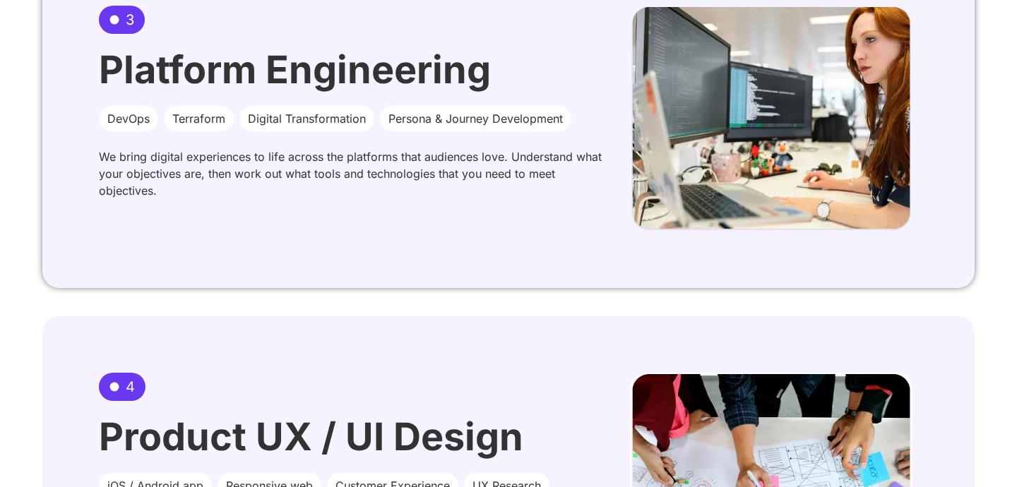
scroll to position [1735, 0]
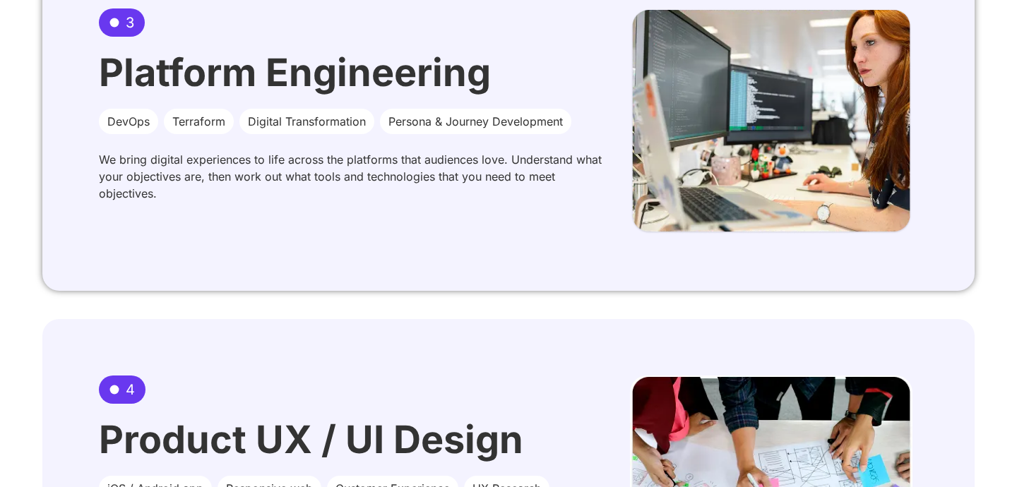
click at [720, 144] on img at bounding box center [771, 121] width 283 height 226
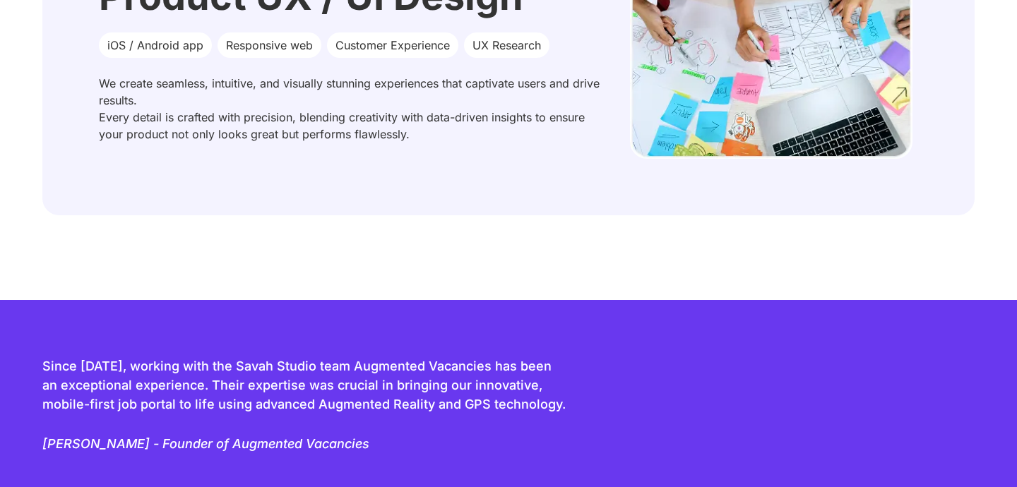
click at [720, 144] on img at bounding box center [771, 45] width 283 height 226
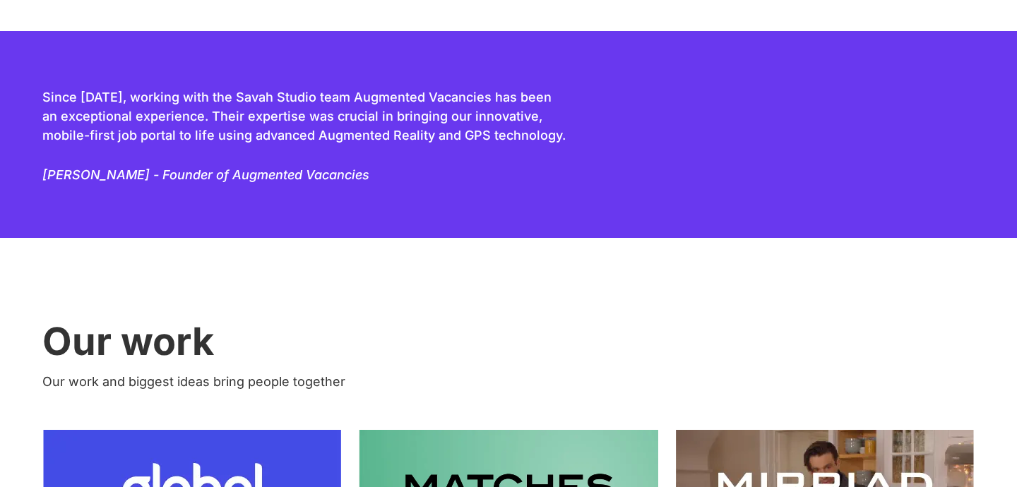
scroll to position [2375, 0]
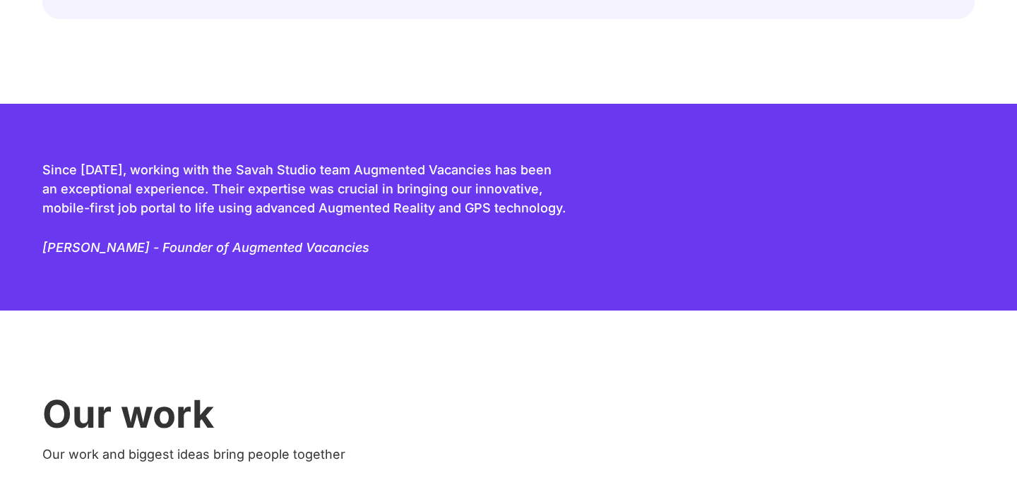
click at [516, 192] on p "Since 2016, working with the Savah Studio team Augmented Vacancies has been an …" at bounding box center [305, 188] width 526 height 57
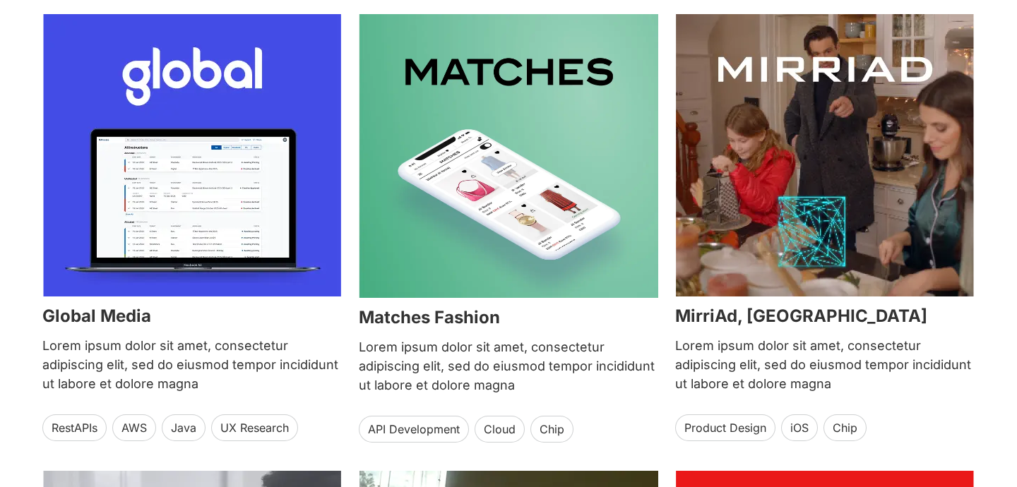
scroll to position [2910, 0]
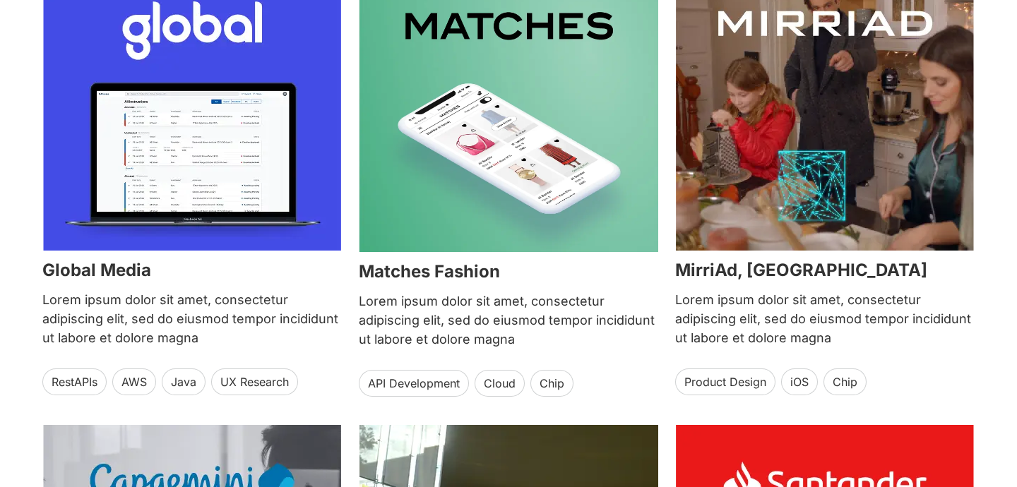
click at [516, 192] on img at bounding box center [508, 110] width 299 height 284
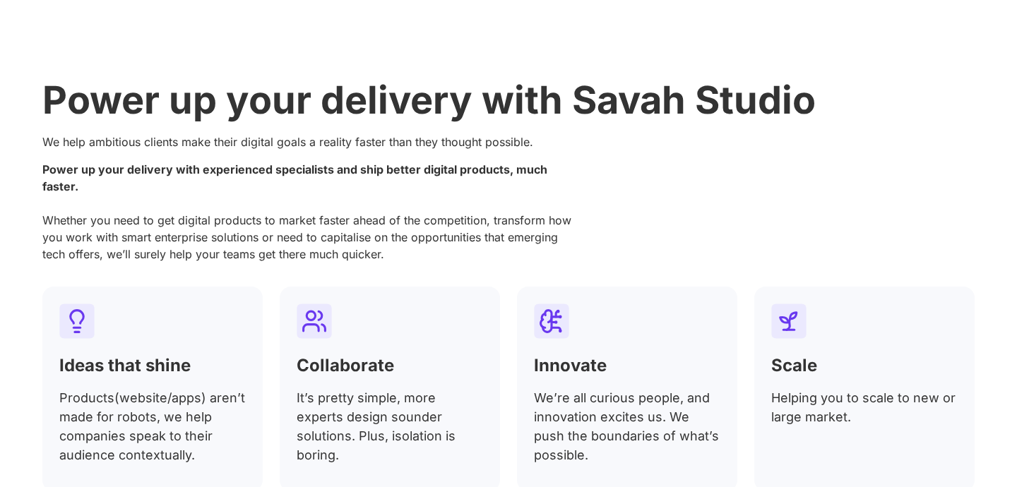
scroll to position [3787, 0]
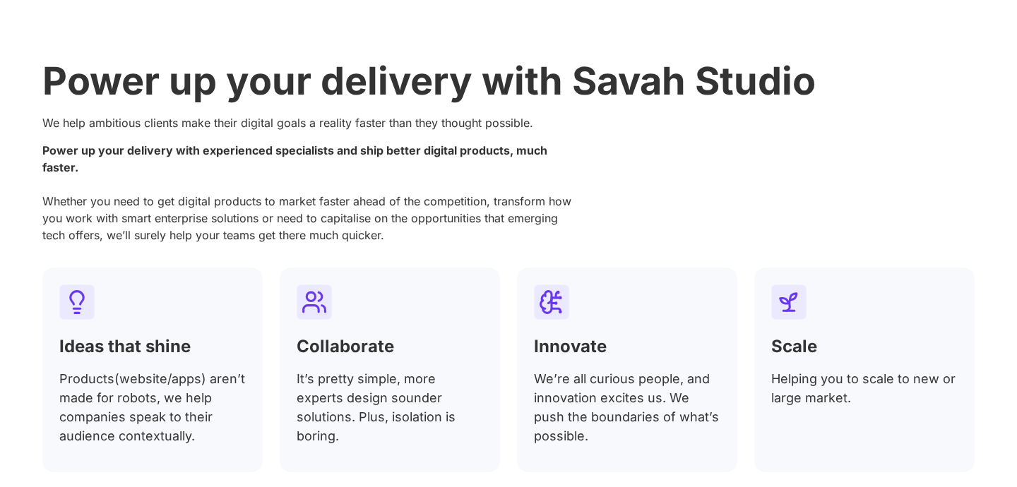
click at [341, 105] on div "Power up your delivery with Savah Studio We help ambitious clients make their d…" at bounding box center [508, 309] width 932 height 495
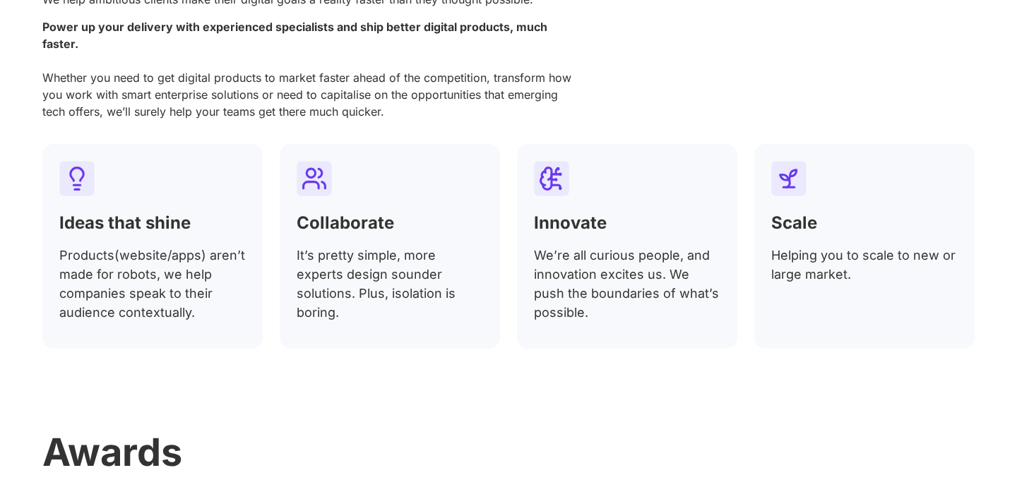
scroll to position [3921, 0]
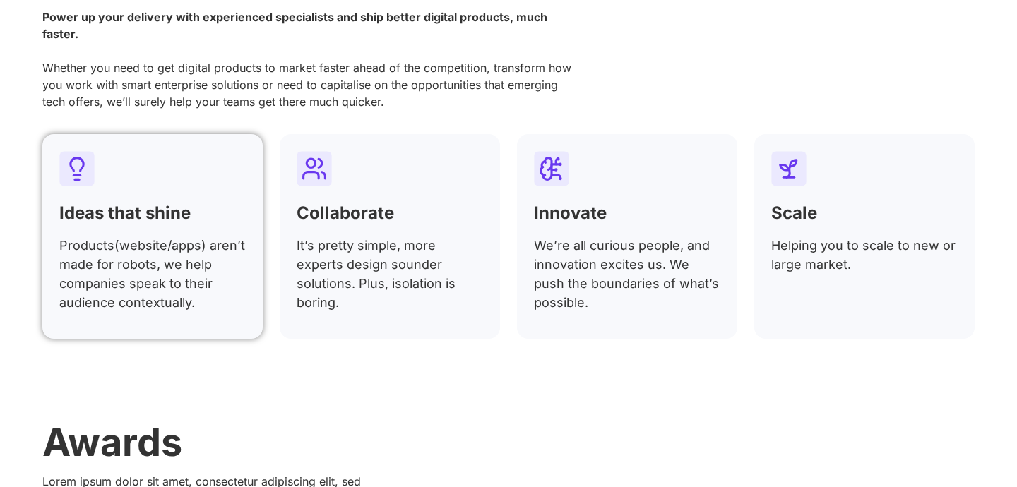
click at [177, 172] on div at bounding box center [152, 171] width 186 height 40
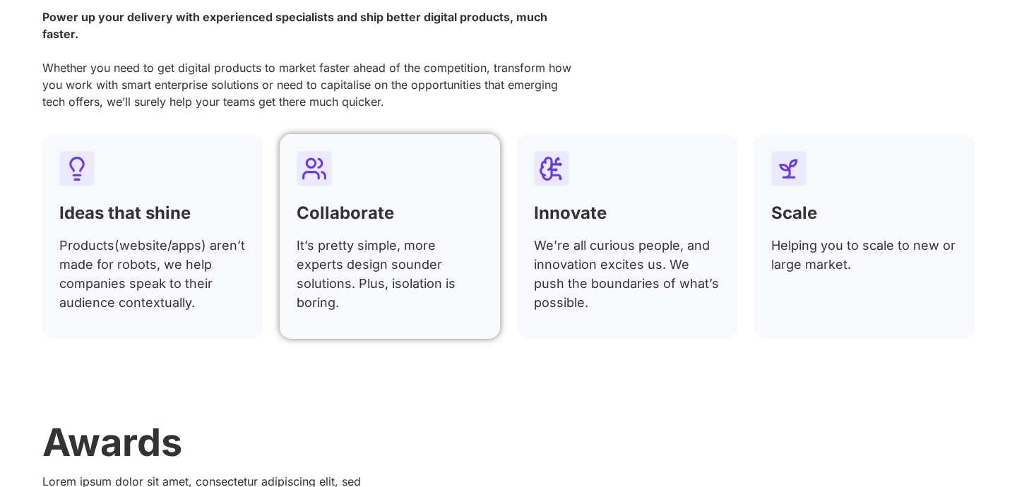
click at [410, 170] on div at bounding box center [390, 171] width 186 height 40
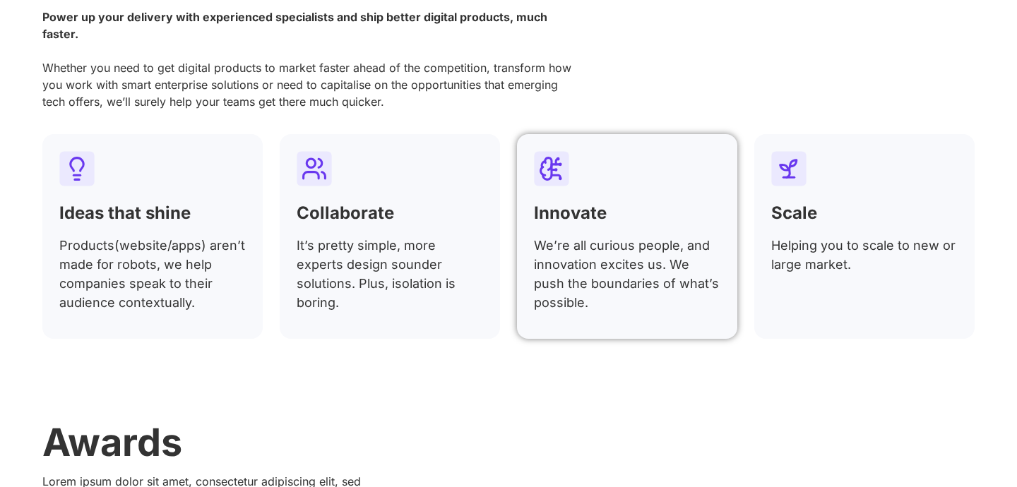
click at [652, 178] on div at bounding box center [627, 171] width 186 height 40
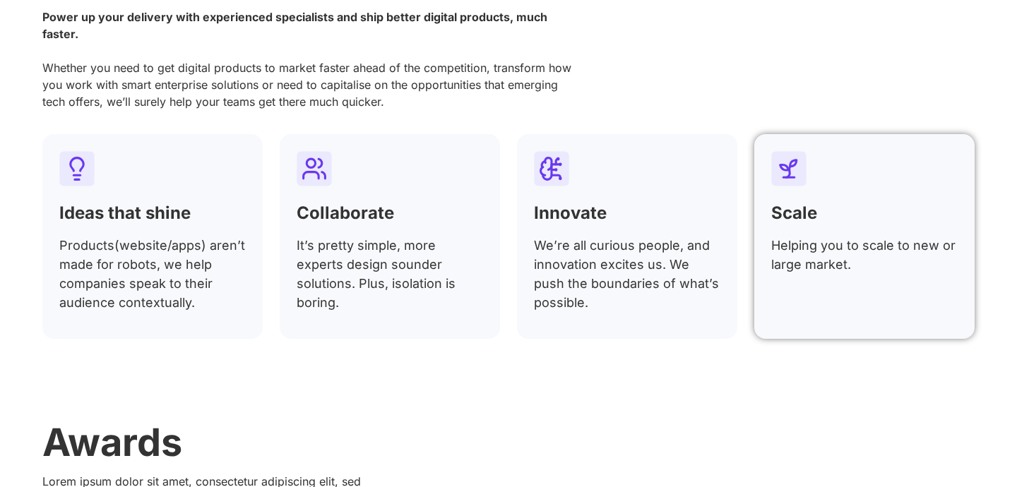
click at [875, 203] on div "Scale Helping you to scale to new or large market." at bounding box center [864, 236] width 220 height 205
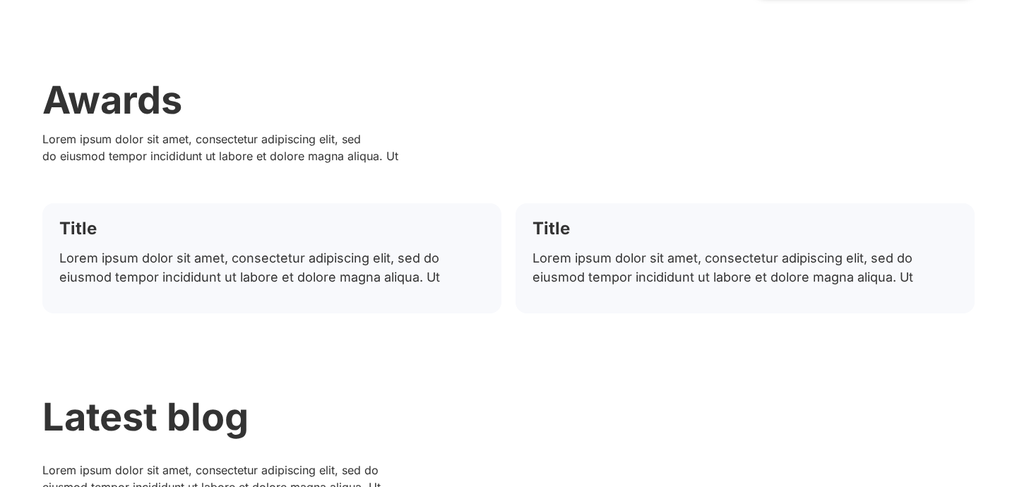
scroll to position [4238, 0]
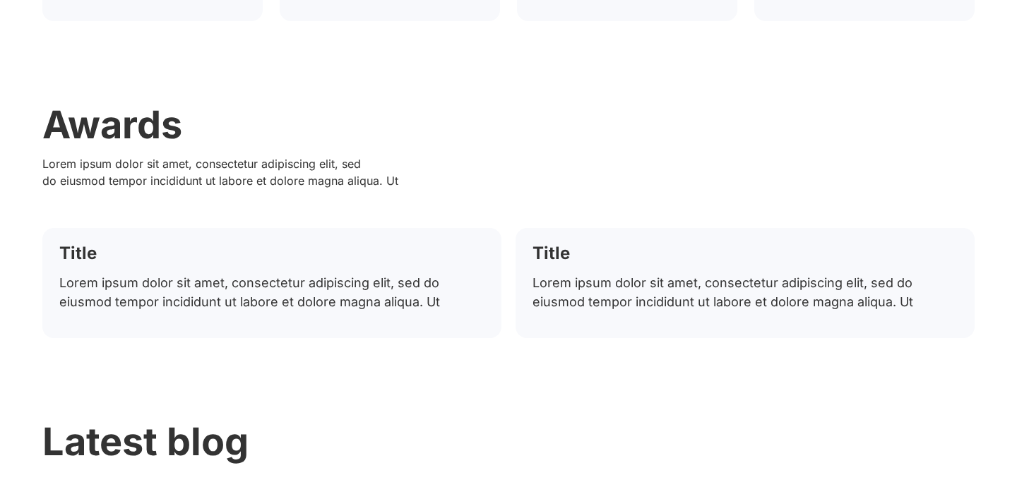
click at [185, 148] on div "Awards Lorem ipsum dolor sit amet, consectetur adipiscing elit, sed do eiusmod …" at bounding box center [508, 222] width 932 height 232
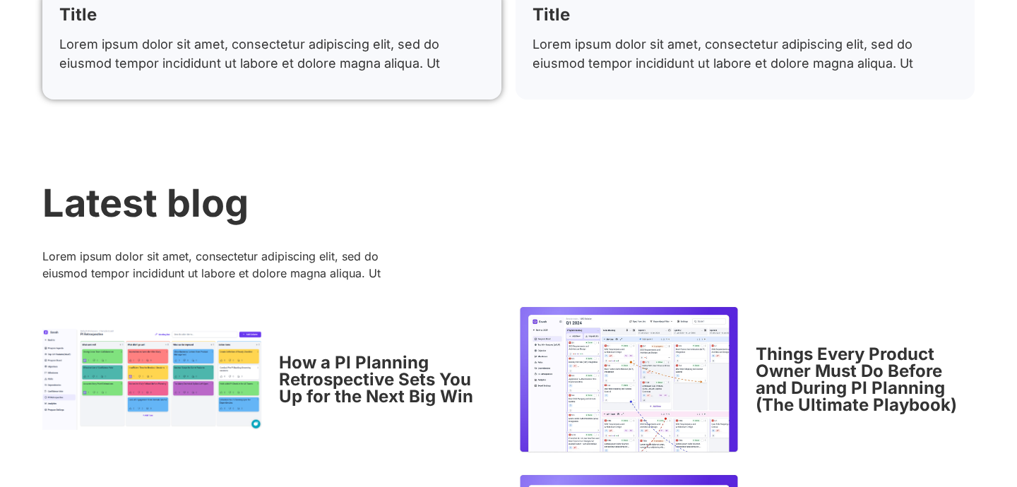
scroll to position [4563, 0]
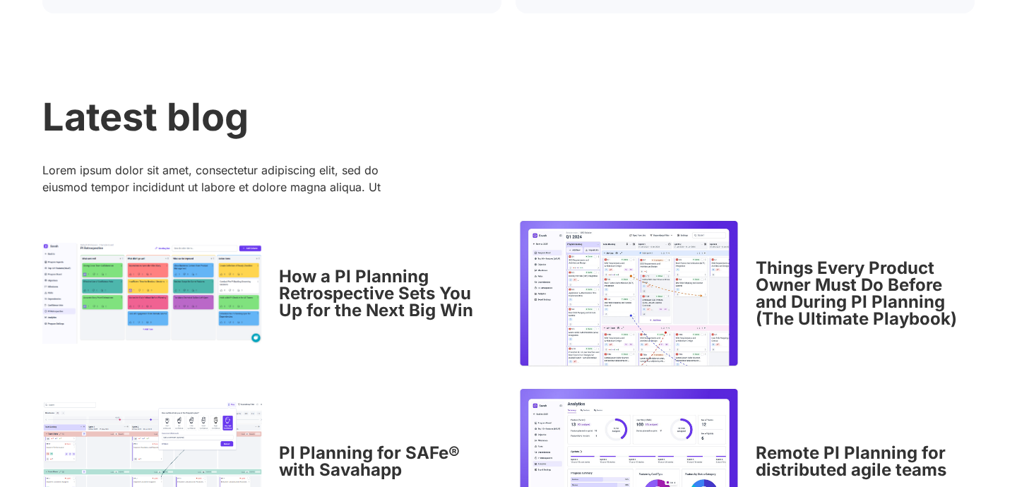
click at [184, 271] on img at bounding box center [152, 294] width 220 height 102
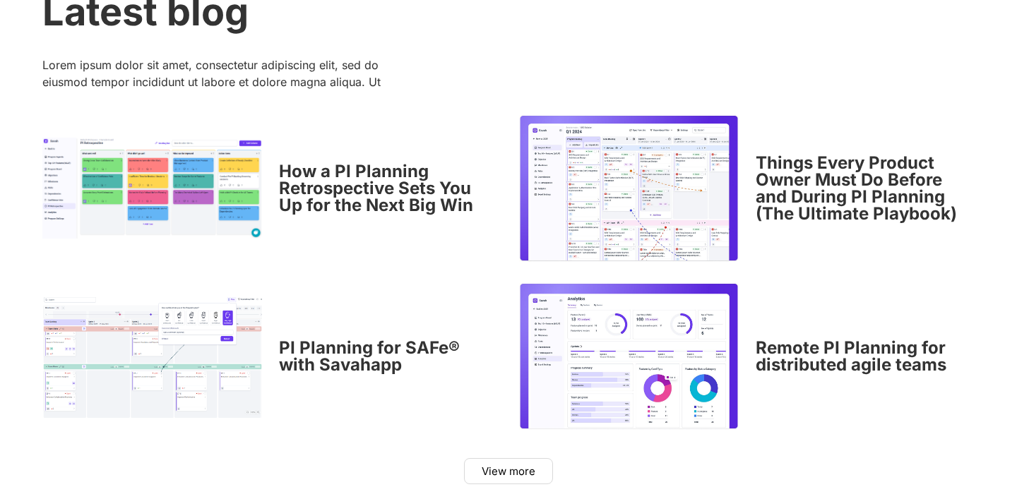
scroll to position [4672, 0]
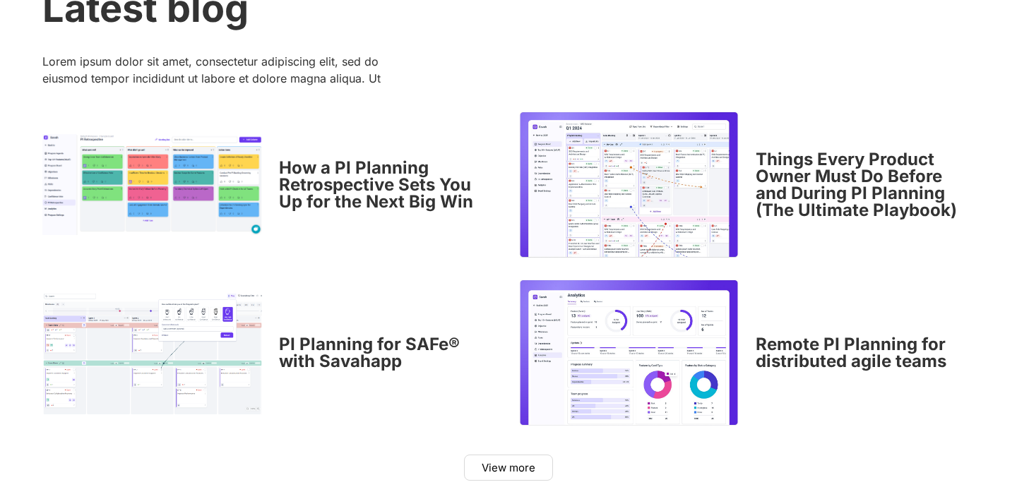
click at [231, 176] on img at bounding box center [152, 185] width 220 height 102
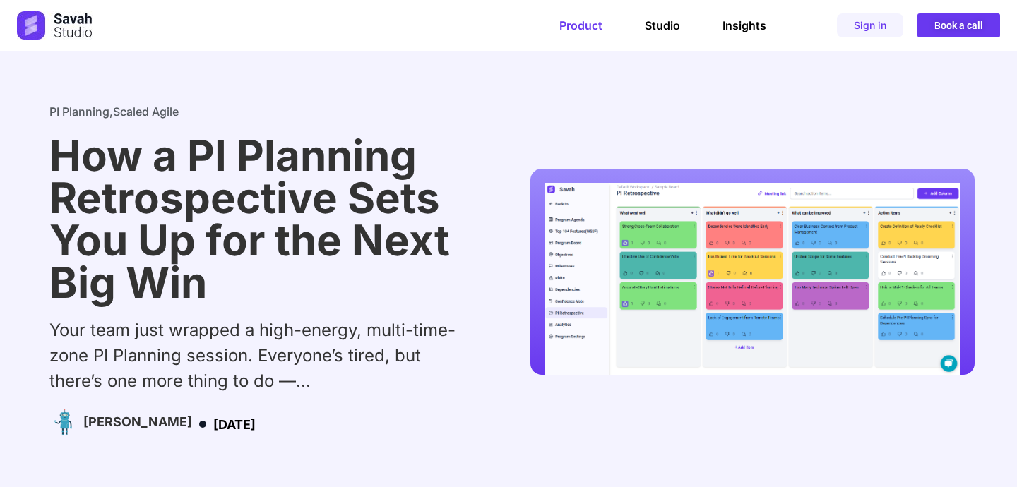
click at [579, 31] on link "Product" at bounding box center [580, 25] width 43 height 14
click at [584, 26] on link "Product" at bounding box center [580, 25] width 43 height 14
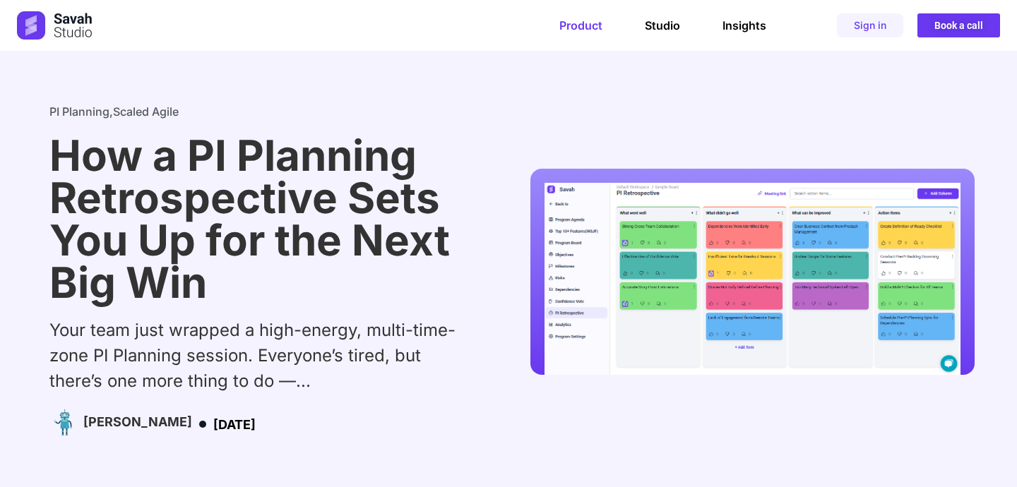
click at [584, 26] on link "Product" at bounding box center [580, 25] width 43 height 14
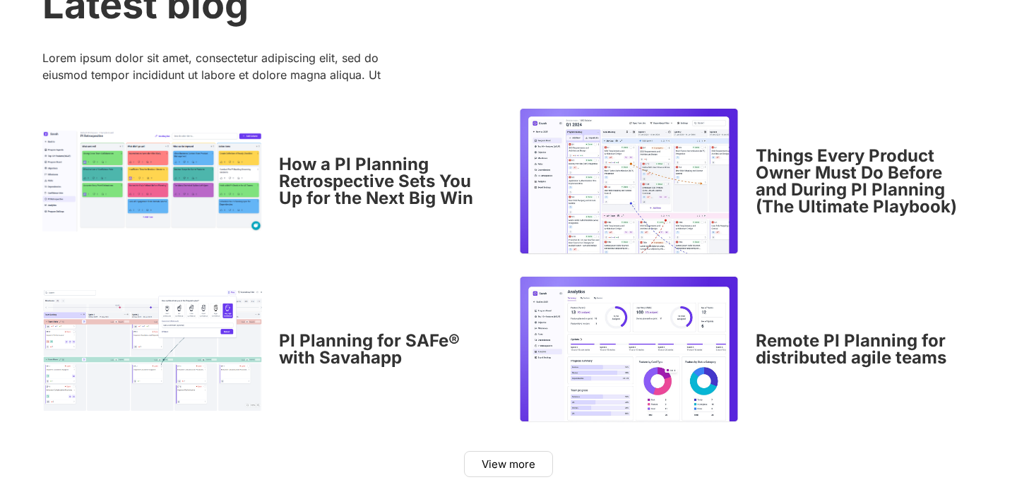
click at [636, 189] on img at bounding box center [629, 181] width 220 height 147
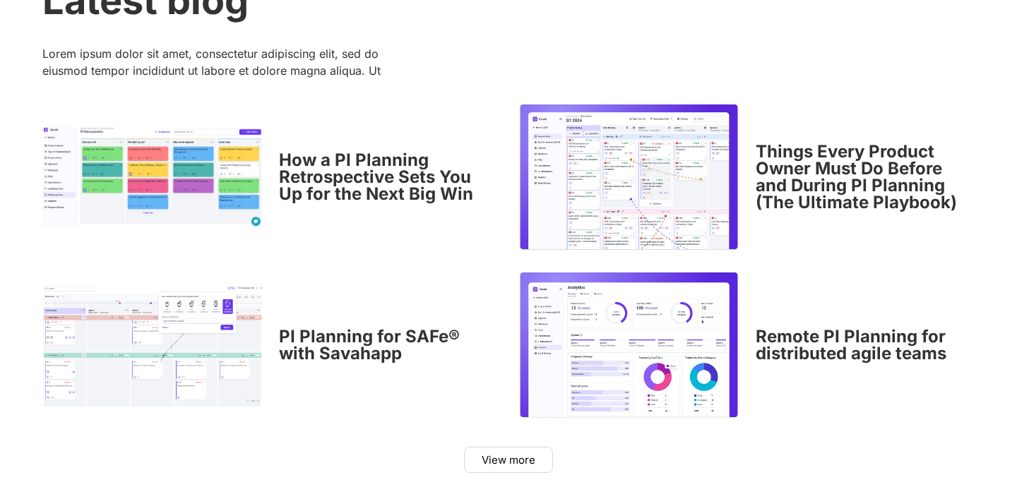
click at [243, 346] on img at bounding box center [152, 345] width 220 height 124
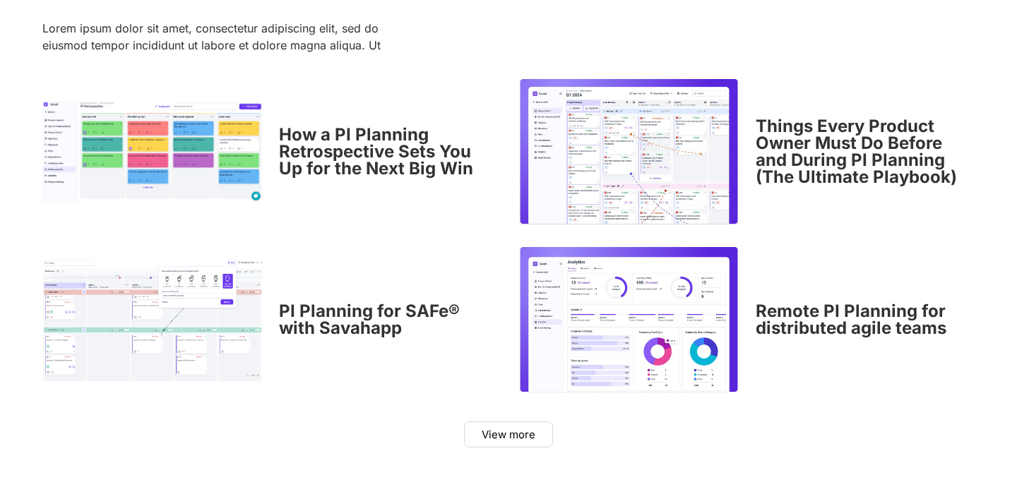
click at [319, 155] on link "How a PI Planning Retrospective Sets You Up for the Next Big Win" at bounding box center [376, 151] width 194 height 54
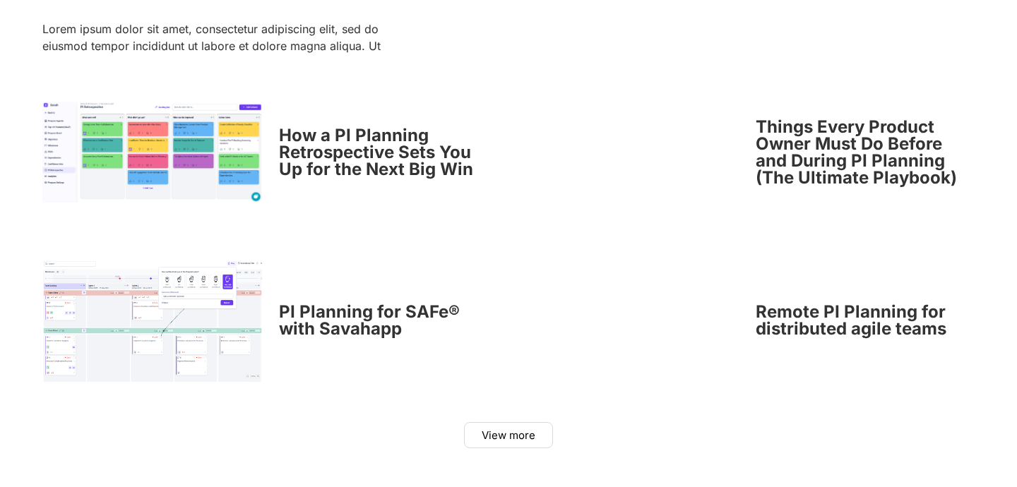
scroll to position [4745, 0]
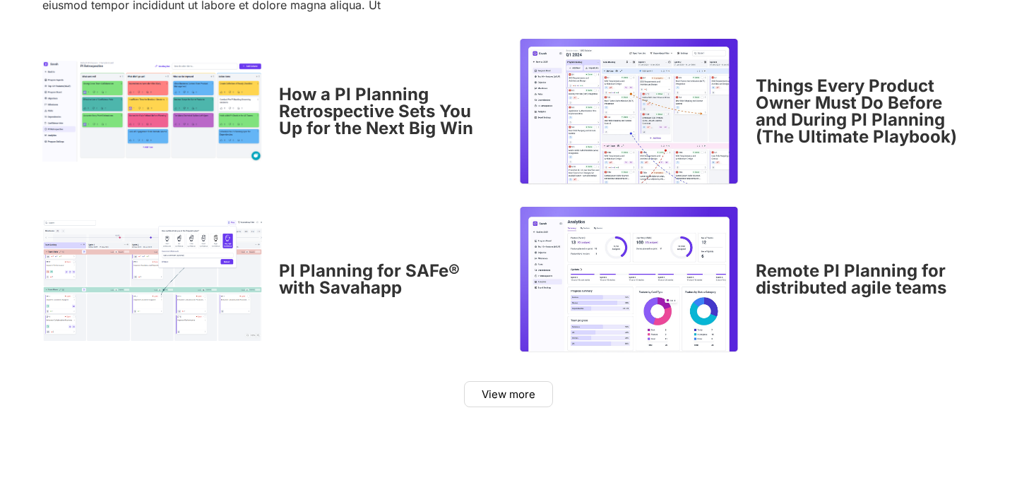
click at [792, 114] on link "Things Every Product Owner Must Do Before and During PI Planning (The Ultimate …" at bounding box center [856, 111] width 201 height 71
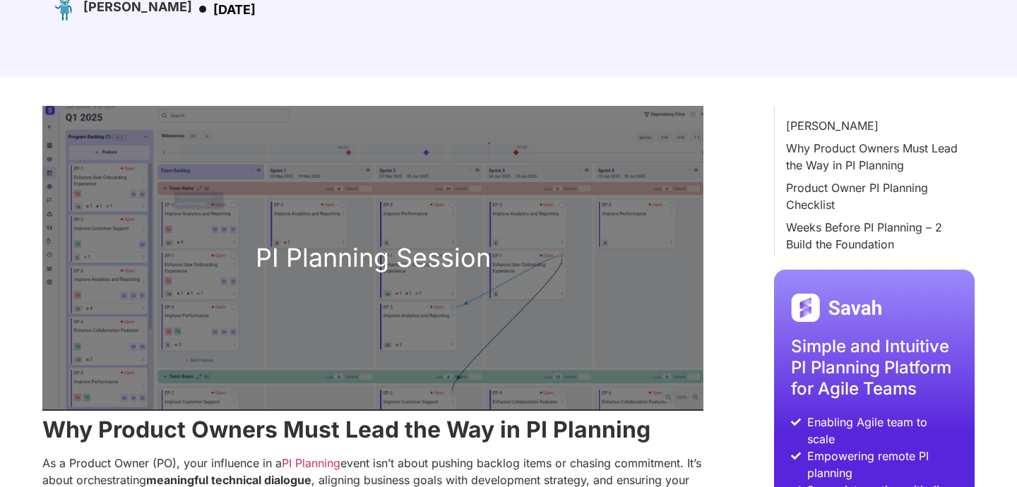
scroll to position [516, 0]
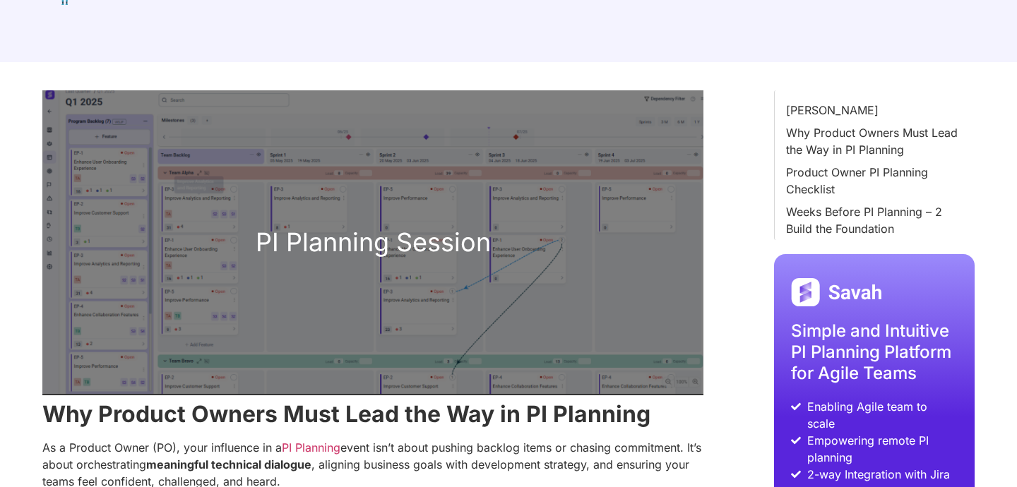
click at [452, 227] on p "PI Planning Session" at bounding box center [373, 242] width 638 height 38
click at [470, 270] on span at bounding box center [372, 242] width 661 height 304
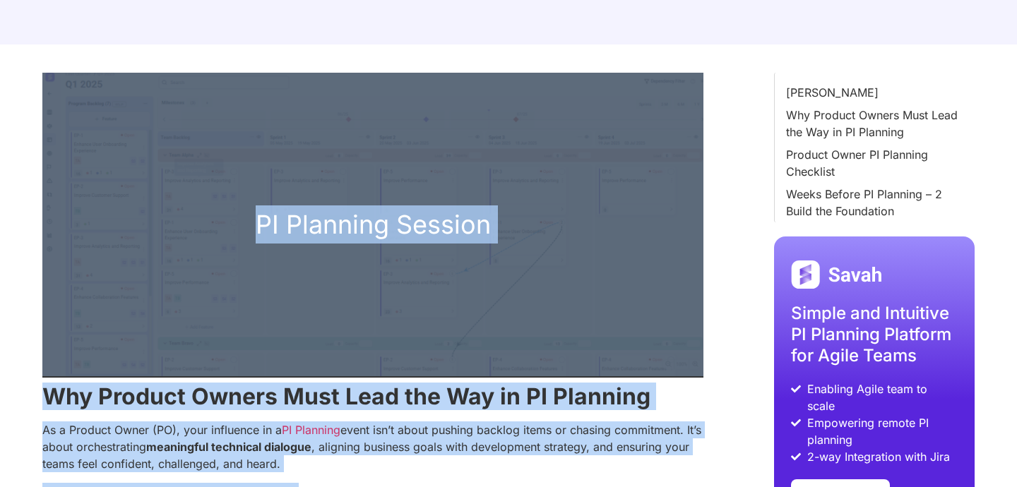
scroll to position [0, 0]
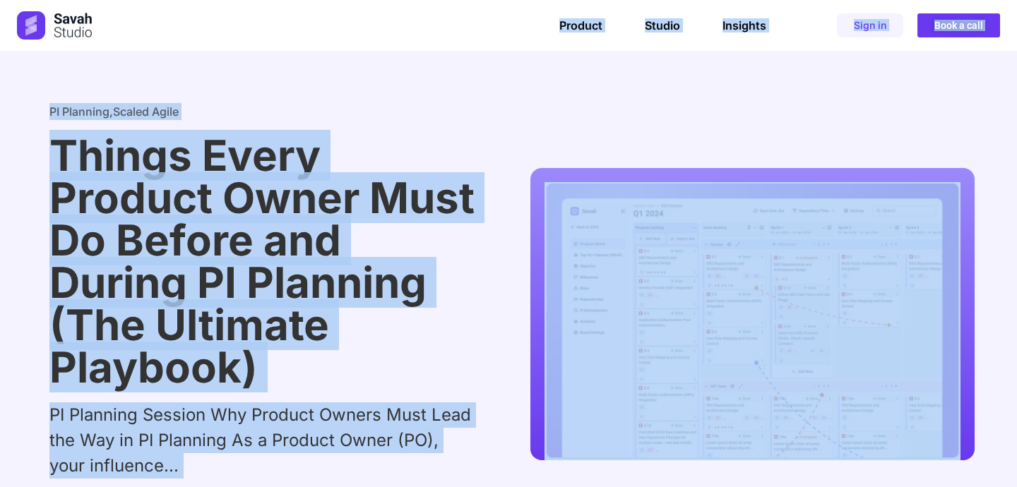
drag, startPoint x: 470, startPoint y: 270, endPoint x: 525, endPoint y: -107, distance: 381.3
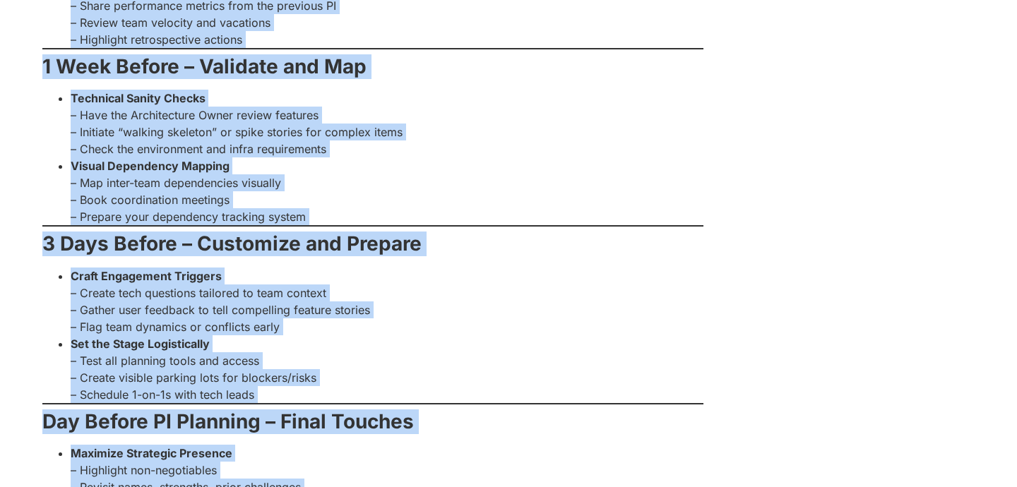
scroll to position [1386, 0]
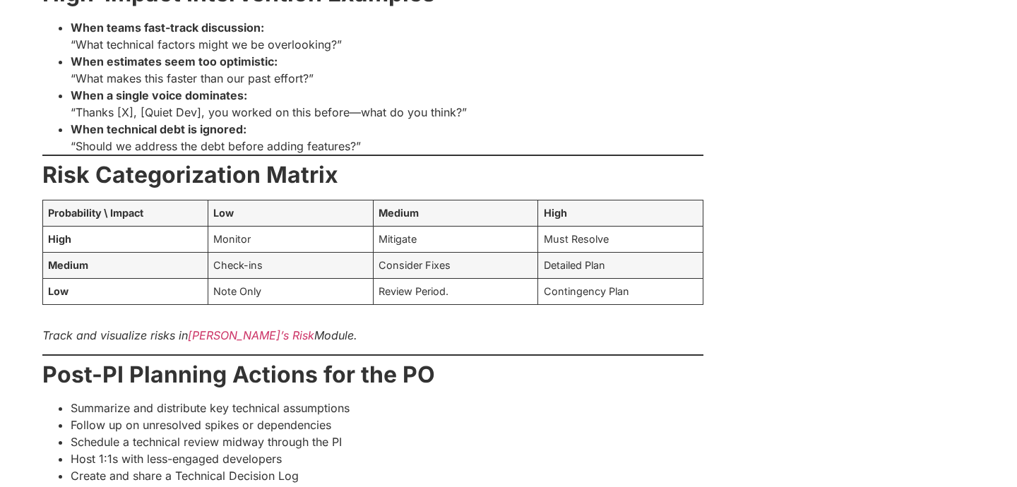
scroll to position [2567, 0]
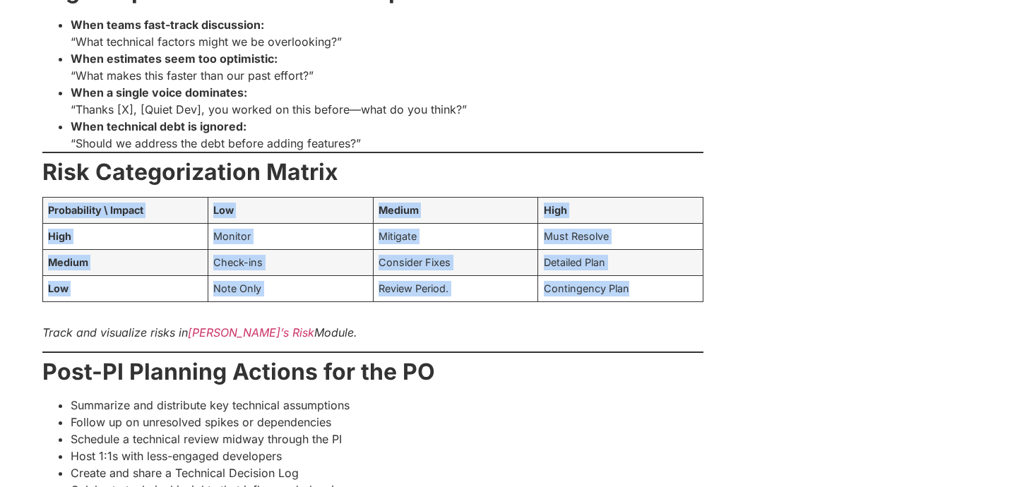
drag, startPoint x: 561, startPoint y: 320, endPoint x: 590, endPoint y: 179, distance: 143.4
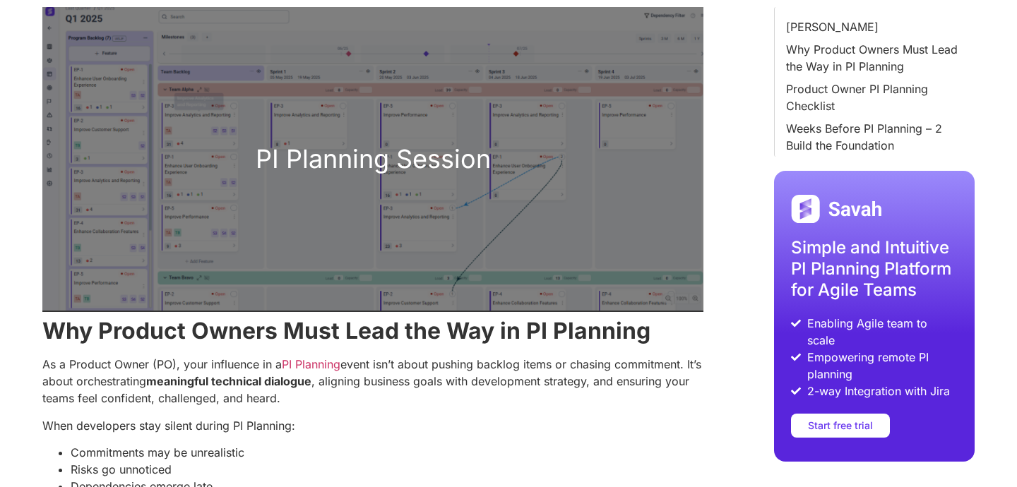
scroll to position [98, 0]
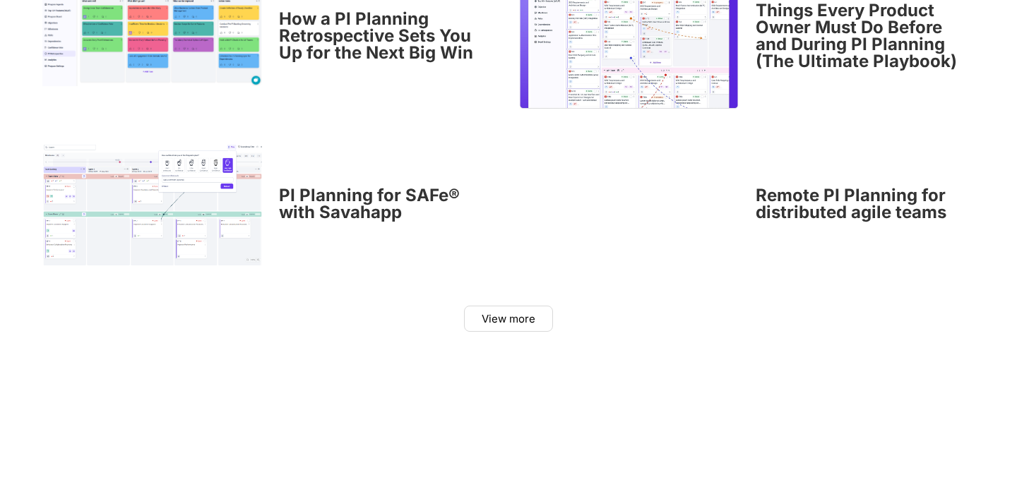
scroll to position [4830, 0]
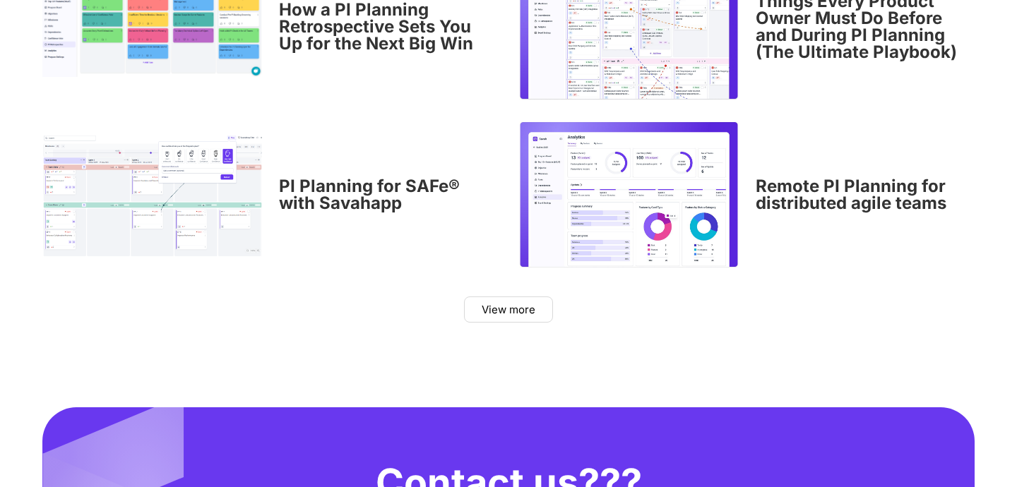
click at [310, 177] on link "PI Planning for SAFe® with Savahapp" at bounding box center [369, 194] width 181 height 37
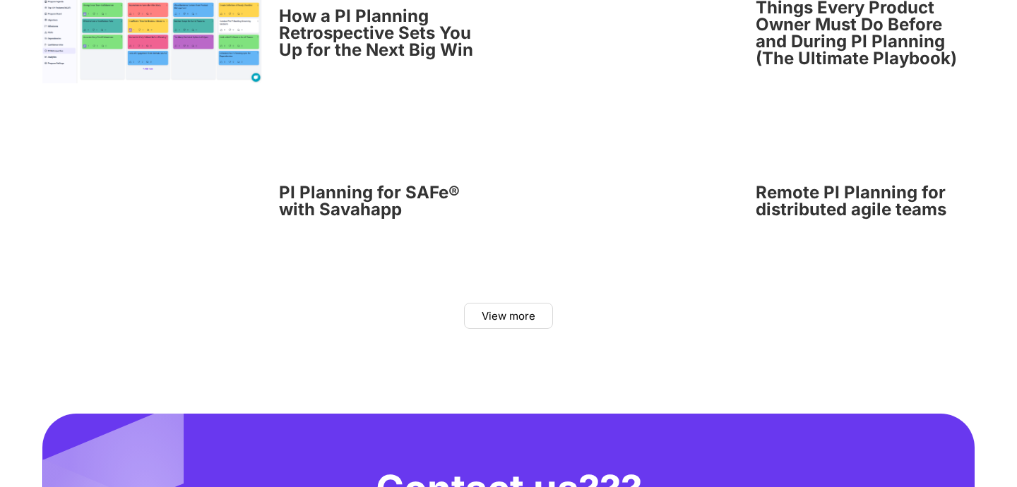
scroll to position [4820, 0]
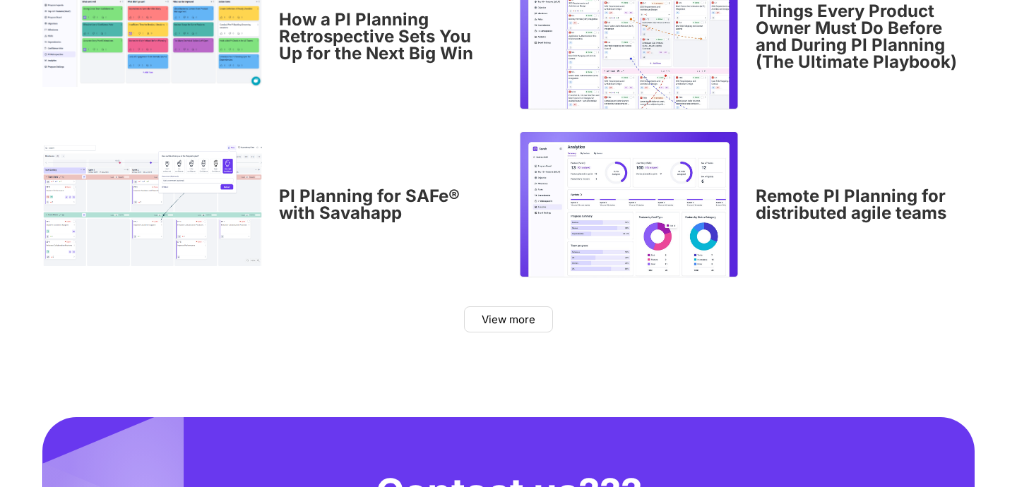
click at [691, 249] on img at bounding box center [629, 204] width 220 height 147
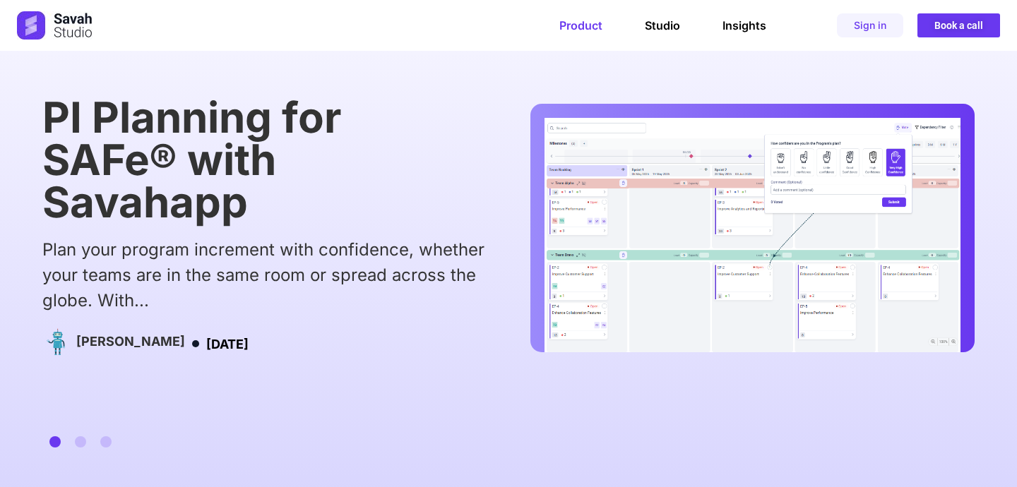
click at [584, 25] on link "Product" at bounding box center [580, 25] width 43 height 14
